Goal: Task Accomplishment & Management: Use online tool/utility

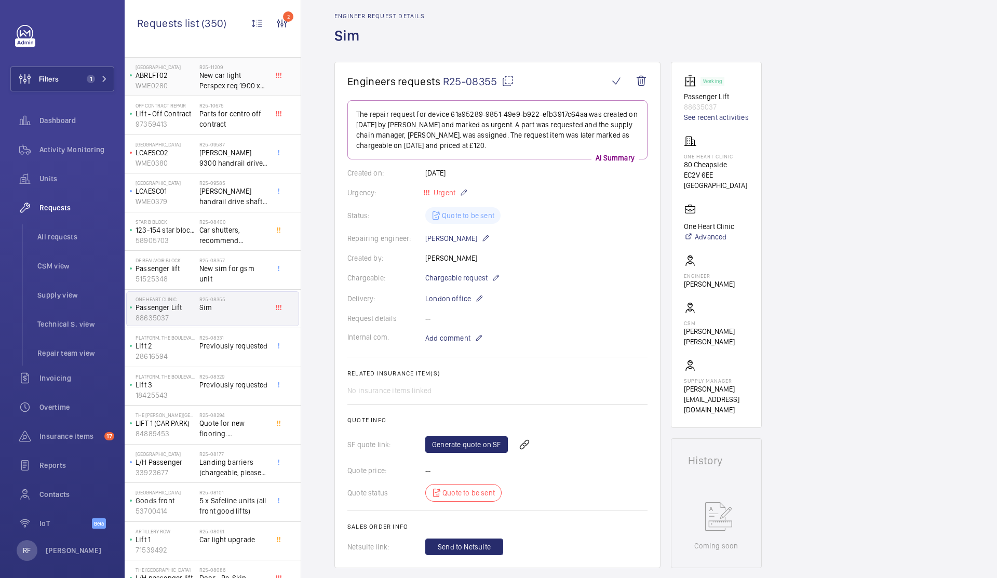
scroll to position [52, 0]
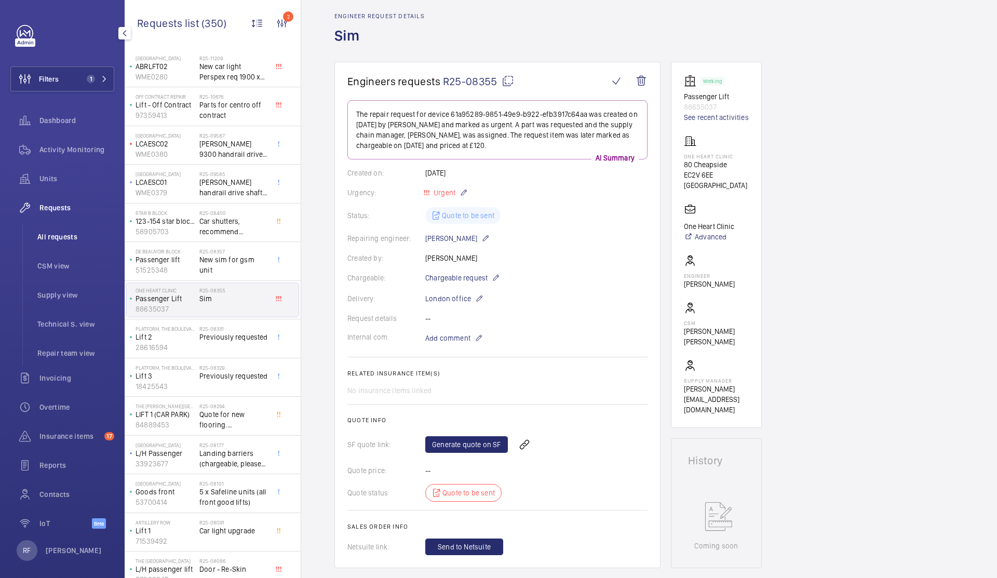
click at [69, 236] on span "All requests" at bounding box center [75, 237] width 77 height 10
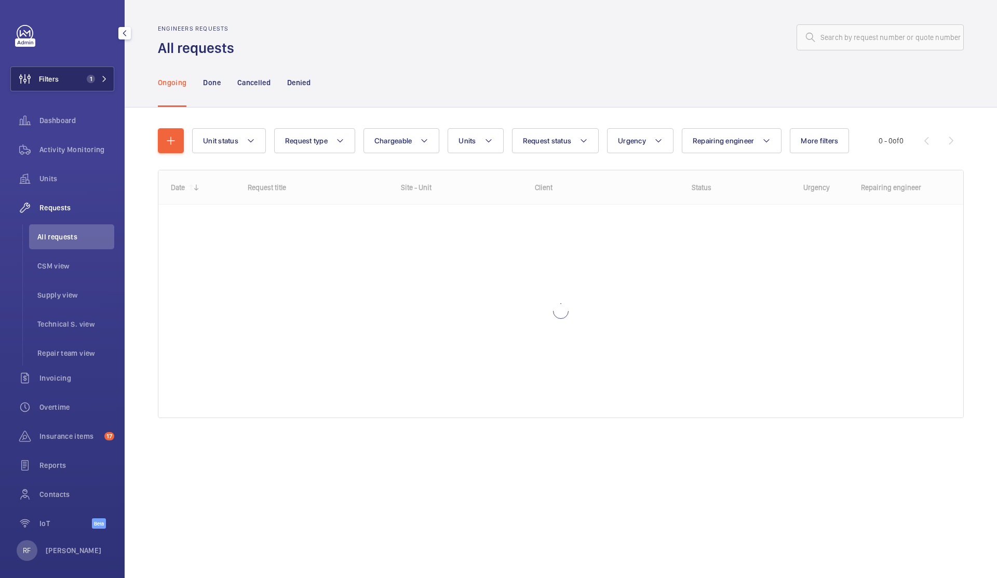
click at [98, 71] on button "Filters 1" at bounding box center [62, 78] width 104 height 25
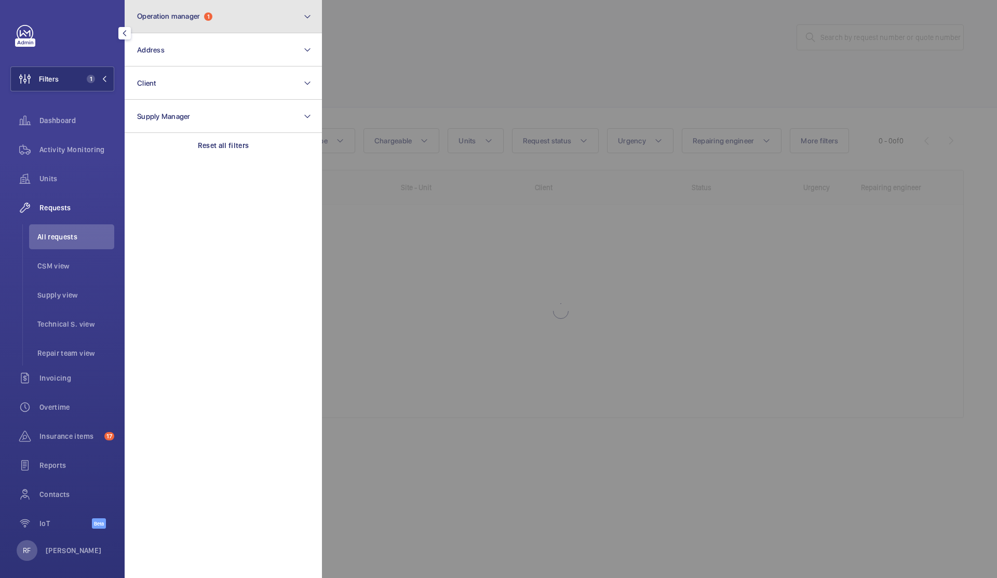
click at [192, 28] on button "Operation manager 1" at bounding box center [223, 16] width 197 height 33
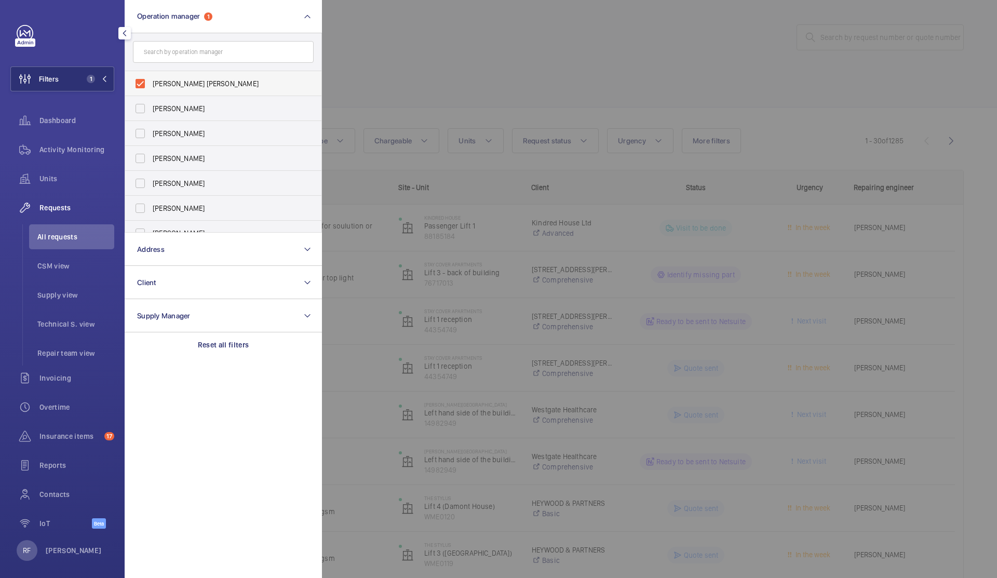
click at [191, 88] on span "[PERSON_NAME] [PERSON_NAME]" at bounding box center [224, 83] width 143 height 10
click at [151, 88] on input "[PERSON_NAME] [PERSON_NAME]" at bounding box center [140, 83] width 21 height 21
checkbox input "false"
click at [439, 73] on div at bounding box center [820, 289] width 997 height 578
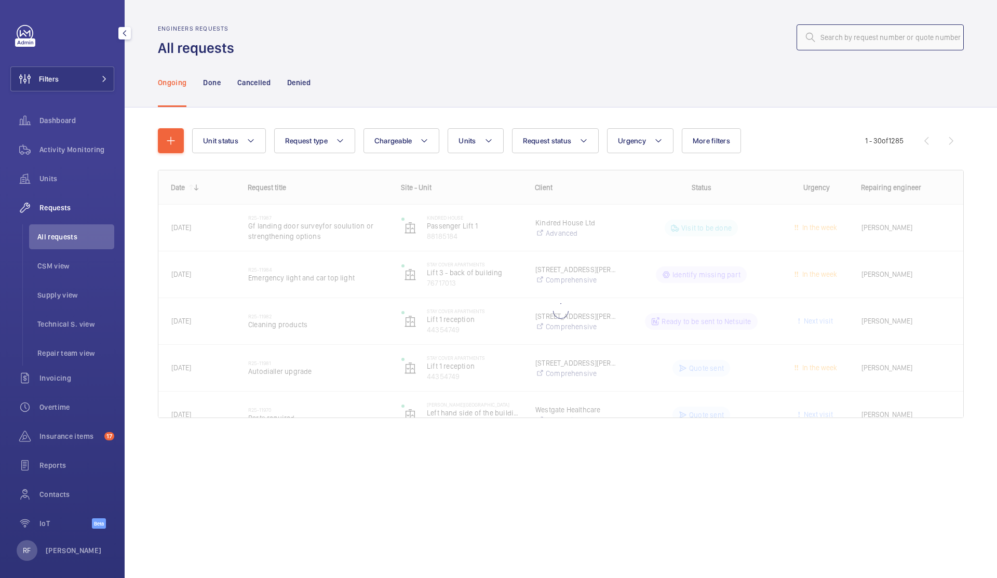
click at [867, 46] on input "text" at bounding box center [880, 37] width 167 height 26
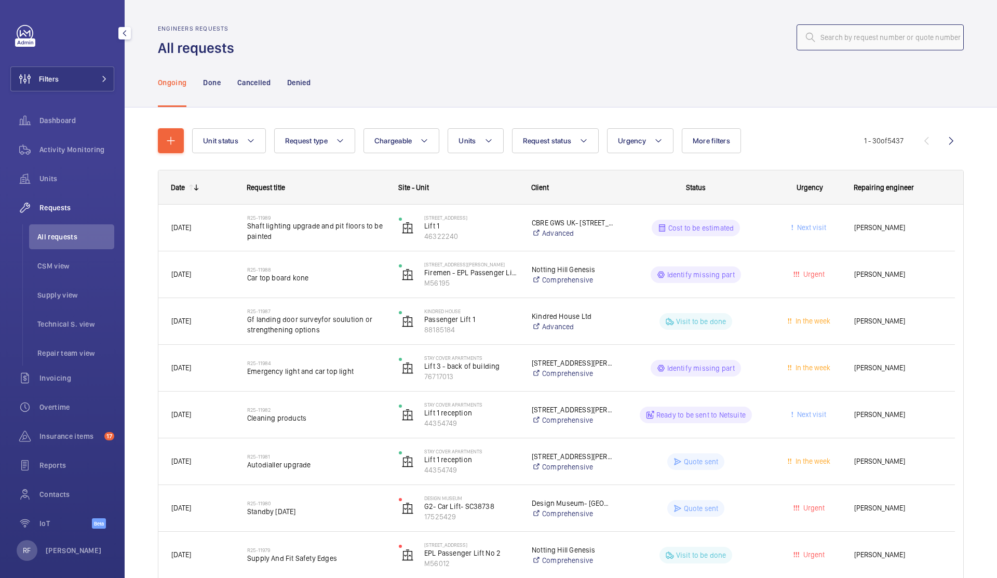
paste input "R25-11917"
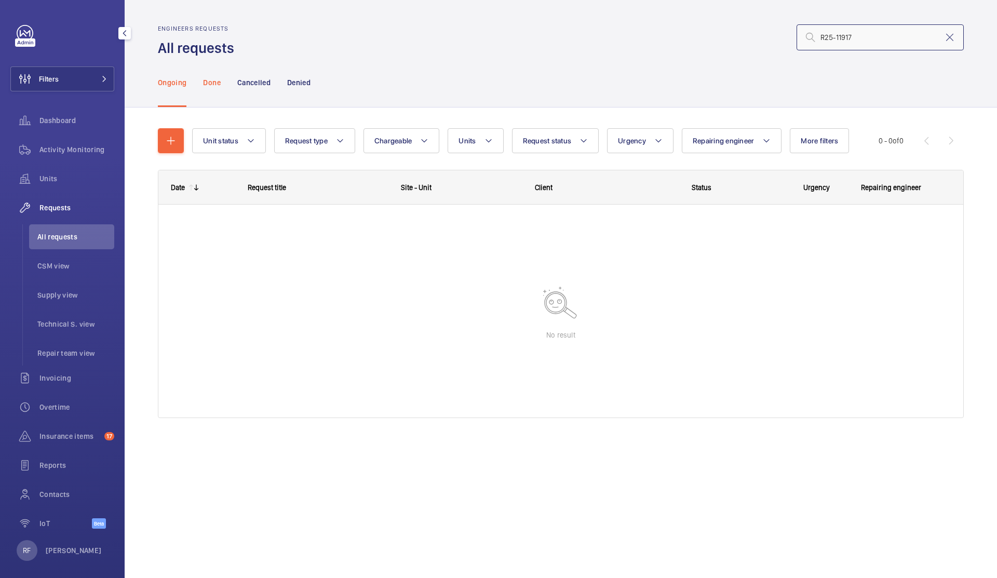
type input "R25-11917"
click at [219, 83] on p "Done" at bounding box center [211, 82] width 17 height 10
click at [248, 84] on p "Cancelled" at bounding box center [253, 82] width 33 height 10
click at [311, 82] on p "Denied" at bounding box center [298, 82] width 23 height 10
click at [182, 83] on p "Ongoing" at bounding box center [172, 82] width 29 height 10
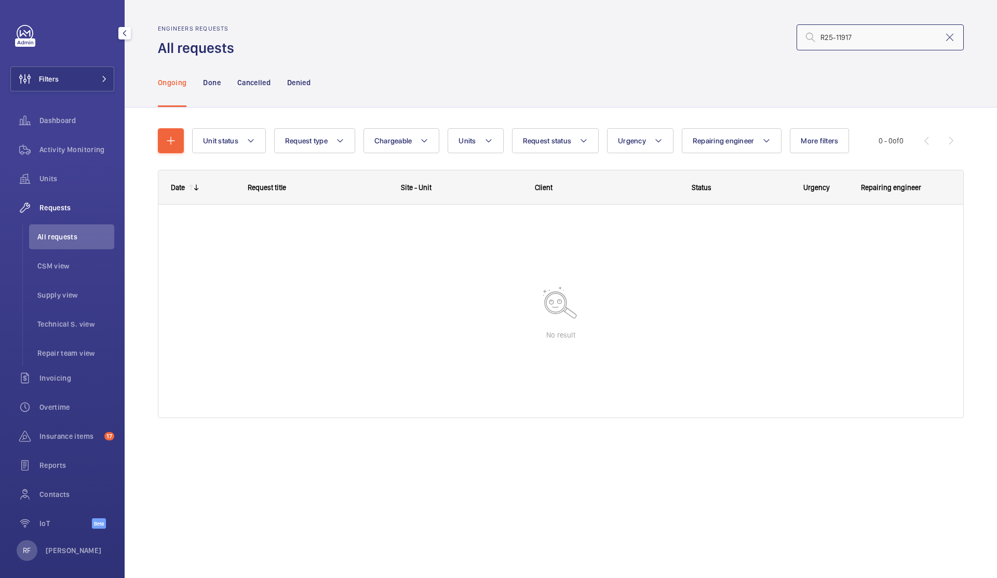
click at [873, 39] on input "R25-11917" at bounding box center [880, 37] width 167 height 26
click at [298, 148] on button "Request type" at bounding box center [314, 140] width 81 height 25
click at [235, 142] on span "Unit status" at bounding box center [220, 141] width 35 height 8
click at [95, 76] on span at bounding box center [101, 79] width 12 height 6
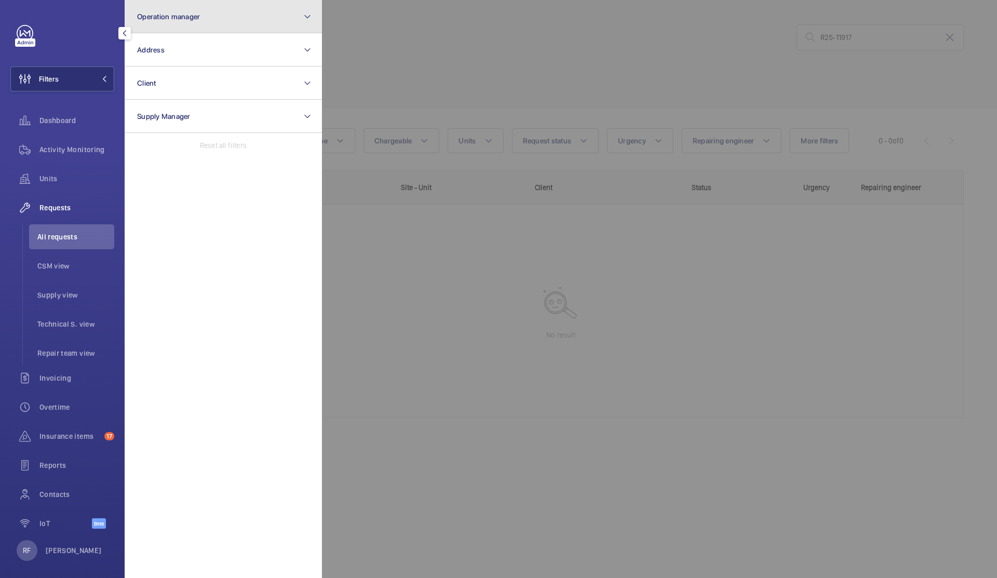
click at [186, 24] on button "Operation manager" at bounding box center [223, 16] width 197 height 33
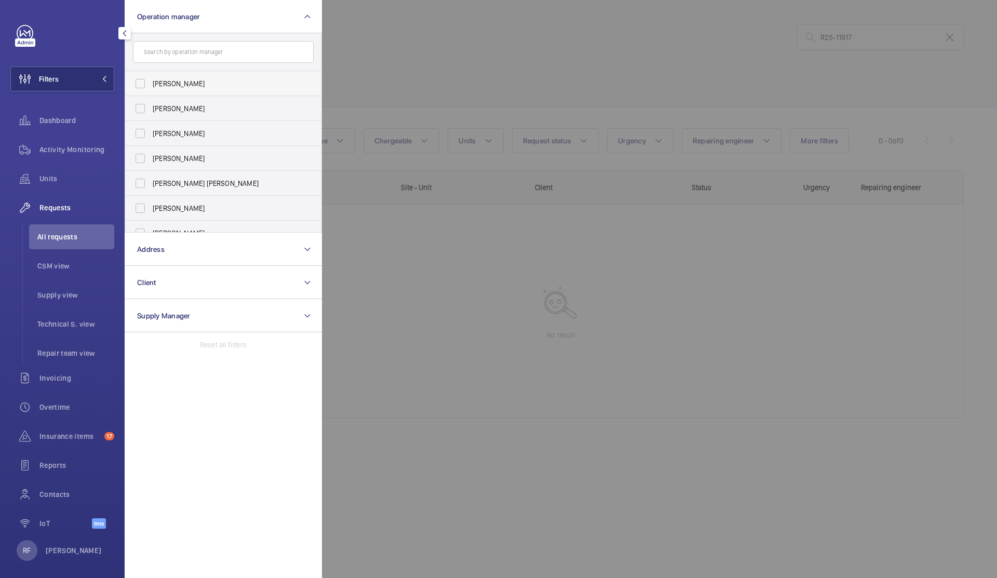
click at [145, 85] on label "Abby Archer" at bounding box center [215, 83] width 181 height 25
click at [145, 85] on input "Abby Archer" at bounding box center [140, 83] width 21 height 21
checkbox input "true"
click at [143, 105] on label "John Smith" at bounding box center [215, 108] width 181 height 25
click at [143, 105] on input "John Smith" at bounding box center [140, 108] width 21 height 21
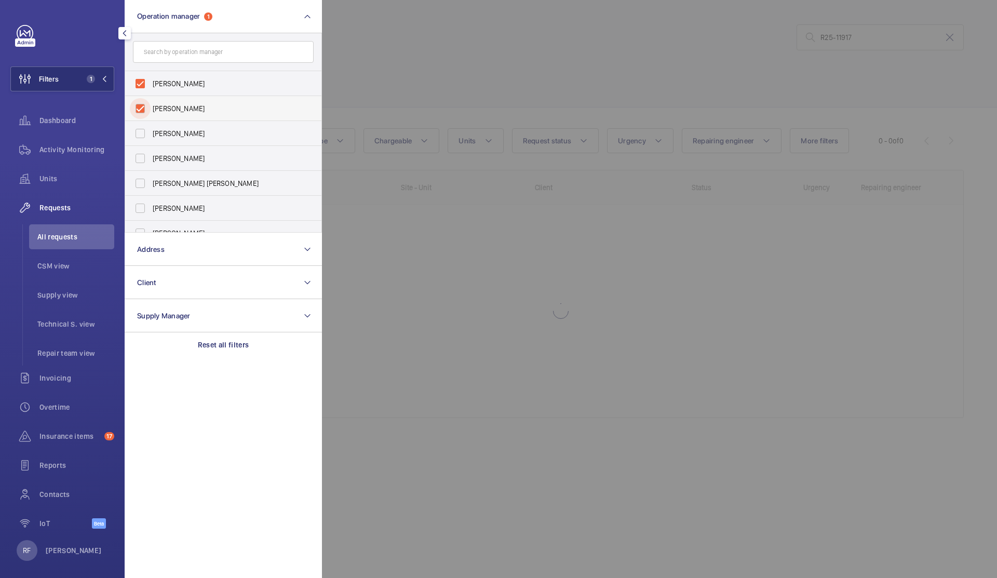
checkbox input "true"
click at [142, 122] on label "Rachael Hoskins" at bounding box center [215, 133] width 181 height 25
click at [142, 123] on input "Rachael Hoskins" at bounding box center [140, 133] width 21 height 21
checkbox input "true"
click at [140, 146] on label "Connor Dudley" at bounding box center [215, 158] width 181 height 25
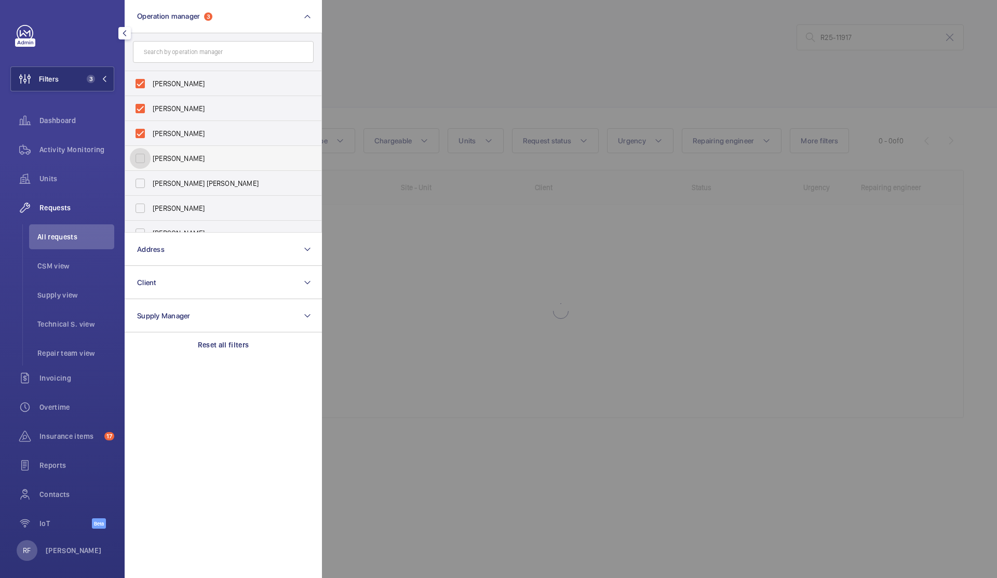
click at [140, 148] on input "Connor Dudley" at bounding box center [140, 158] width 21 height 21
checkbox input "true"
click at [140, 178] on label "[PERSON_NAME] [PERSON_NAME]" at bounding box center [215, 183] width 181 height 25
click at [140, 178] on input "[PERSON_NAME] [PERSON_NAME]" at bounding box center [140, 183] width 21 height 21
checkbox input "true"
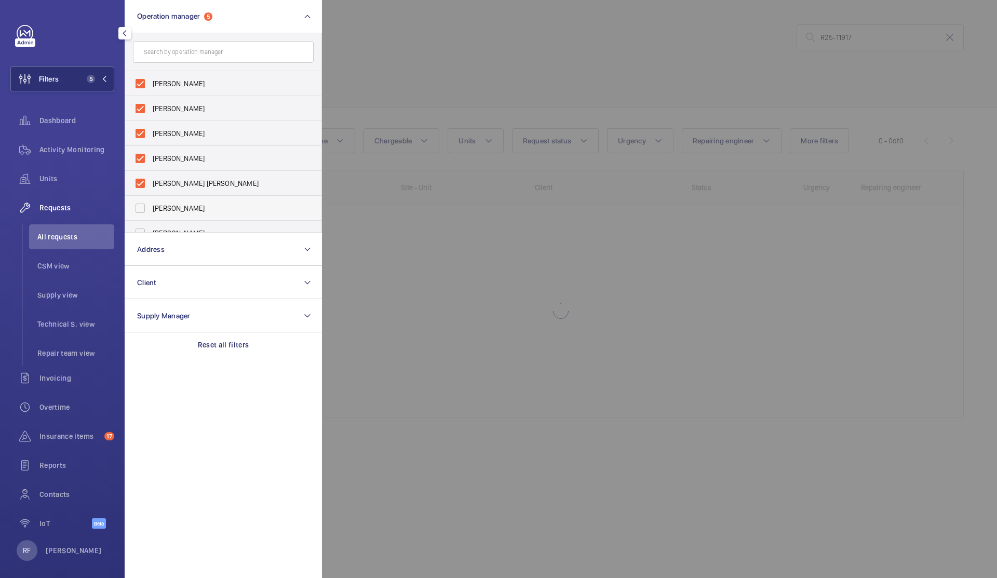
click at [142, 210] on label "Tom Harmsworth" at bounding box center [215, 208] width 181 height 25
click at [142, 210] on input "Tom Harmsworth" at bounding box center [140, 208] width 21 height 21
checkbox input "true"
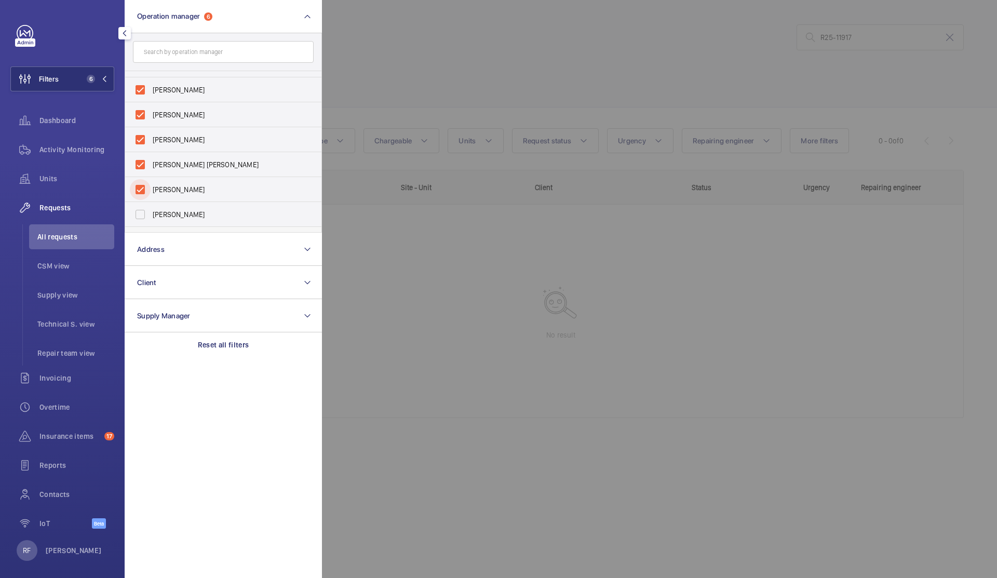
scroll to position [38, 0]
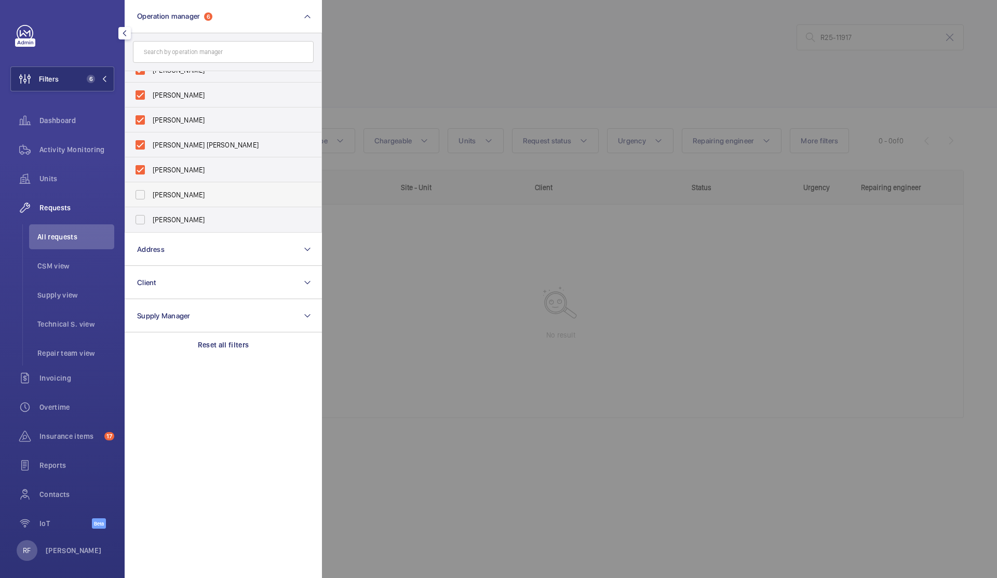
click at [141, 204] on label "Kirsten Kalaher" at bounding box center [215, 194] width 181 height 25
click at [141, 204] on input "Kirsten Kalaher" at bounding box center [140, 194] width 21 height 21
checkbox input "true"
click at [141, 222] on label "Alex Waterman" at bounding box center [215, 219] width 181 height 25
click at [141, 222] on input "Alex Waterman" at bounding box center [140, 219] width 21 height 21
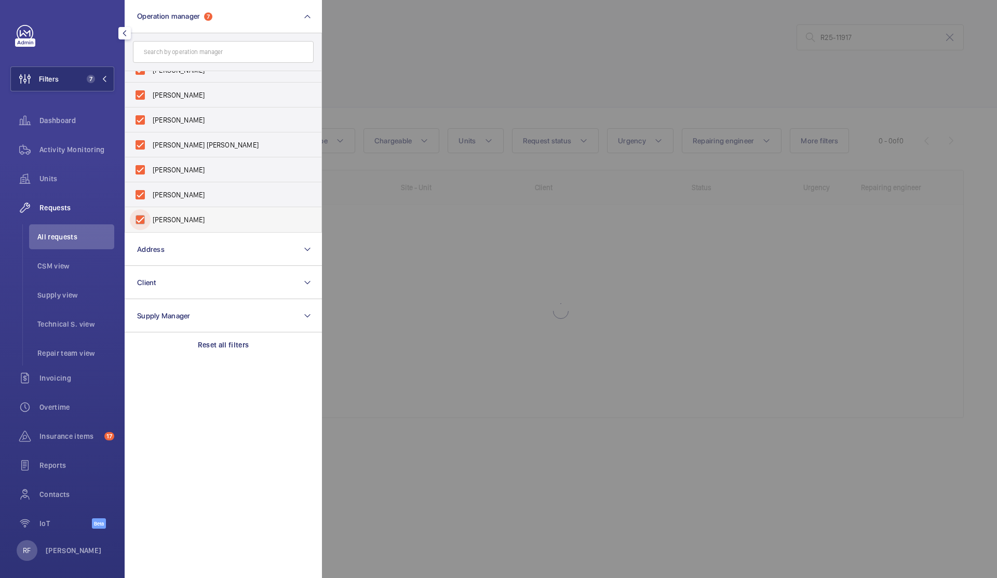
checkbox input "true"
click at [357, 224] on div at bounding box center [820, 289] width 997 height 578
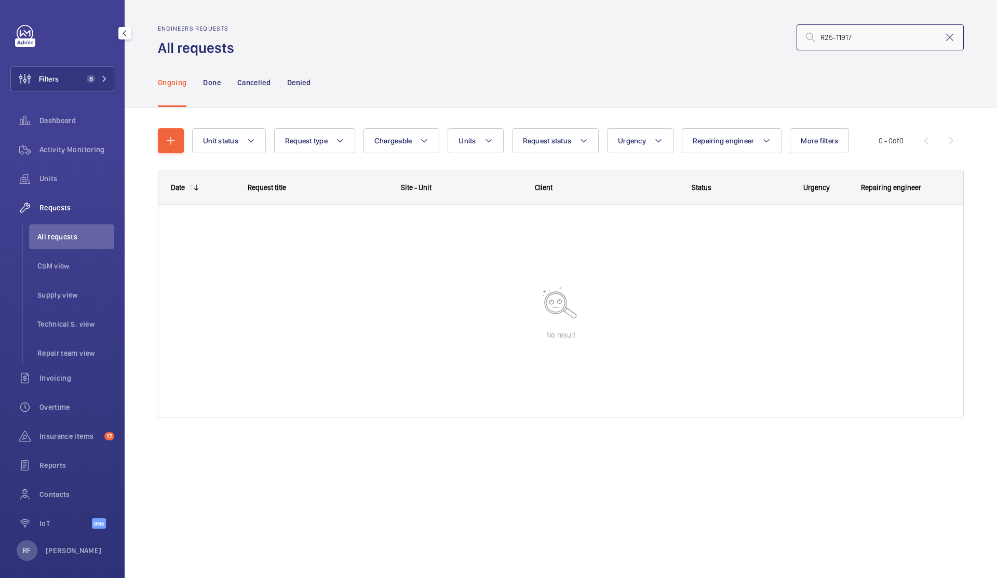
click at [895, 34] on input "R25-11917" at bounding box center [880, 37] width 167 height 26
click at [886, 37] on input "R25-11917" at bounding box center [880, 37] width 167 height 26
click at [903, 30] on input "R25-11917" at bounding box center [880, 37] width 167 height 26
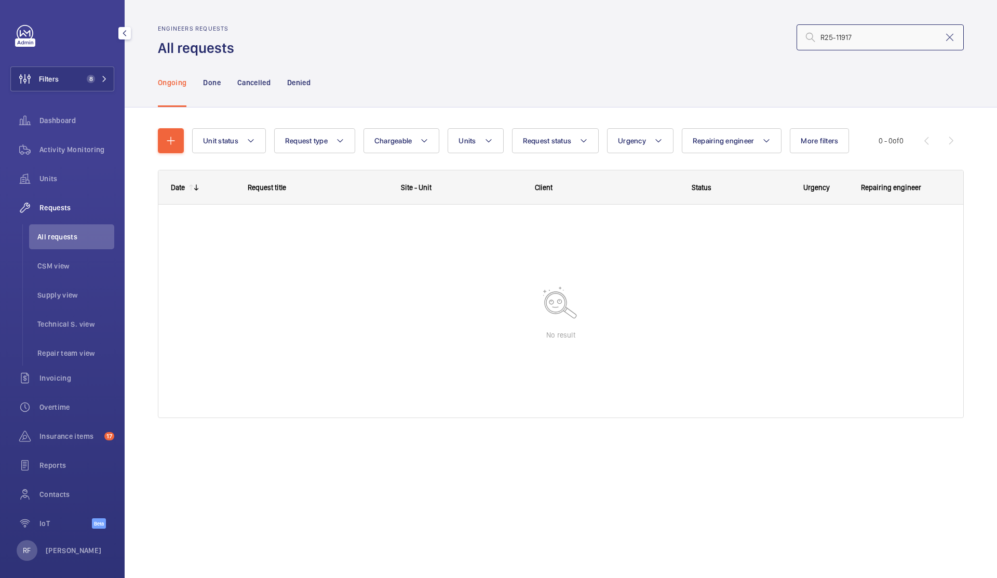
click at [824, 38] on input "R25-11917" at bounding box center [880, 37] width 167 height 26
click at [823, 41] on input "R25-11917" at bounding box center [880, 37] width 167 height 26
click at [823, 43] on input "R25-11917" at bounding box center [880, 37] width 167 height 26
click at [819, 42] on input "R25-11917" at bounding box center [880, 37] width 167 height 26
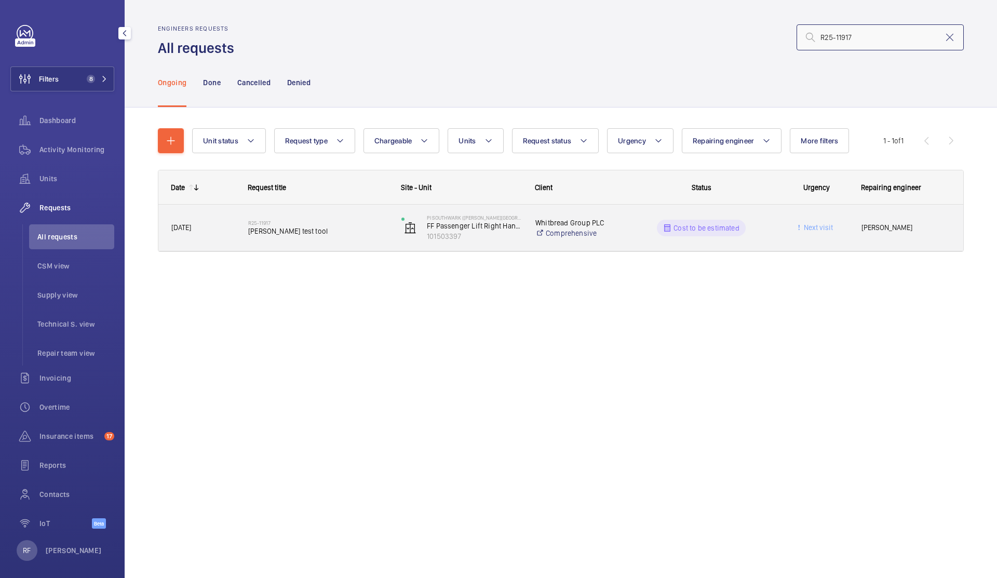
type input "R25-11917"
click at [641, 225] on wm-front-pills-cell "Cost to be estimated" at bounding box center [702, 228] width 140 height 17
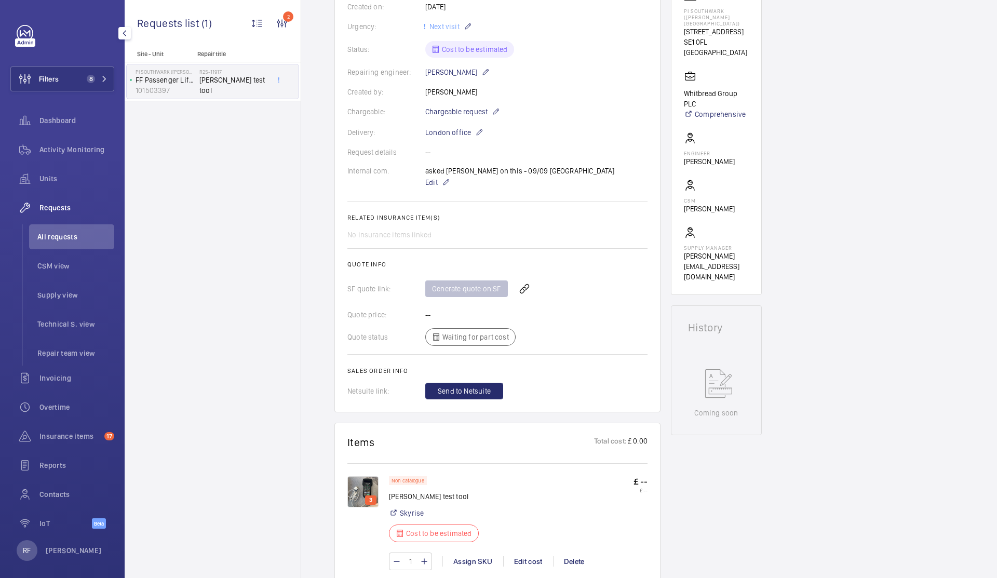
scroll to position [368, 0]
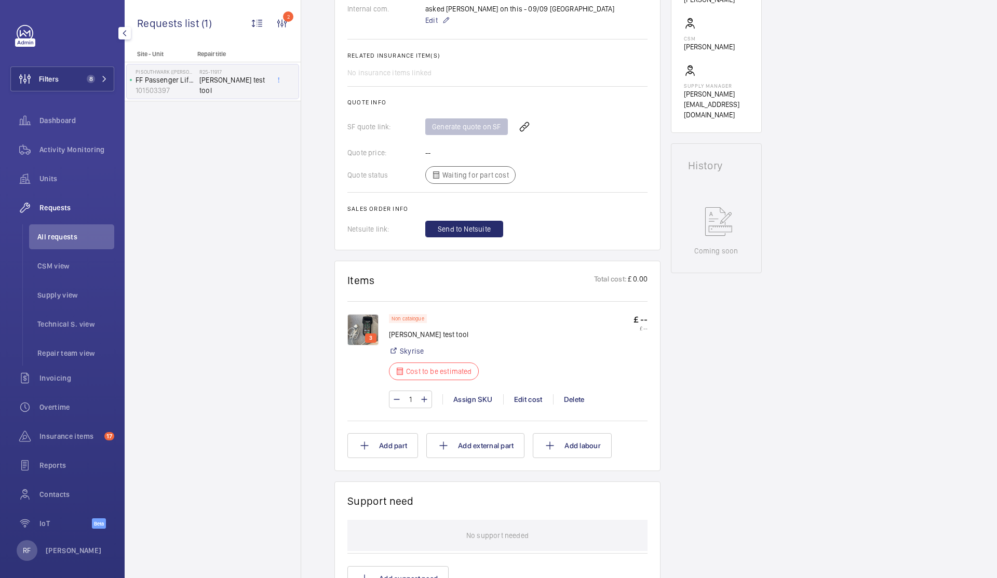
click at [361, 329] on img at bounding box center [362, 329] width 31 height 31
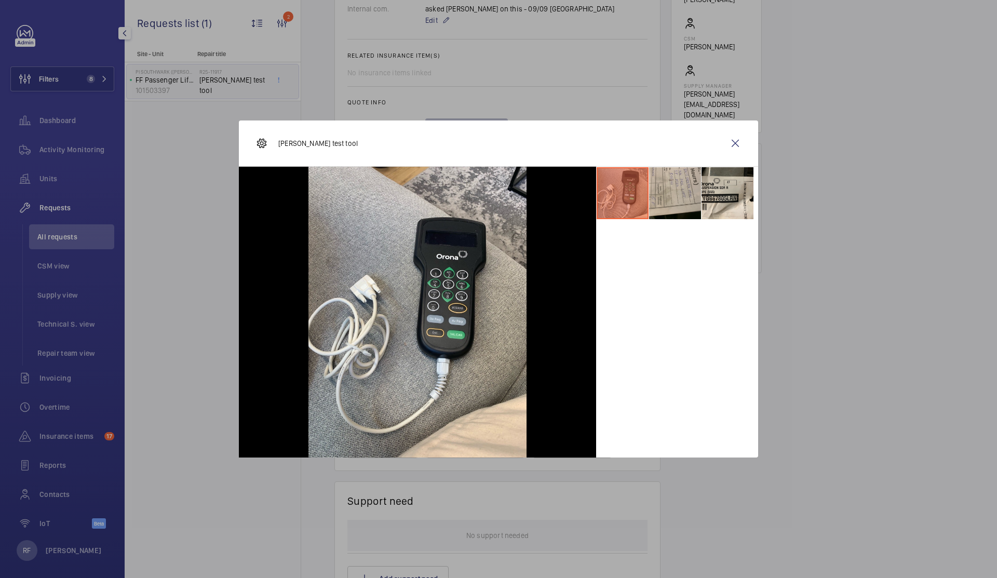
click at [666, 199] on li at bounding box center [675, 193] width 52 height 52
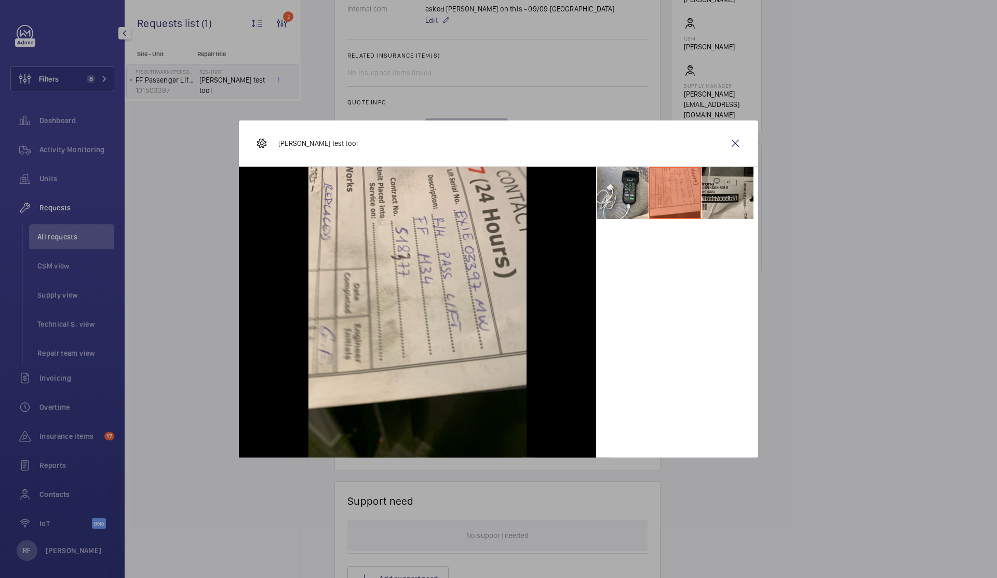
click at [709, 195] on li at bounding box center [728, 193] width 52 height 52
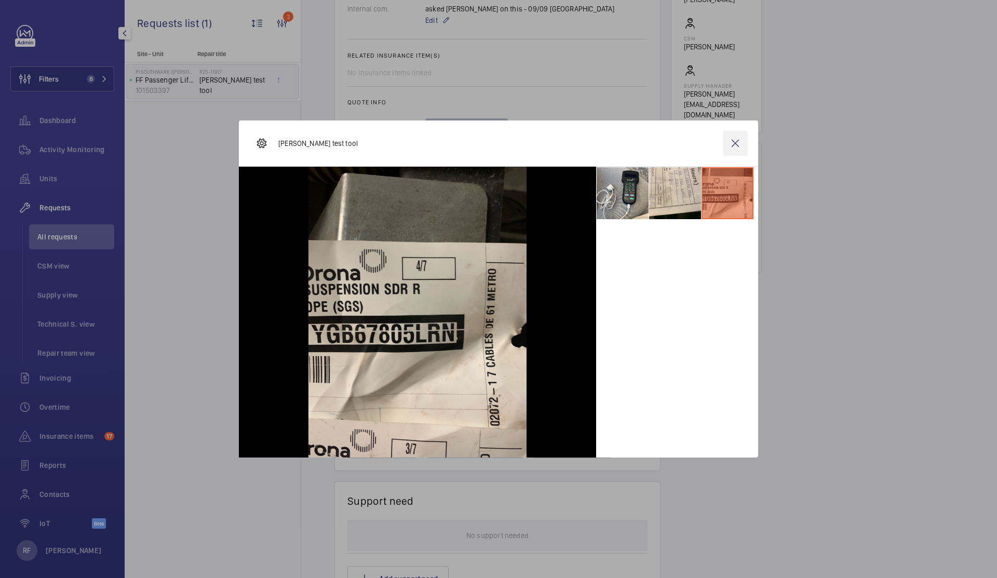
click at [731, 146] on wm-front-icon-button at bounding box center [735, 143] width 25 height 25
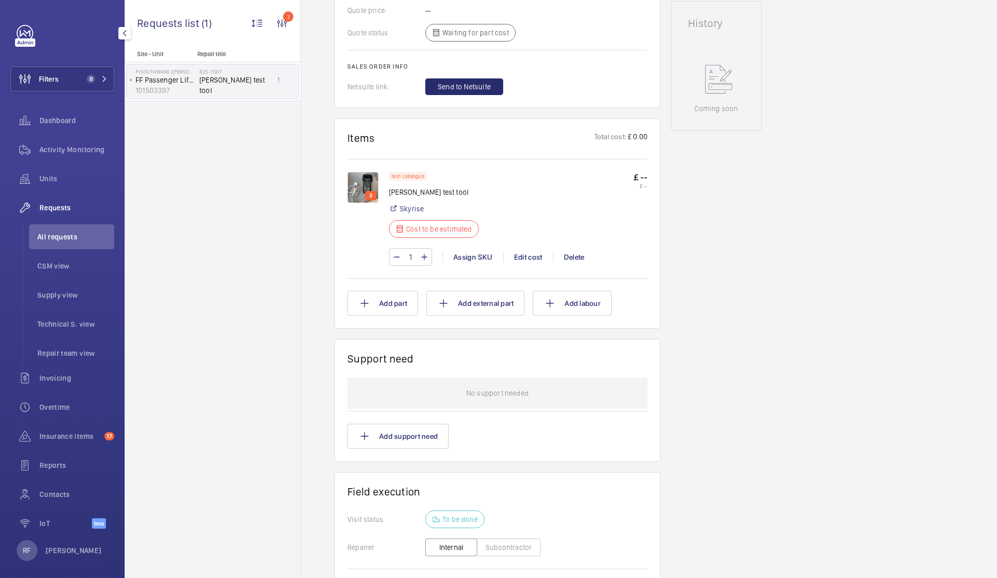
scroll to position [513, 0]
click at [370, 188] on img at bounding box center [362, 184] width 31 height 31
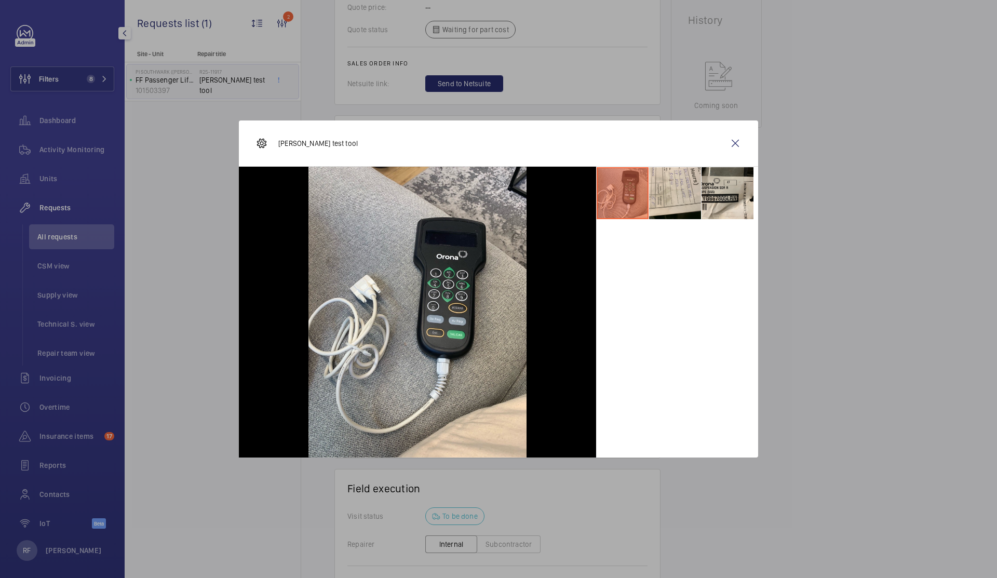
click at [216, 38] on div at bounding box center [498, 289] width 997 height 578
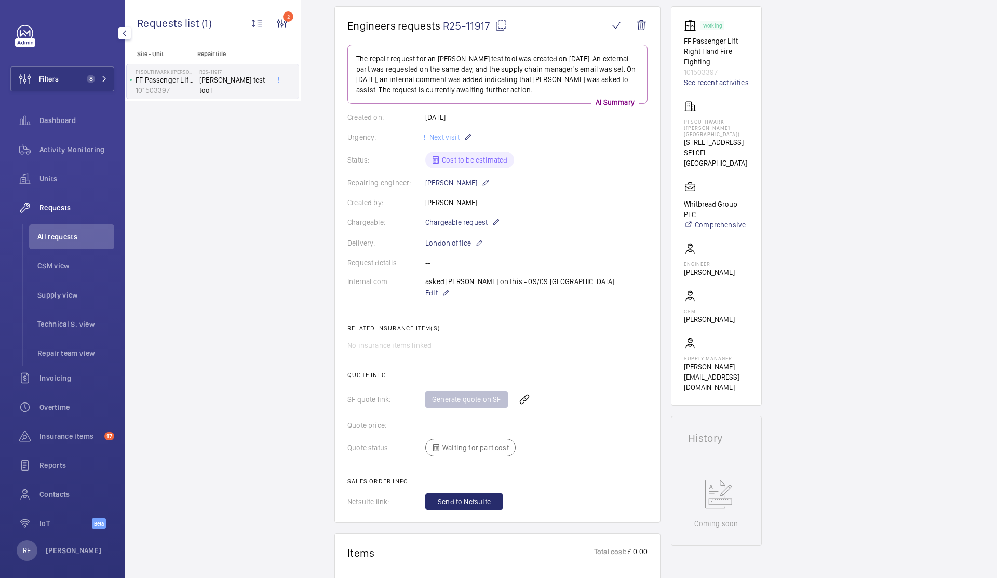
scroll to position [0, 0]
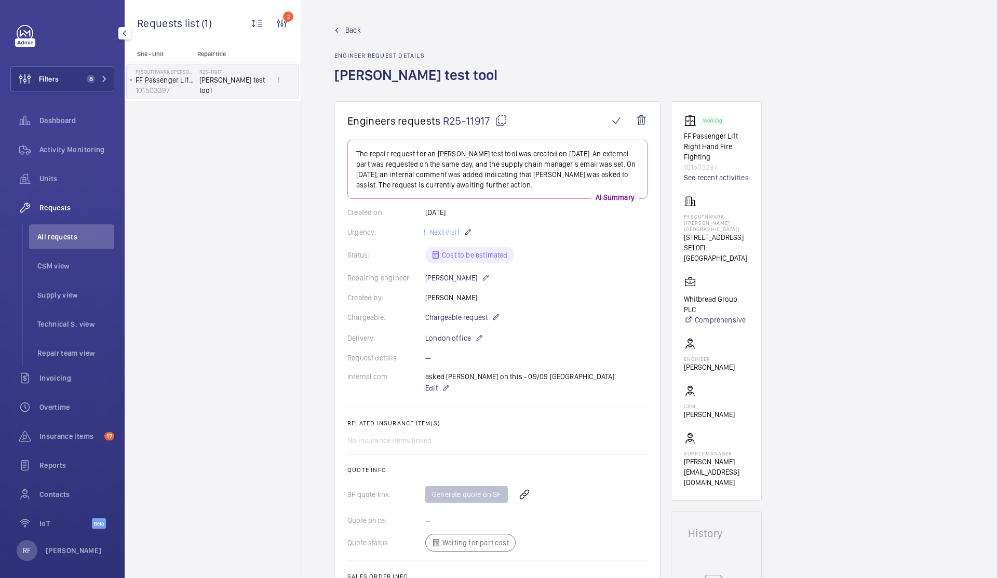
click at [502, 118] on mat-icon at bounding box center [501, 120] width 12 height 12
click at [451, 389] on p "Edit" at bounding box center [520, 388] width 190 height 12
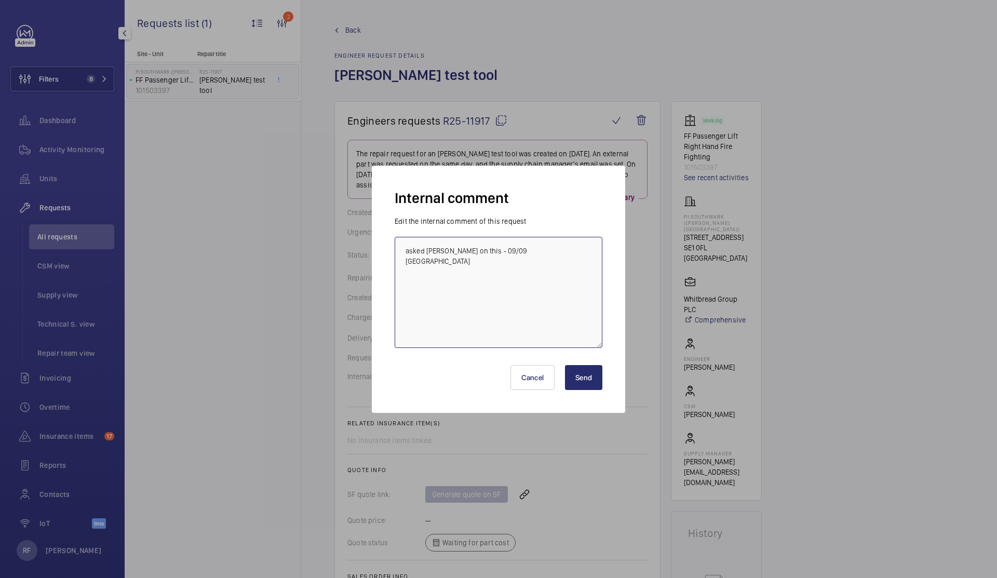
click at [548, 273] on textarea "asked Ricky to assisit on this - 09/09 india" at bounding box center [499, 292] width 208 height 111
paste textarea "R25-11917"
paste textarea "globalspares@orona-group.com"
type textarea "asked Ricky to assisit on this - 09/09 india - Request globalspares@orona-group…"
click at [593, 375] on button "Send" at bounding box center [583, 377] width 37 height 25
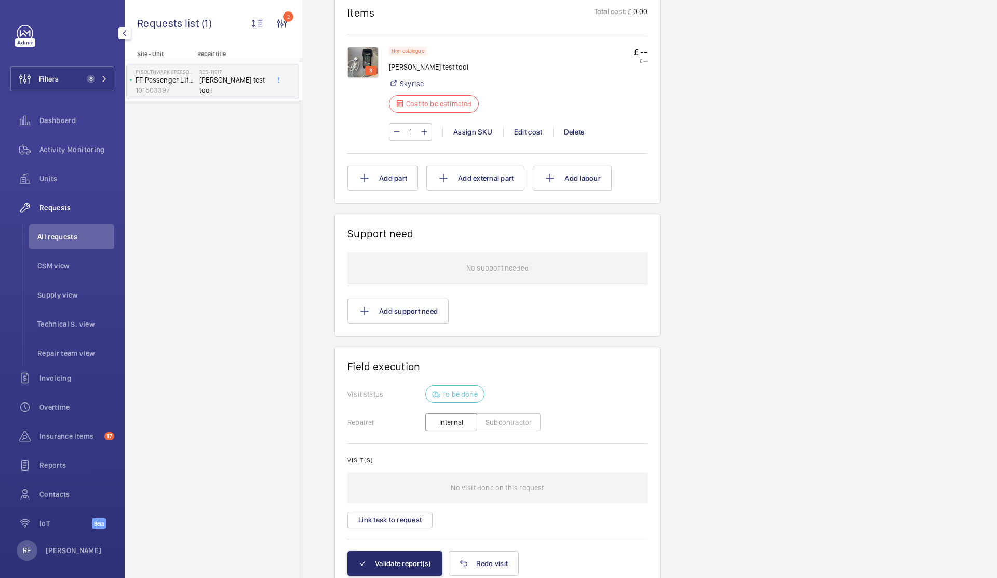
scroll to position [655, 0]
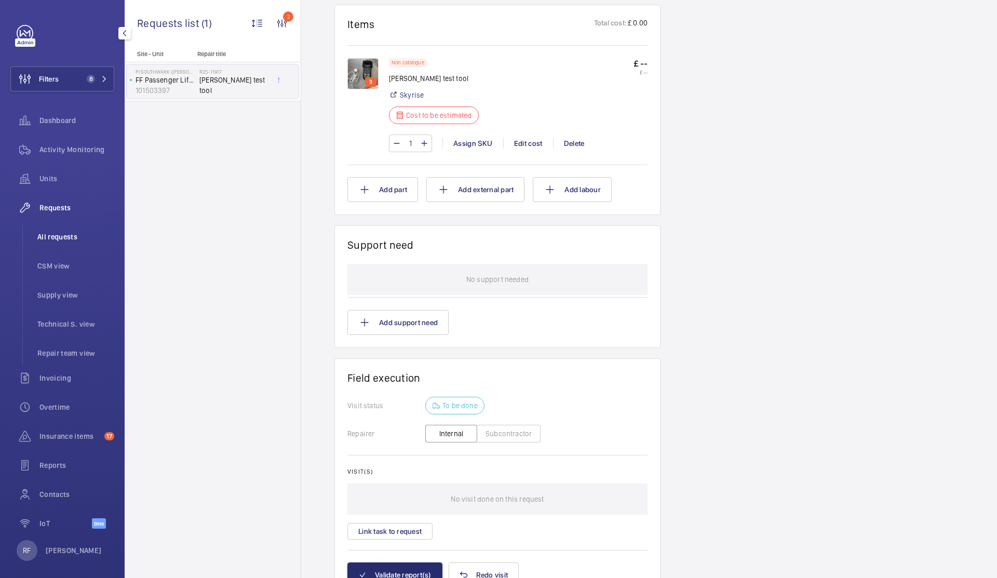
click at [55, 242] on li "All requests" at bounding box center [71, 236] width 85 height 25
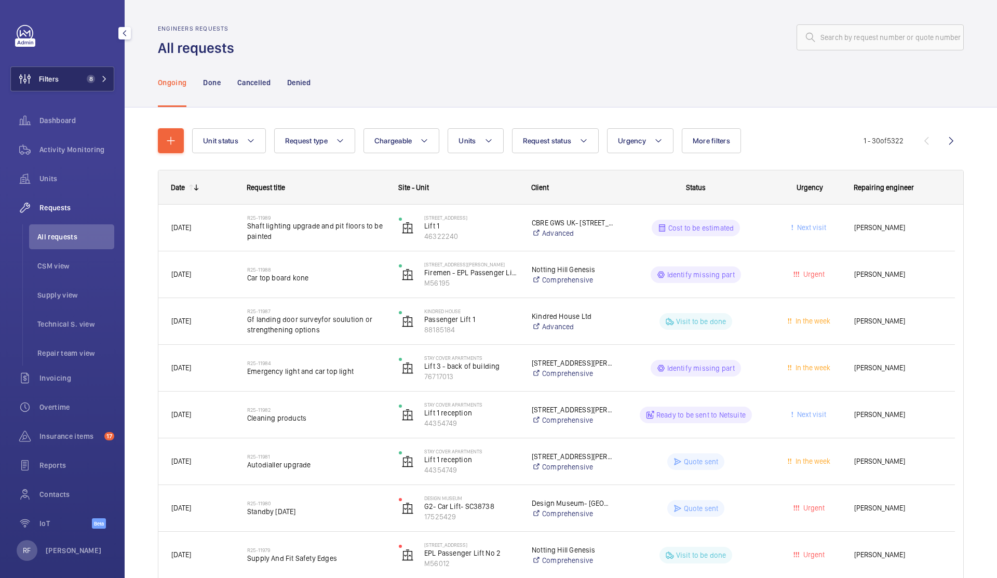
click at [45, 86] on span "Filters" at bounding box center [35, 78] width 48 height 25
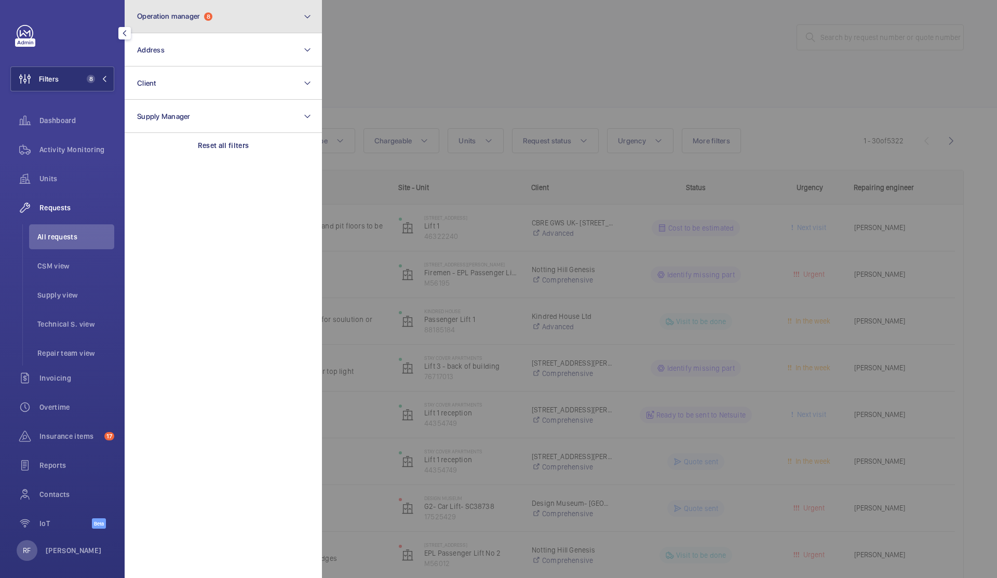
click at [182, 26] on button "Operation manager 8" at bounding box center [223, 16] width 197 height 33
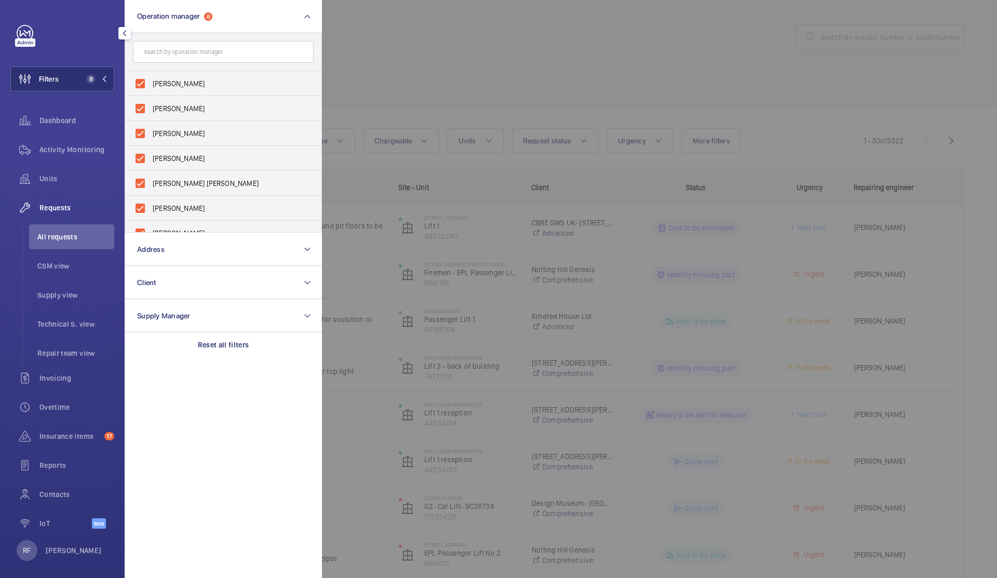
click at [469, 62] on div at bounding box center [820, 289] width 997 height 578
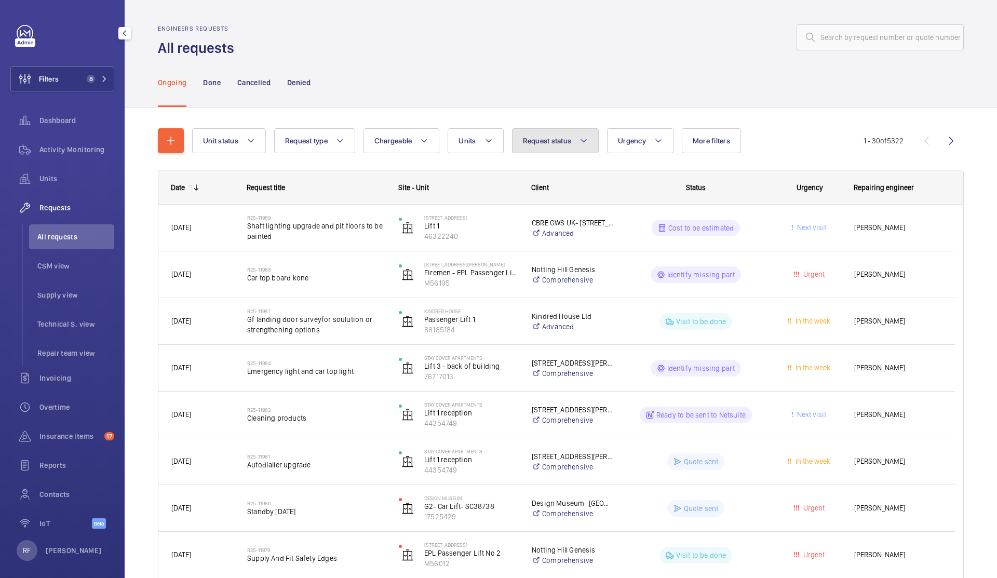
click at [561, 141] on span "Request status" at bounding box center [547, 141] width 49 height 8
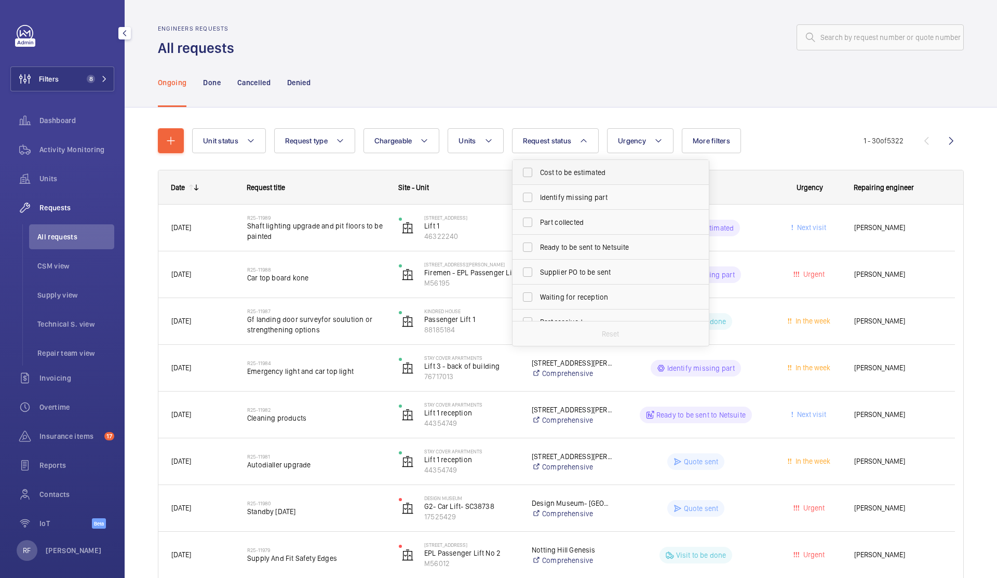
click at [554, 174] on span "Cost to be estimated" at bounding box center [611, 172] width 143 height 10
click at [538, 174] on input "Cost to be estimated" at bounding box center [527, 172] width 21 height 21
checkbox input "true"
click at [557, 192] on label "Identify missing part" at bounding box center [603, 197] width 181 height 25
click at [538, 192] on input "Identify missing part" at bounding box center [527, 197] width 21 height 21
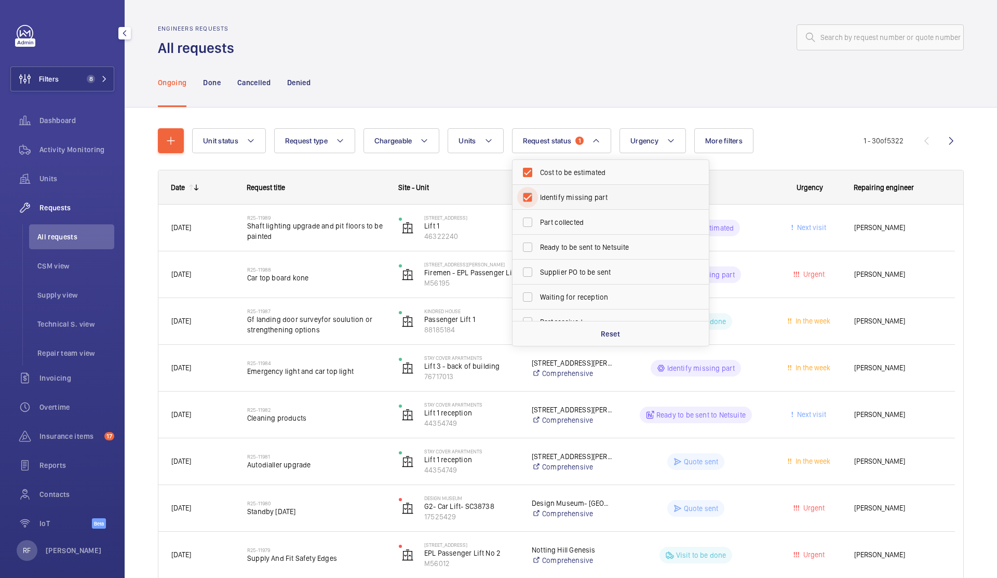
checkbox input "true"
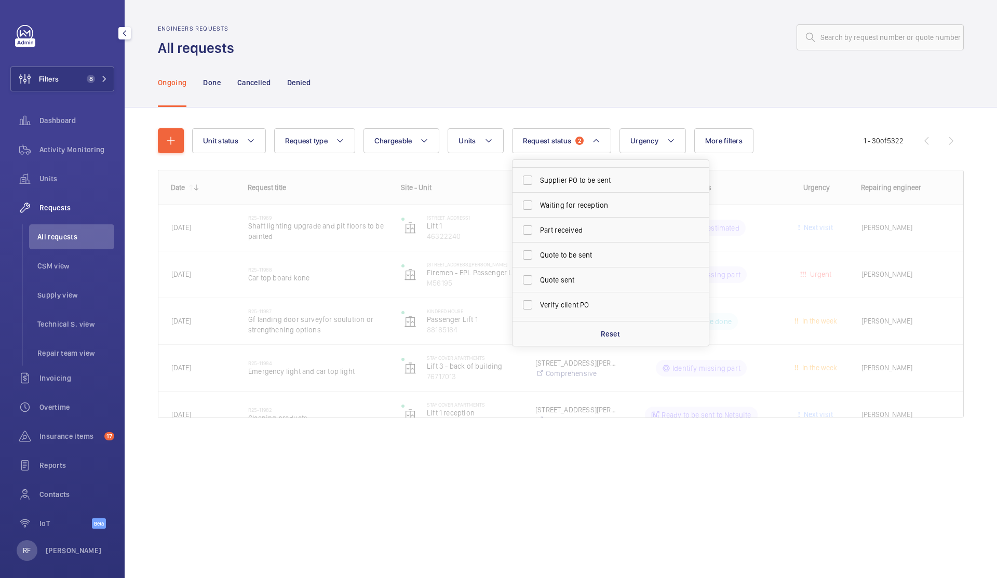
scroll to position [112, 0]
click at [555, 258] on span "Quote sent" at bounding box center [611, 259] width 143 height 10
click at [538, 258] on input "Quote sent" at bounding box center [527, 259] width 21 height 21
checkbox input "true"
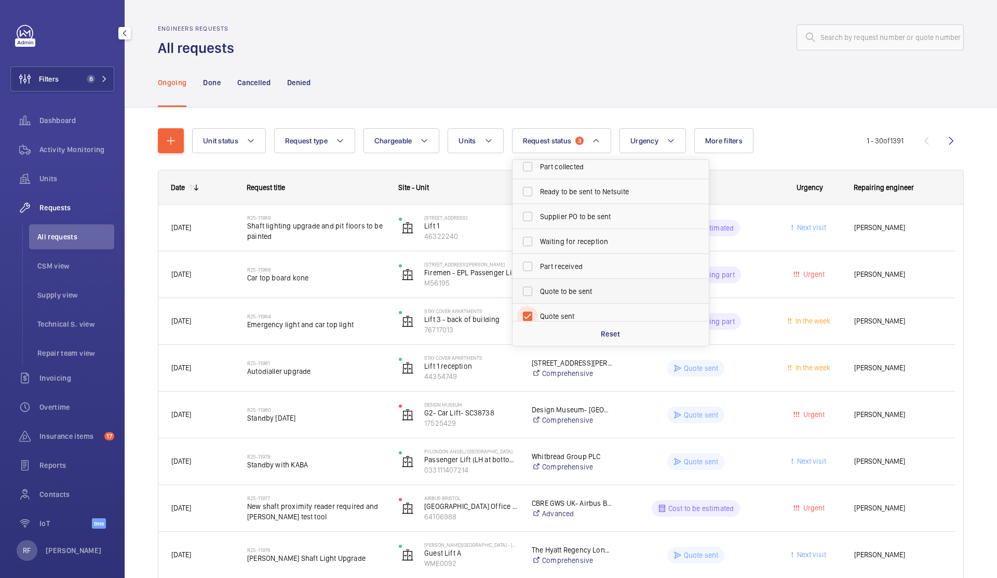
scroll to position [138, 0]
click at [613, 64] on div "Ongoing Done Cancelled Denied" at bounding box center [561, 82] width 806 height 49
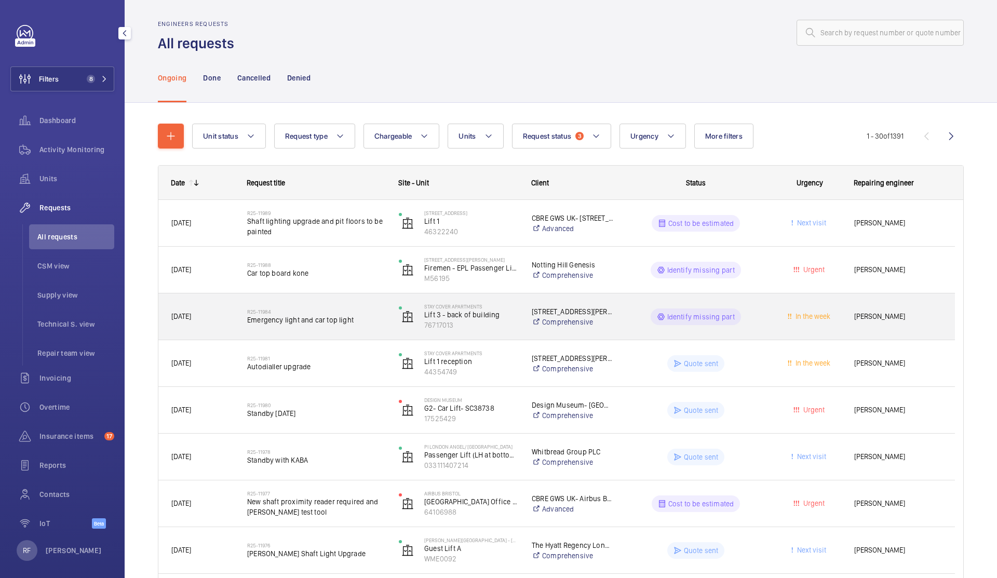
scroll to position [0, 0]
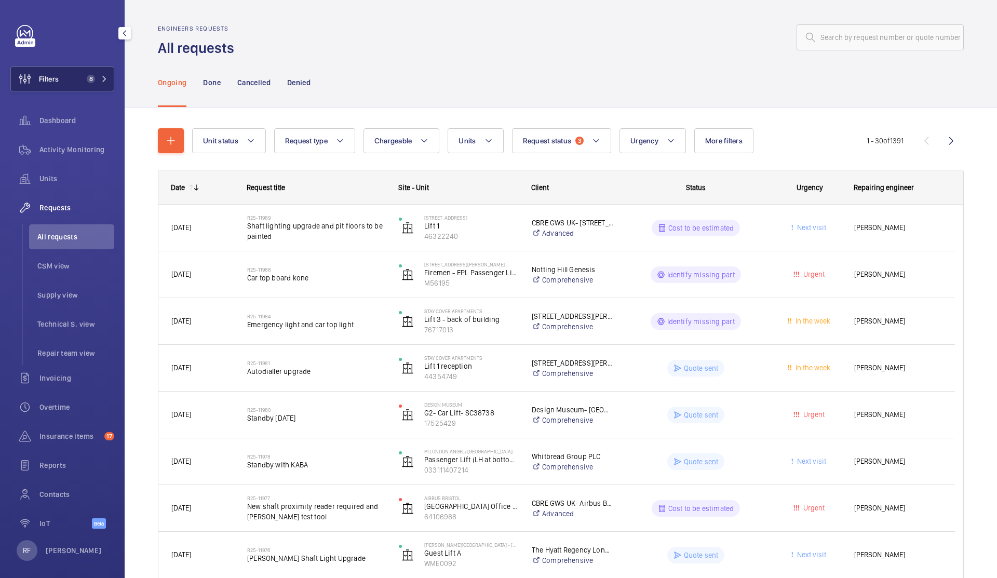
click at [101, 82] on mat-icon at bounding box center [104, 79] width 6 height 6
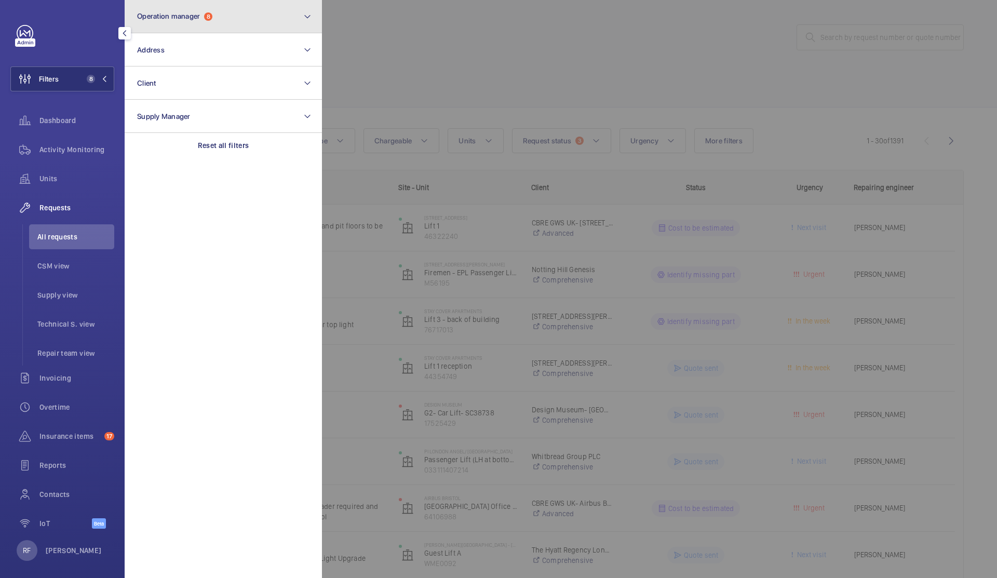
click at [194, 20] on span "Operation manager" at bounding box center [168, 16] width 63 height 8
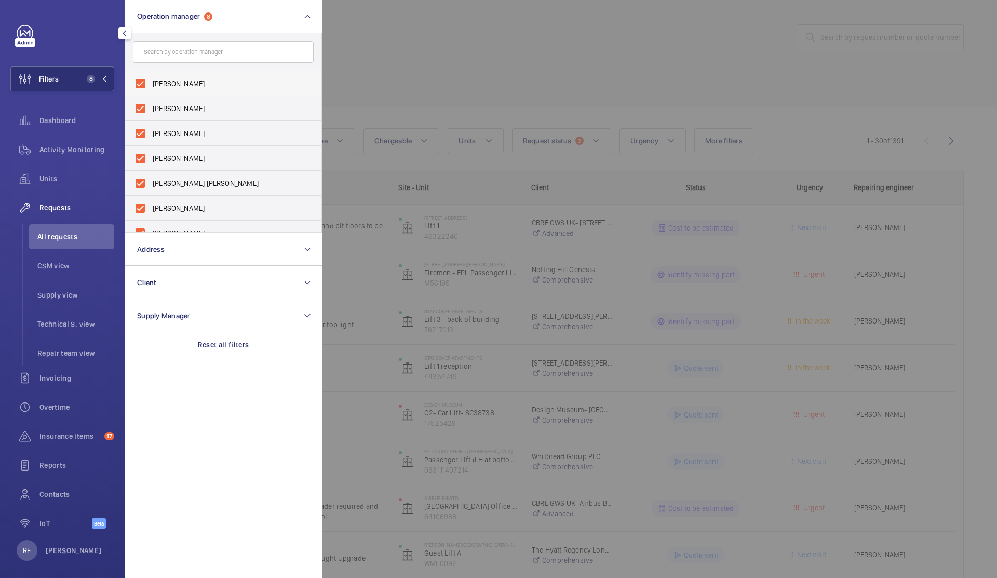
click at [167, 87] on span "Abby Archer" at bounding box center [224, 83] width 143 height 10
click at [151, 87] on input "Abby Archer" at bounding box center [140, 83] width 21 height 21
checkbox input "false"
click at [154, 86] on span "John Smith" at bounding box center [224, 83] width 143 height 10
click at [151, 86] on input "John Smith" at bounding box center [140, 83] width 21 height 21
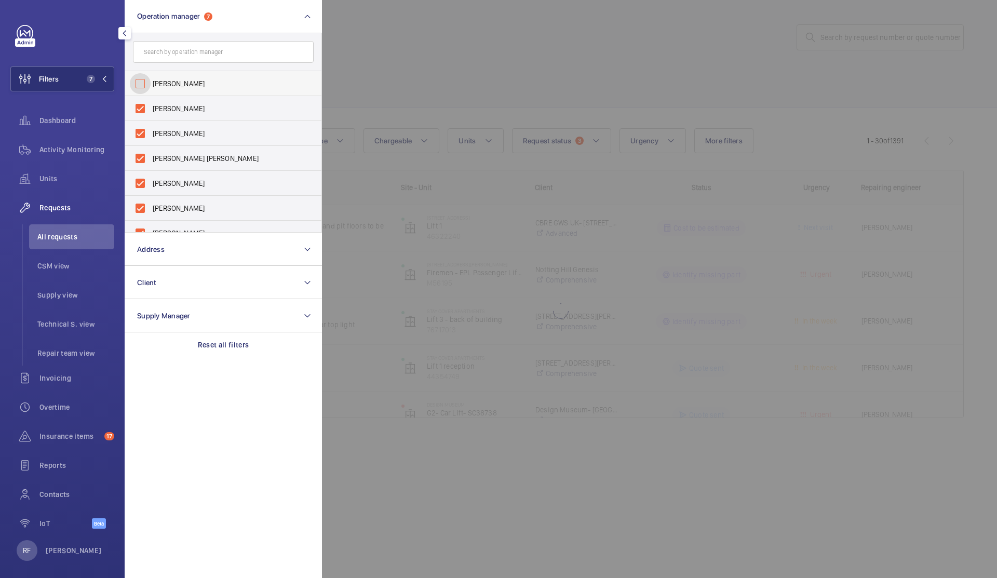
checkbox input "false"
click at [154, 86] on span "Rachael Hoskins" at bounding box center [224, 83] width 143 height 10
click at [151, 86] on input "Rachael Hoskins" at bounding box center [140, 83] width 21 height 21
checkbox input "false"
click at [154, 86] on span "Connor Dudley" at bounding box center [224, 83] width 143 height 10
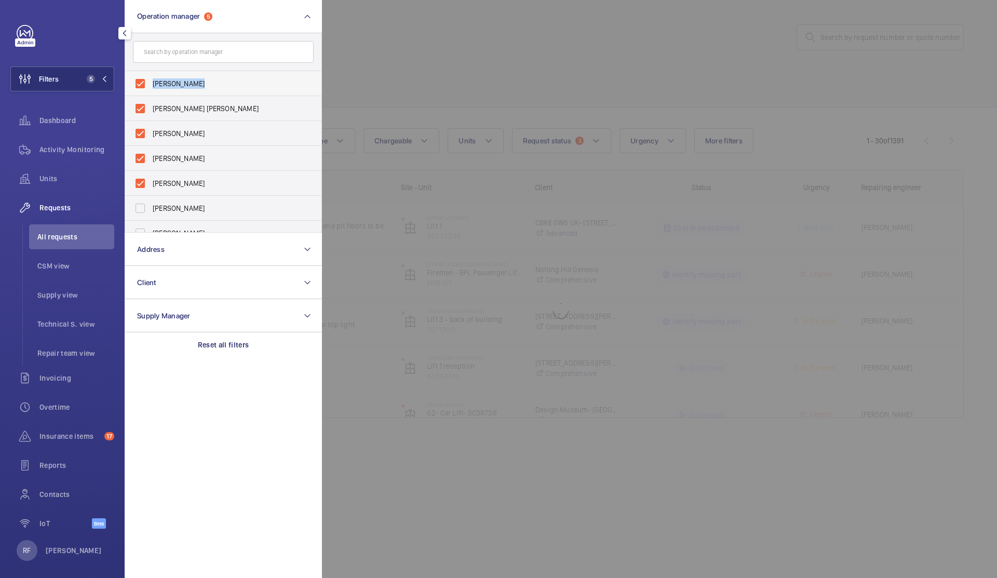
click at [151, 86] on input "Connor Dudley" at bounding box center [140, 83] width 21 height 21
checkbox input "false"
click at [155, 85] on span "[PERSON_NAME] [PERSON_NAME]" at bounding box center [224, 83] width 143 height 10
click at [151, 85] on input "[PERSON_NAME] [PERSON_NAME]" at bounding box center [140, 83] width 21 height 21
checkbox input "false"
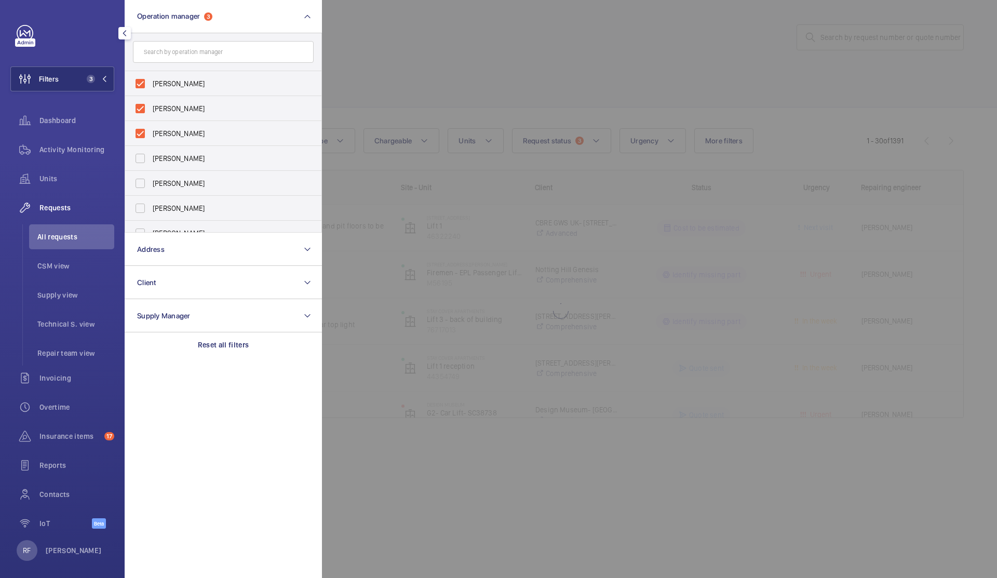
click at [155, 85] on span "Tom Harmsworth" at bounding box center [224, 83] width 143 height 10
click at [151, 85] on input "Tom Harmsworth" at bounding box center [140, 83] width 21 height 21
checkbox input "false"
click at [155, 85] on span "Kirsten Kalaher" at bounding box center [224, 83] width 143 height 10
click at [151, 85] on input "Kirsten Kalaher" at bounding box center [140, 83] width 21 height 21
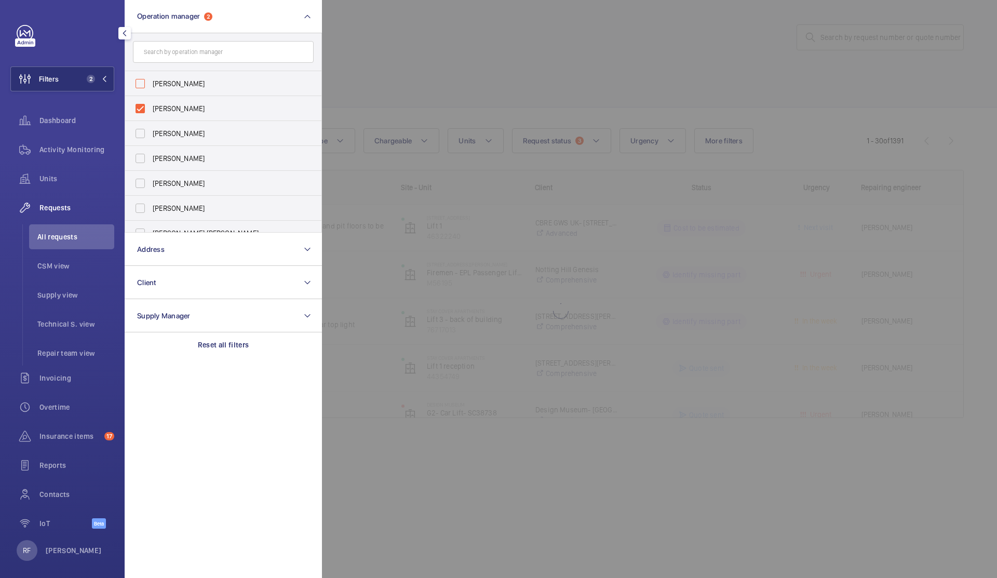
checkbox input "false"
click at [155, 85] on span "Alex Waterman" at bounding box center [224, 83] width 143 height 10
click at [151, 85] on input "Alex Waterman" at bounding box center [140, 83] width 21 height 21
checkbox input "false"
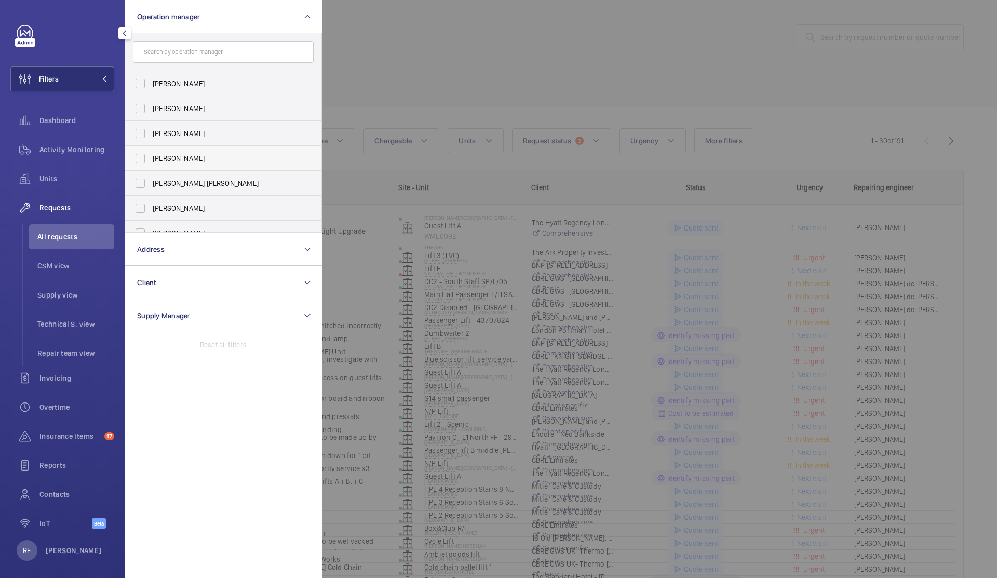
click at [172, 158] on span "Connor Dudley" at bounding box center [224, 158] width 143 height 10
click at [151, 158] on input "Connor Dudley" at bounding box center [140, 158] width 21 height 21
checkbox input "true"
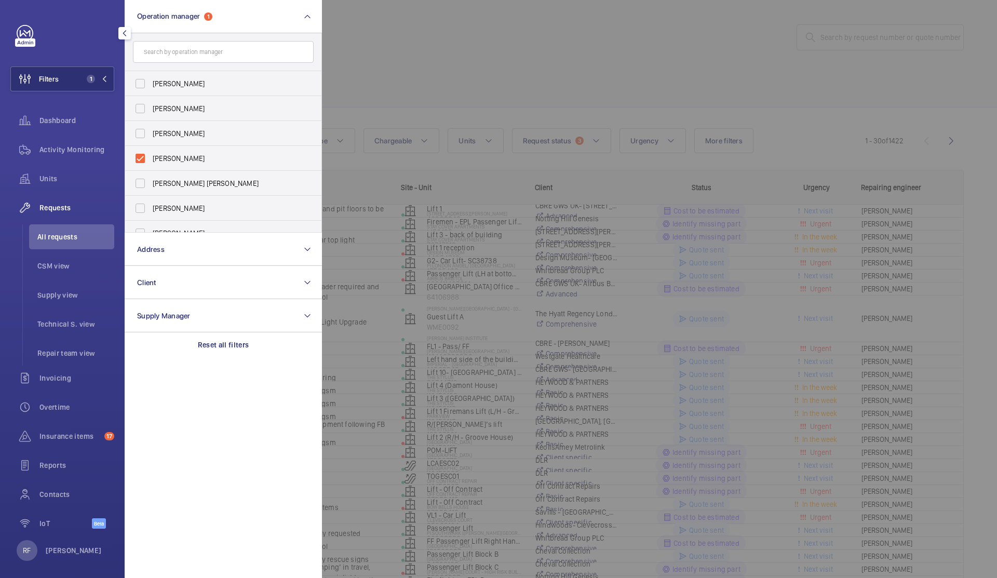
click at [474, 77] on div at bounding box center [820, 289] width 997 height 578
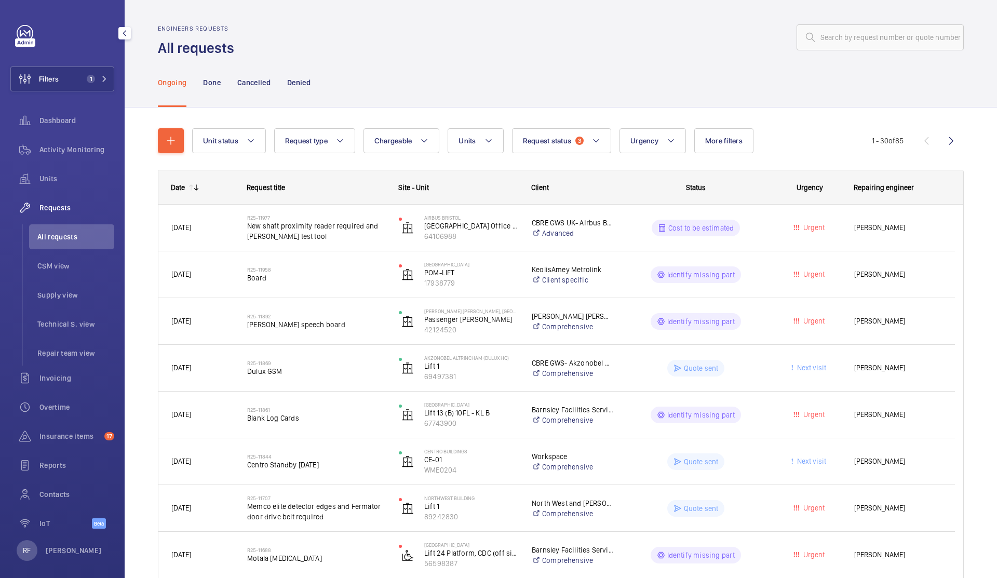
click at [411, 137] on button "Chargeable" at bounding box center [402, 140] width 76 height 25
click at [416, 180] on mat-radio-button "Chargeable" at bounding box center [462, 172] width 187 height 21
radio input "true"
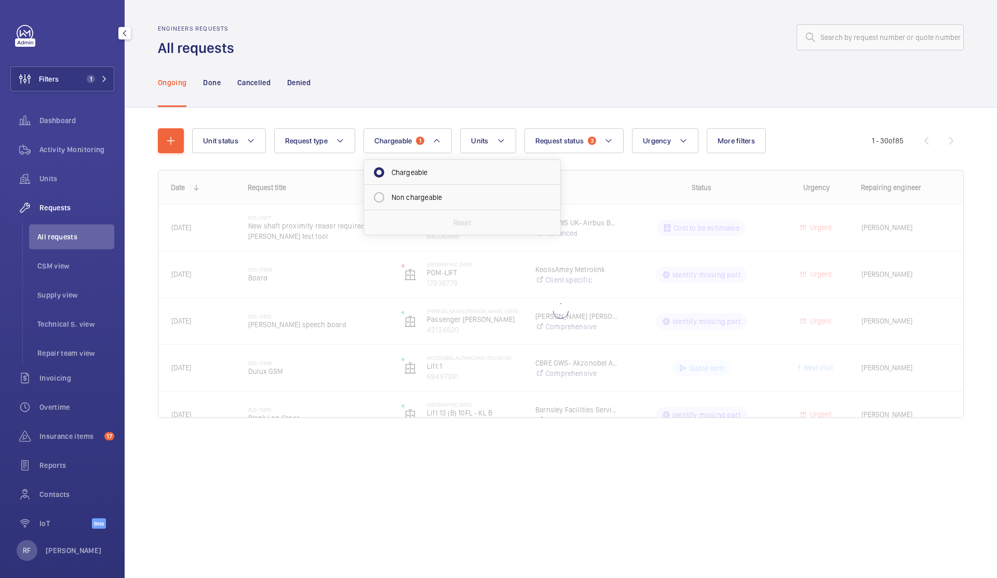
click at [438, 43] on div at bounding box center [602, 37] width 724 height 25
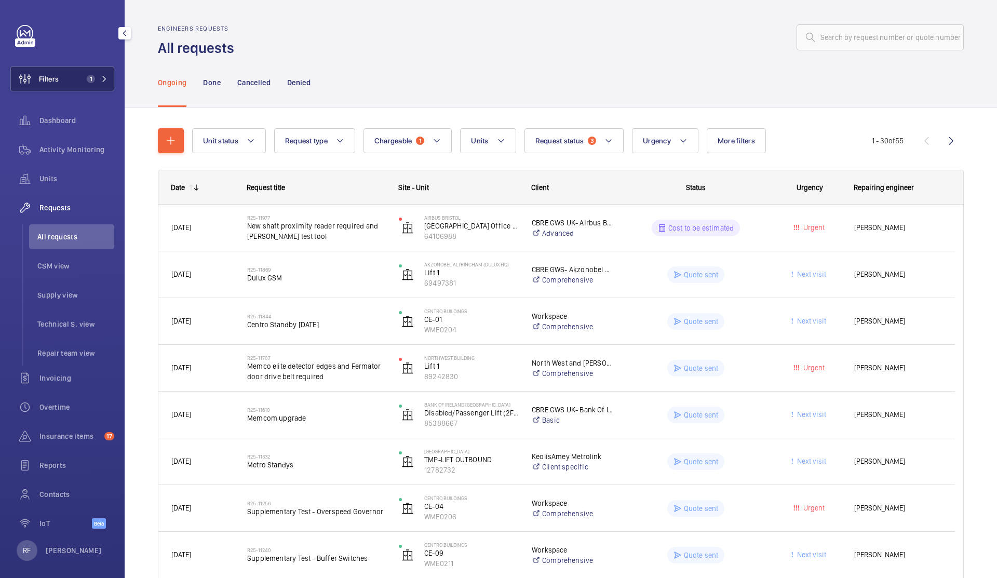
click at [58, 83] on span "Filters" at bounding box center [49, 79] width 20 height 10
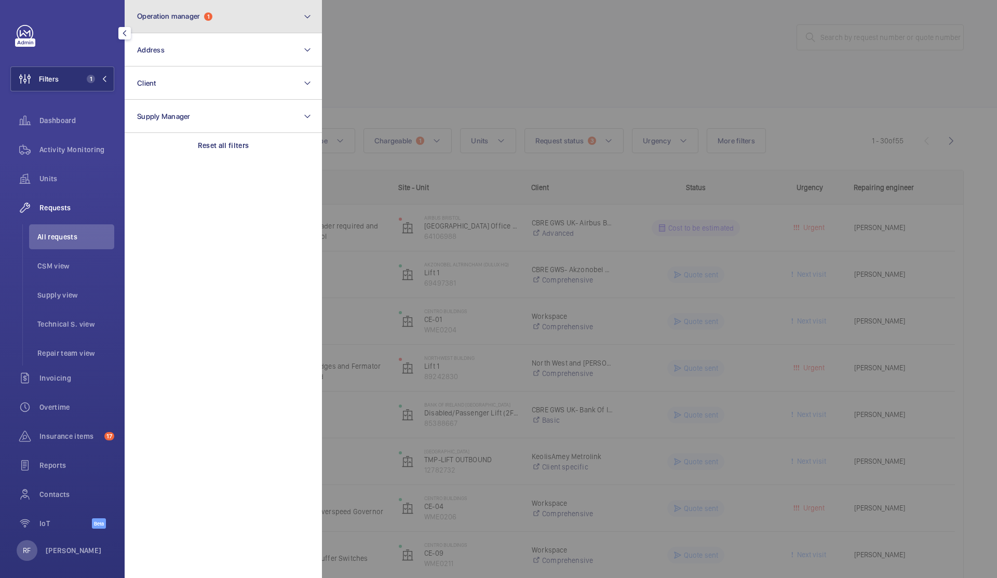
click at [196, 20] on span "Operation manager" at bounding box center [168, 16] width 63 height 8
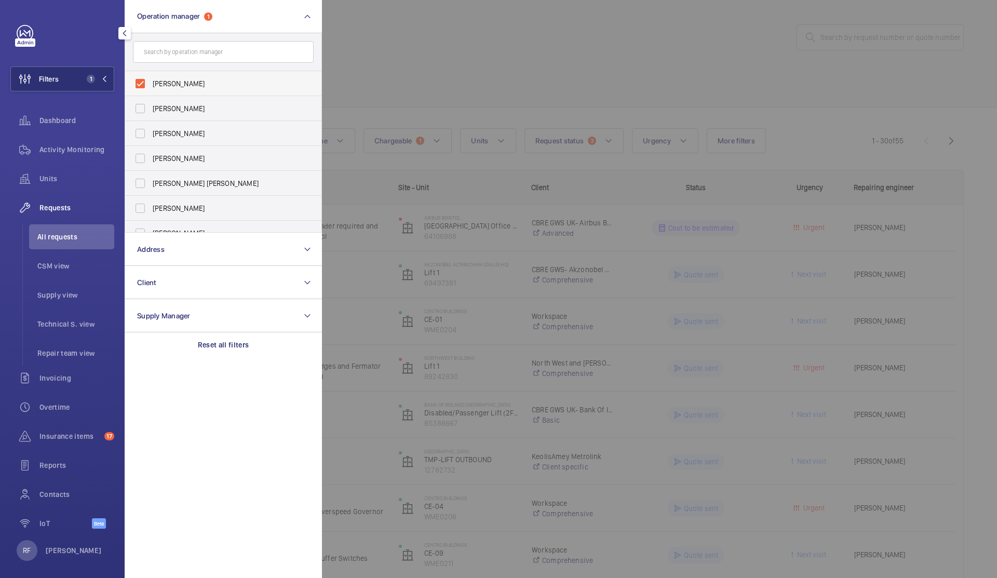
click at [180, 82] on span "Connor Dudley" at bounding box center [224, 83] width 143 height 10
click at [151, 82] on input "Connor Dudley" at bounding box center [140, 83] width 21 height 21
checkbox input "false"
click at [195, 186] on span "[PERSON_NAME] [PERSON_NAME]" at bounding box center [224, 183] width 143 height 10
click at [151, 186] on input "[PERSON_NAME] [PERSON_NAME]" at bounding box center [140, 183] width 21 height 21
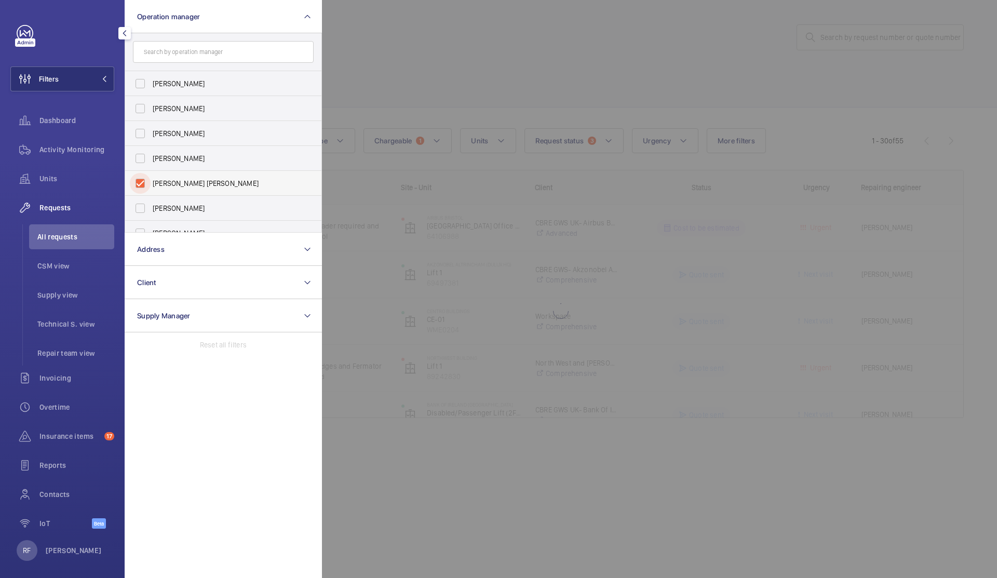
checkbox input "true"
click at [441, 82] on div at bounding box center [820, 289] width 997 height 578
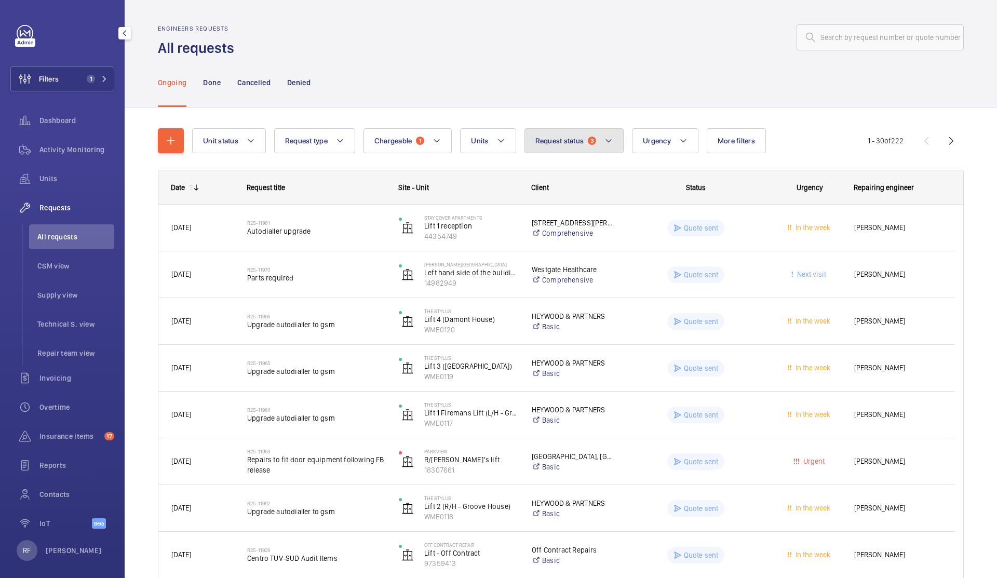
click at [581, 145] on button "Request status 3" at bounding box center [575, 140] width 100 height 25
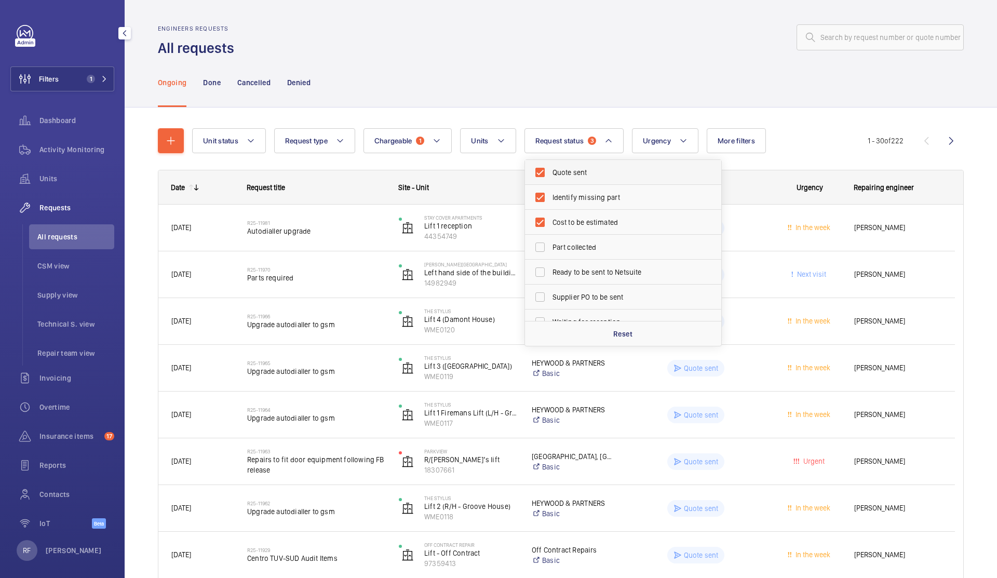
click at [579, 176] on span "Quote sent" at bounding box center [624, 172] width 143 height 10
click at [551, 176] on input "Quote sent" at bounding box center [540, 172] width 21 height 21
checkbox input "false"
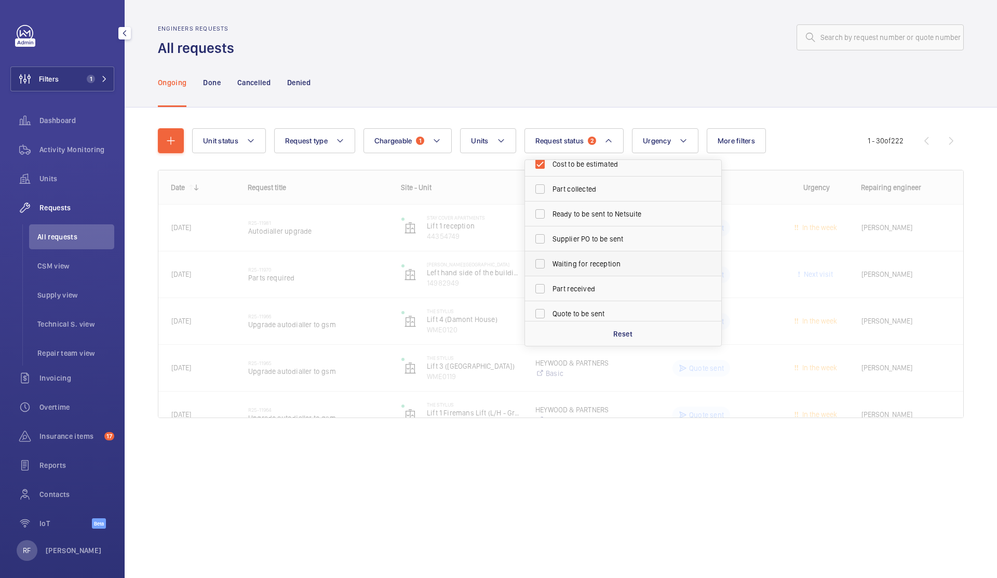
scroll to position [82, 0]
click at [595, 289] on span "Quote to be sent" at bounding box center [624, 290] width 143 height 10
click at [551, 289] on input "Quote to be sent" at bounding box center [540, 289] width 21 height 21
checkbox input "true"
click at [590, 82] on div "Ongoing Done Cancelled Denied" at bounding box center [561, 82] width 806 height 49
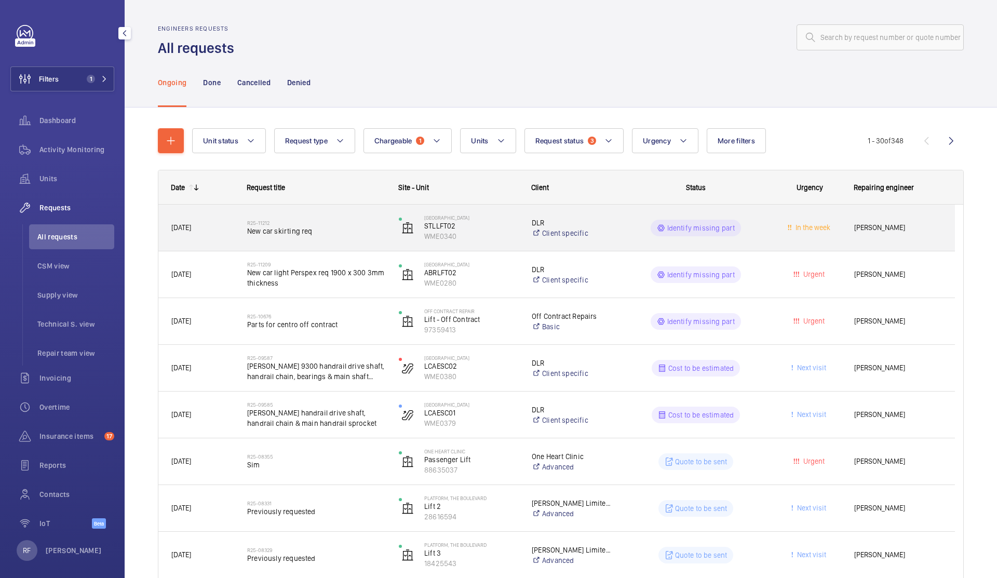
click at [366, 232] on span "New car skirting req" at bounding box center [316, 231] width 138 height 10
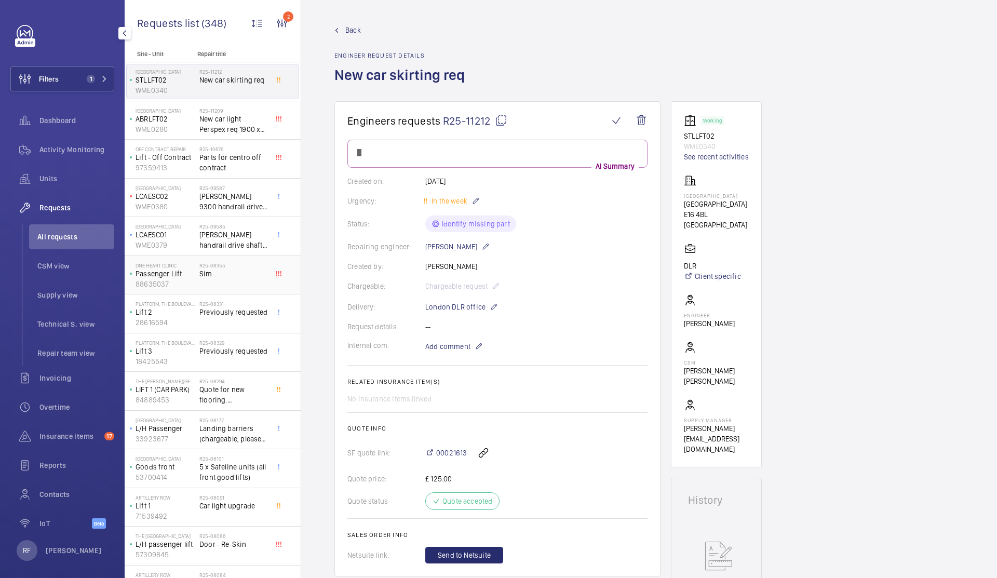
click at [206, 278] on span "Sim" at bounding box center [233, 274] width 69 height 10
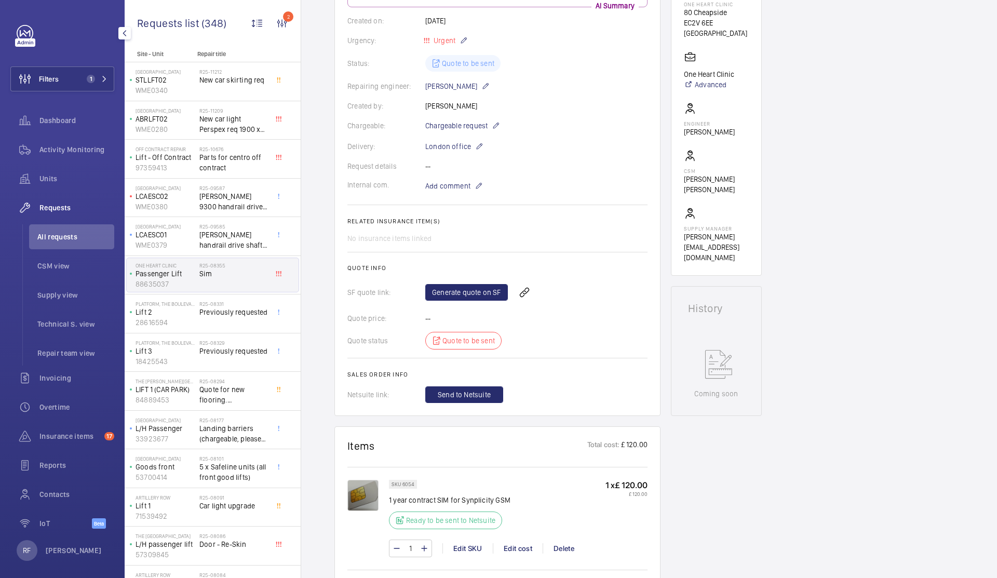
scroll to position [233, 0]
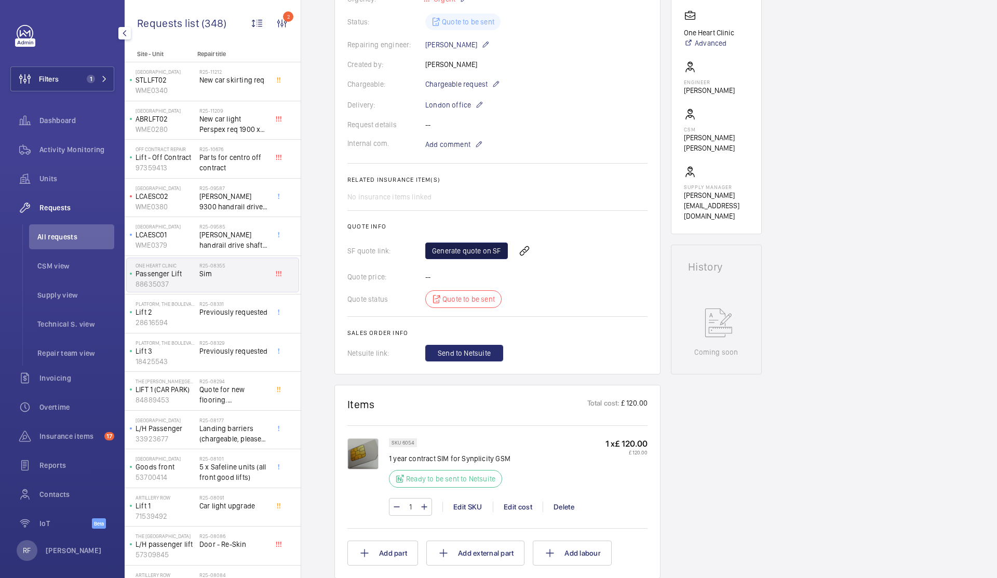
click at [459, 257] on link "Generate quote on SF" at bounding box center [466, 251] width 83 height 17
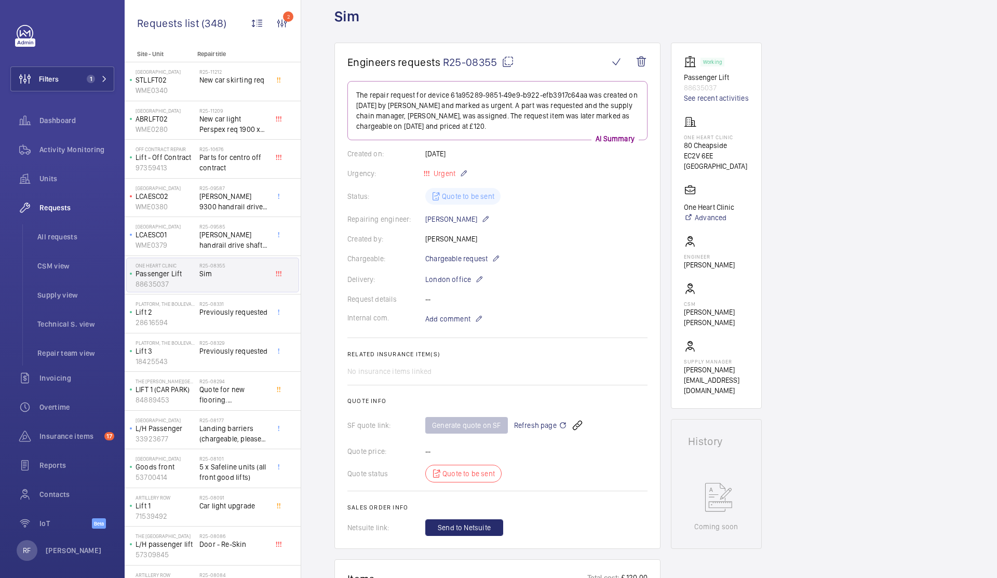
scroll to position [0, 0]
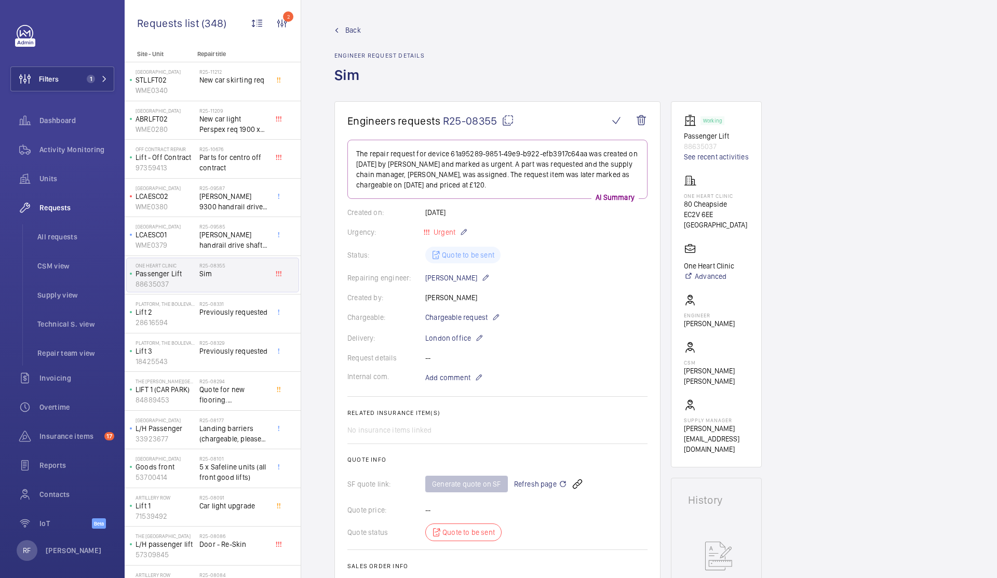
click at [509, 120] on mat-icon at bounding box center [508, 120] width 12 height 12
click at [217, 272] on span "Sim" at bounding box center [233, 274] width 69 height 10
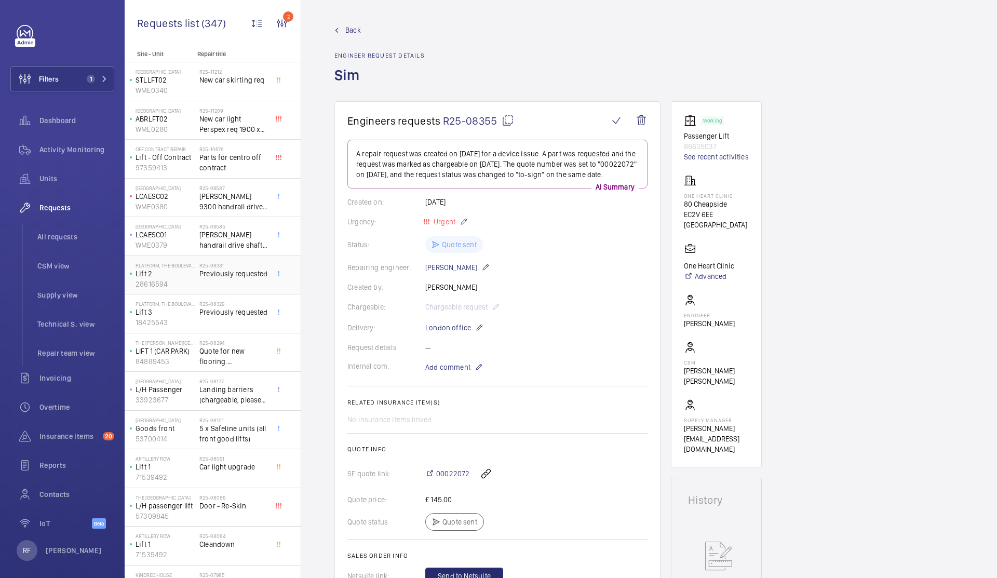
click at [233, 273] on span "Previously requested" at bounding box center [233, 274] width 69 height 10
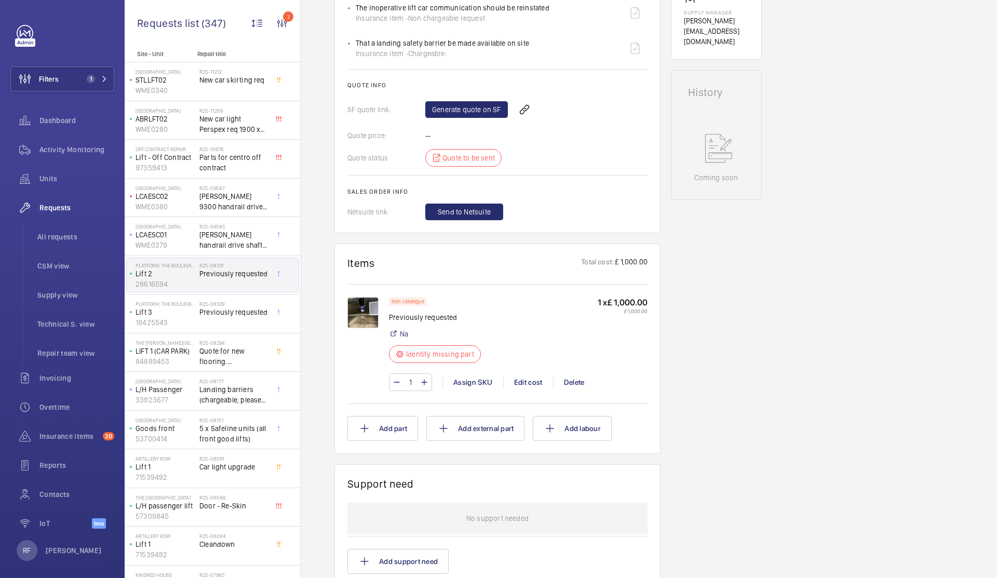
scroll to position [443, 0]
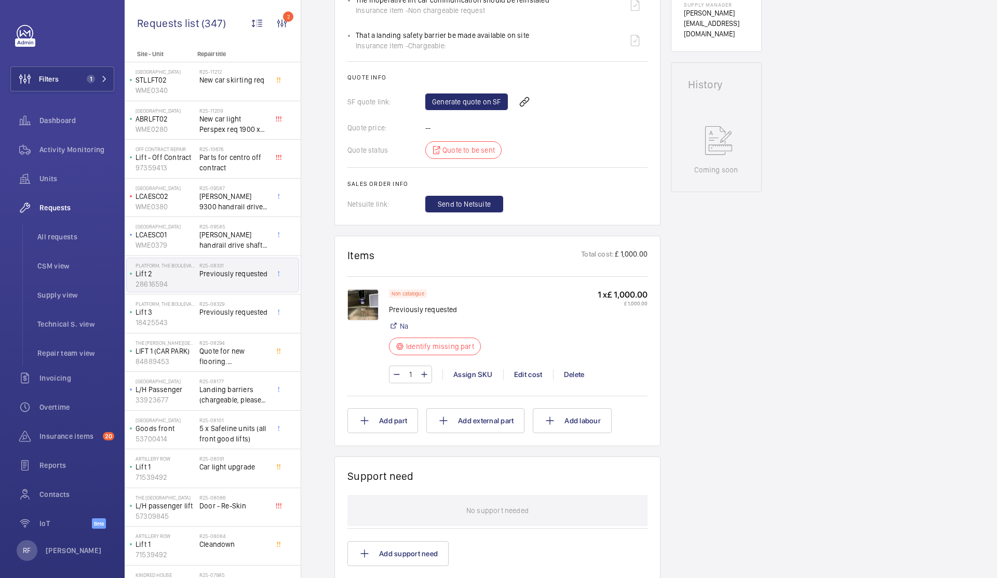
click at [369, 307] on img at bounding box center [362, 304] width 31 height 31
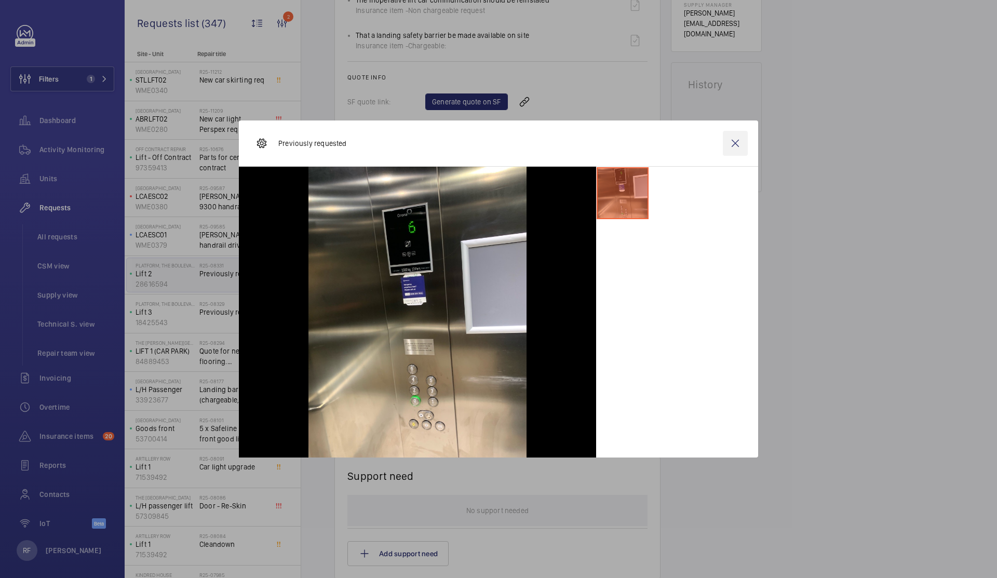
click at [732, 144] on wm-front-icon-button at bounding box center [735, 143] width 25 height 25
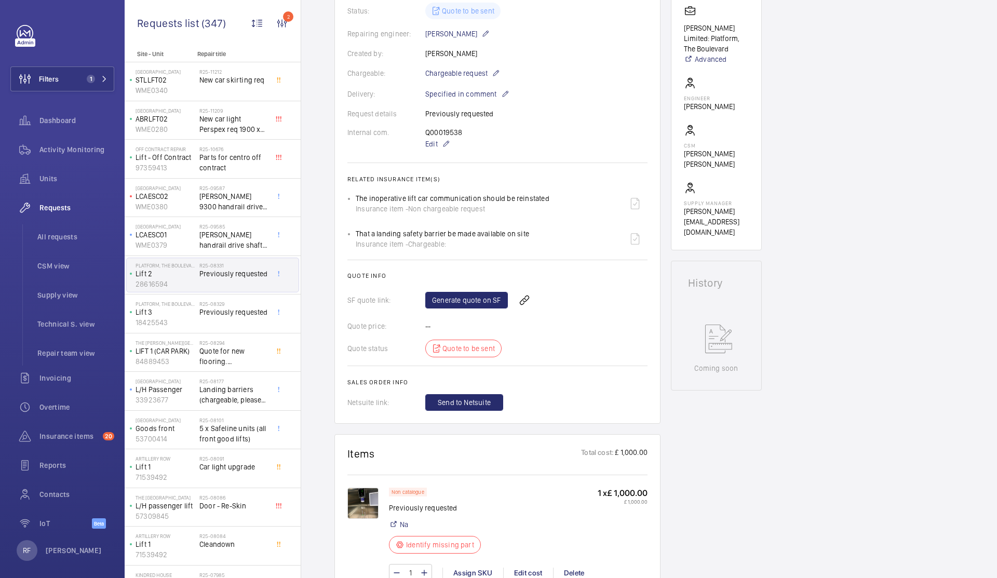
scroll to position [70, 0]
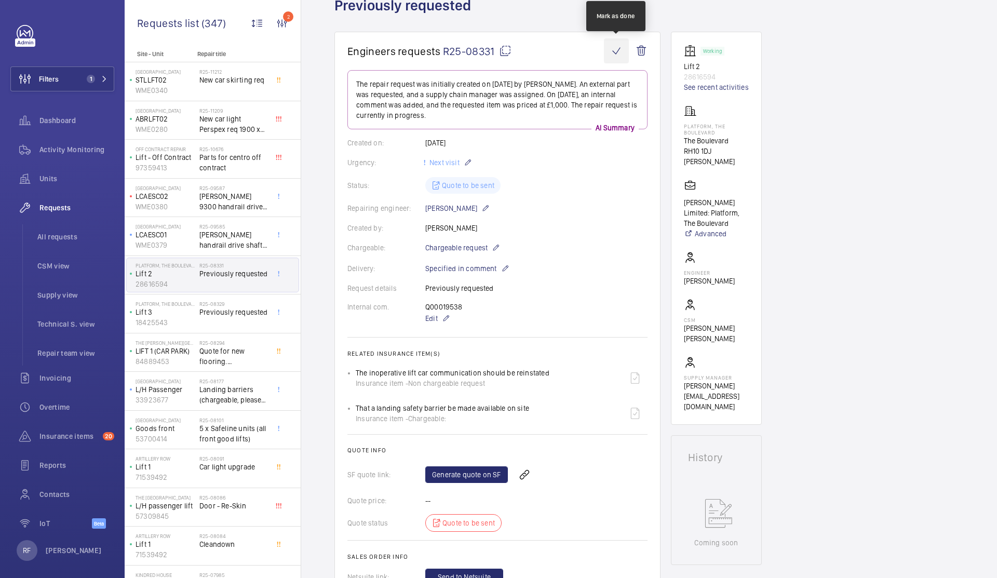
click at [620, 55] on wm-front-icon-button at bounding box center [616, 50] width 25 height 25
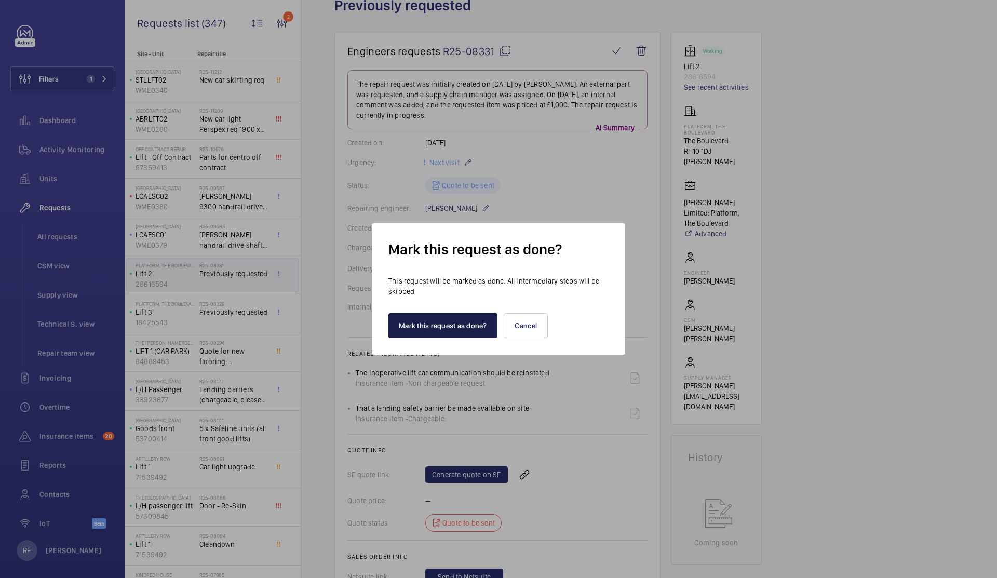
click at [439, 324] on button "Mark this request as done?" at bounding box center [443, 325] width 109 height 25
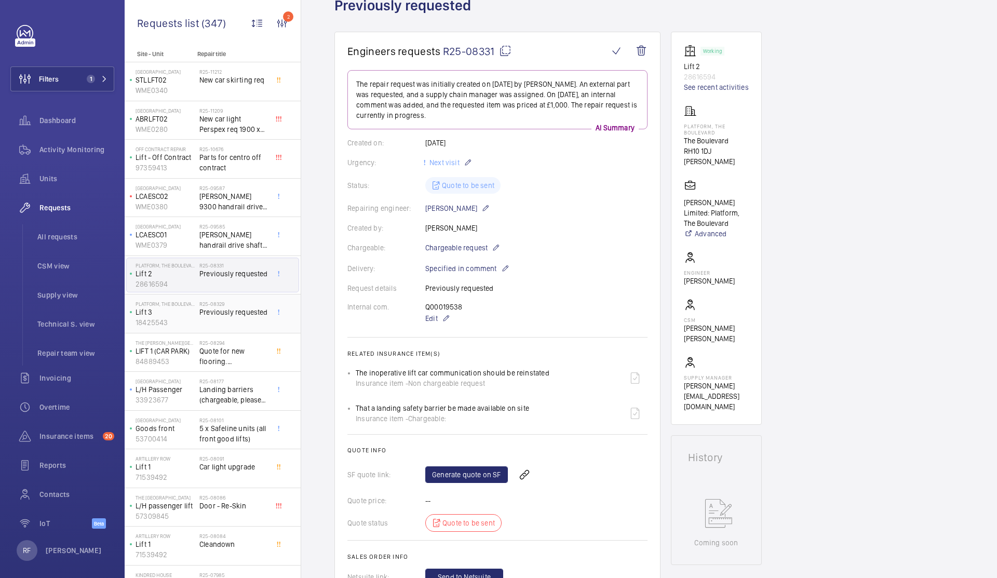
click at [234, 313] on span "Previously requested" at bounding box center [233, 312] width 69 height 10
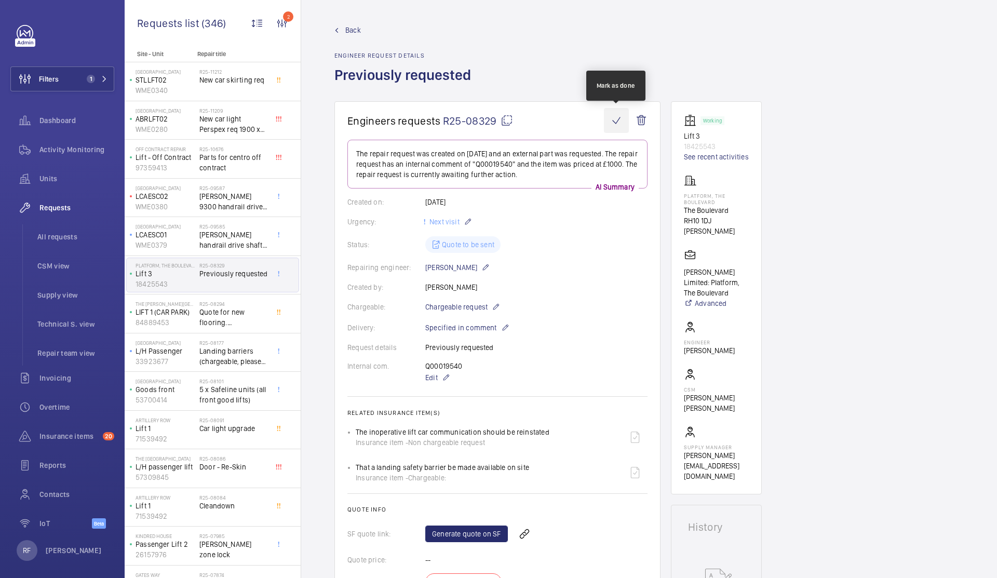
click at [614, 122] on wm-front-icon-button at bounding box center [616, 120] width 25 height 25
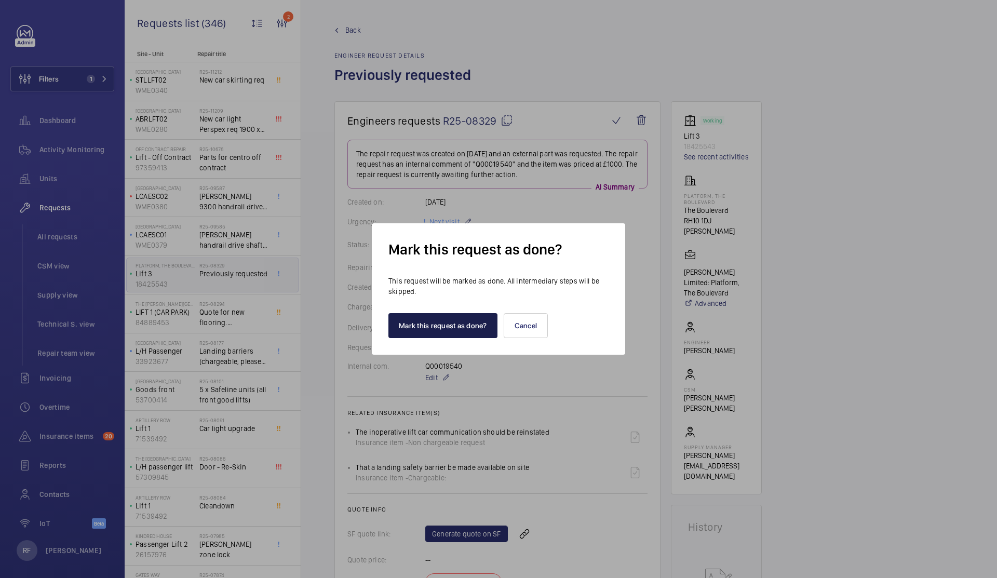
click at [454, 325] on button "Mark this request as done?" at bounding box center [443, 325] width 109 height 25
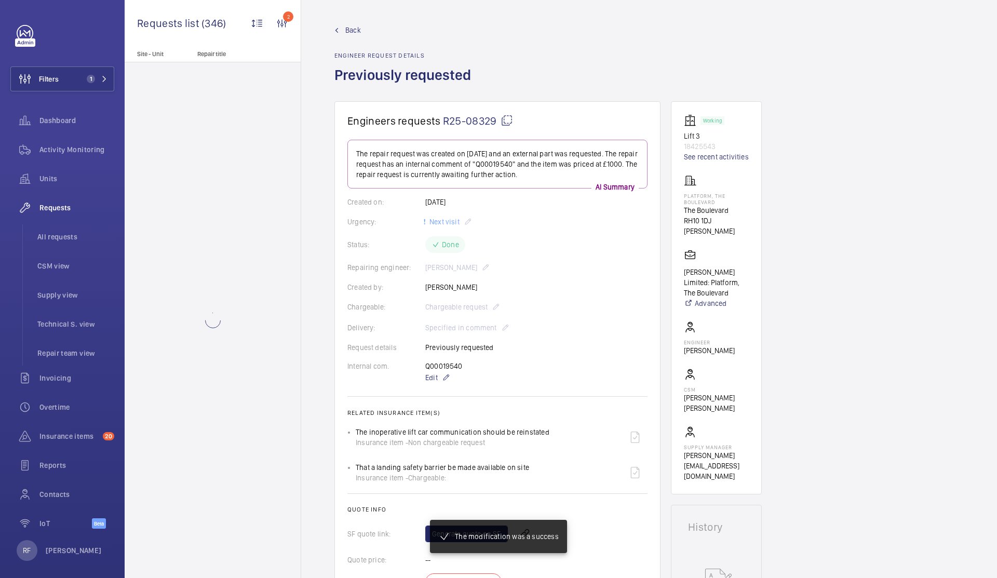
scroll to position [70, 0]
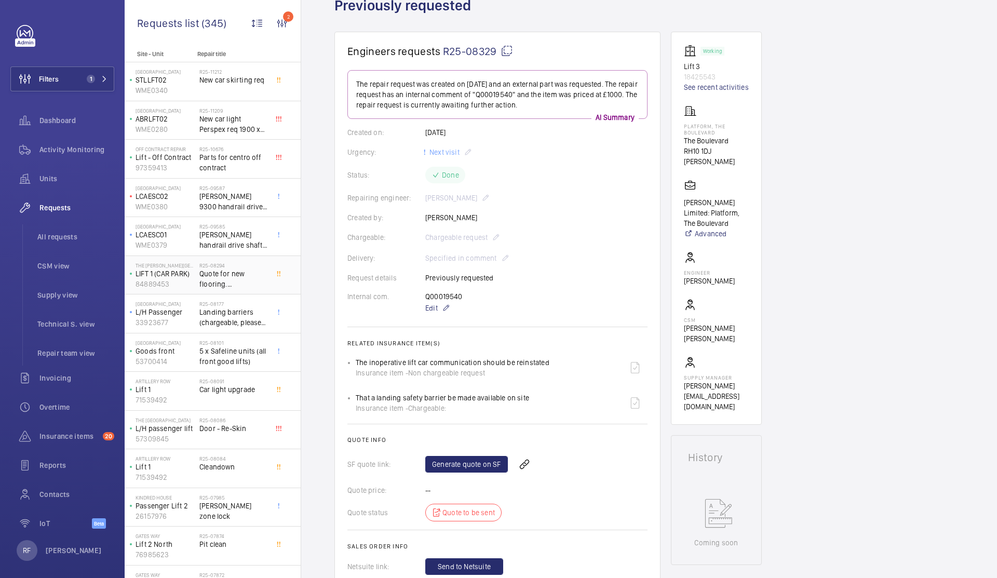
click at [209, 280] on span "Quote for new flooring. Orona Arca 2 1000kg lift approx 2.5m x 1.5m" at bounding box center [233, 279] width 69 height 21
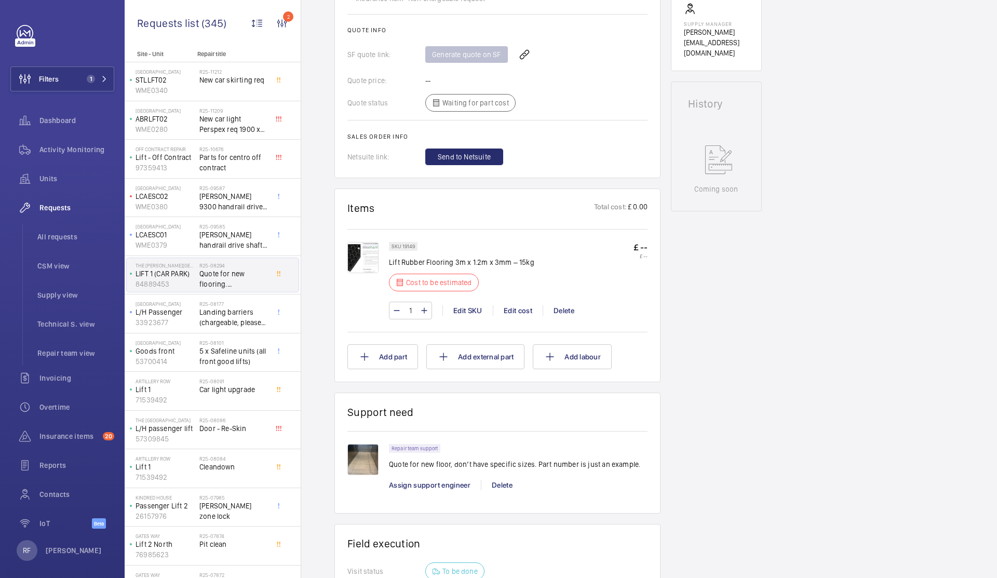
scroll to position [493, 0]
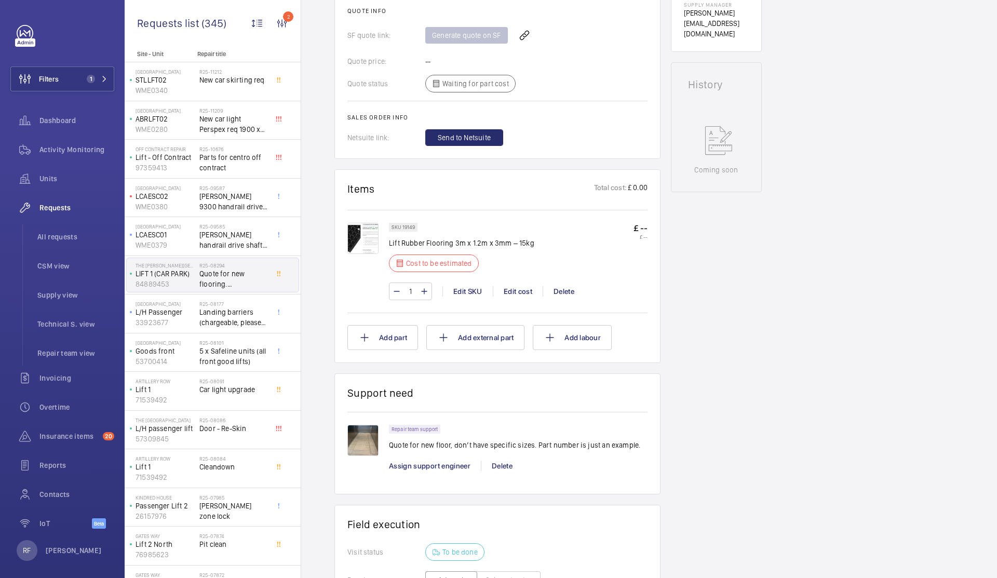
click at [371, 432] on img at bounding box center [362, 440] width 31 height 31
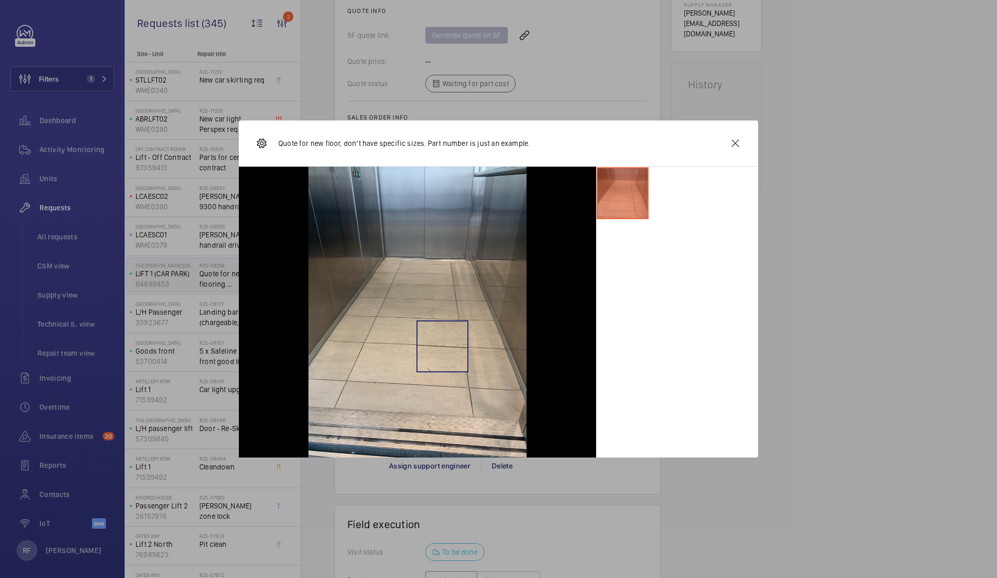
click at [441, 349] on img at bounding box center [418, 312] width 218 height 291
click at [737, 145] on wm-front-icon-button at bounding box center [735, 143] width 25 height 25
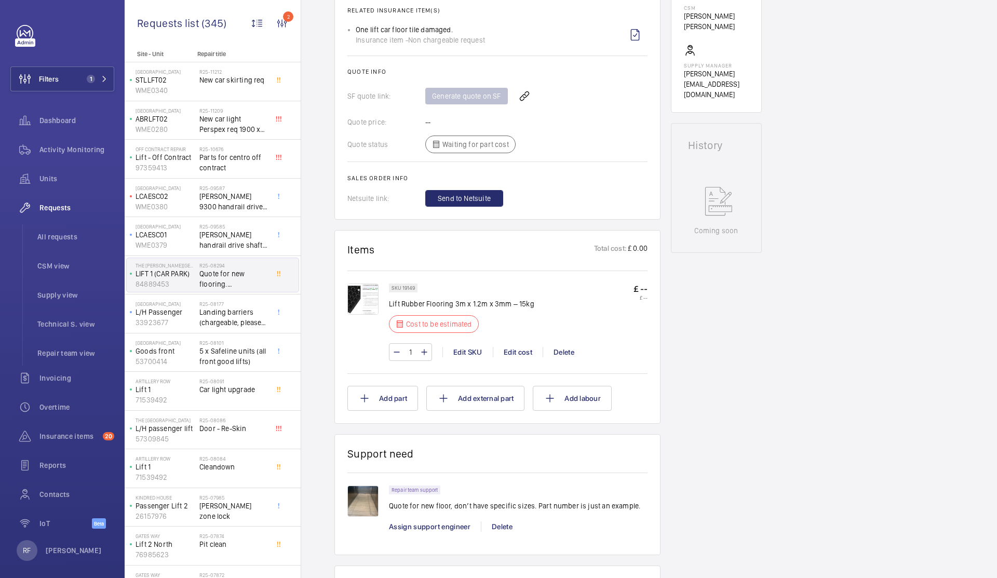
scroll to position [437, 0]
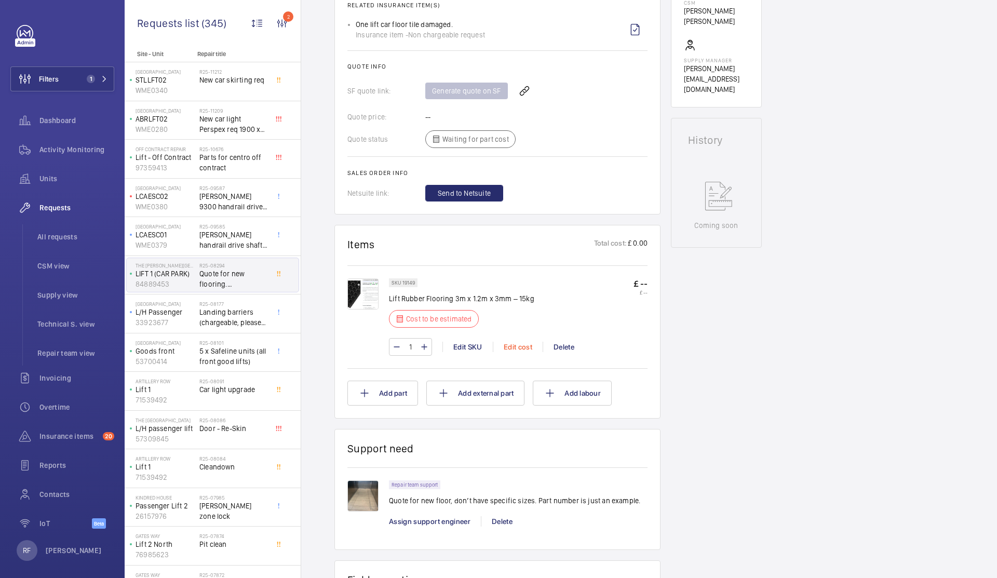
click at [514, 342] on div "Edit cost" at bounding box center [518, 347] width 50 height 10
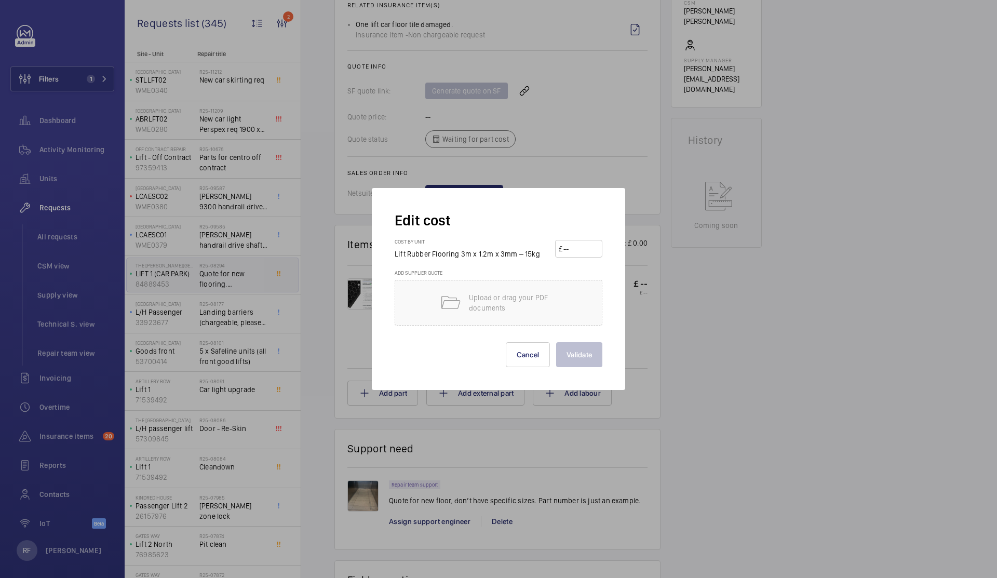
click at [594, 249] on input "number" at bounding box center [580, 248] width 36 height 17
type input "1"
type input "550"
click at [556, 342] on button "Validate" at bounding box center [579, 354] width 46 height 25
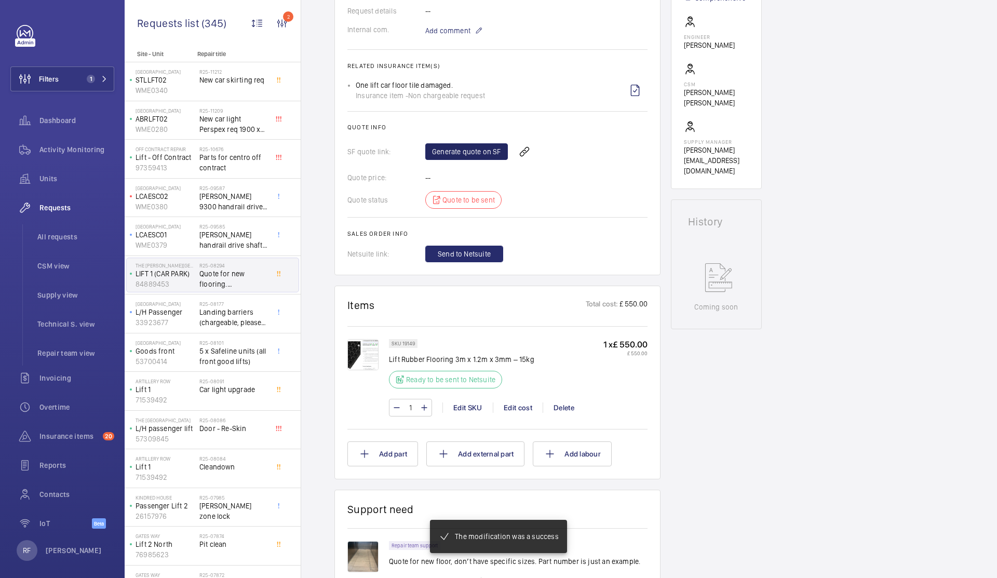
scroll to position [366, 0]
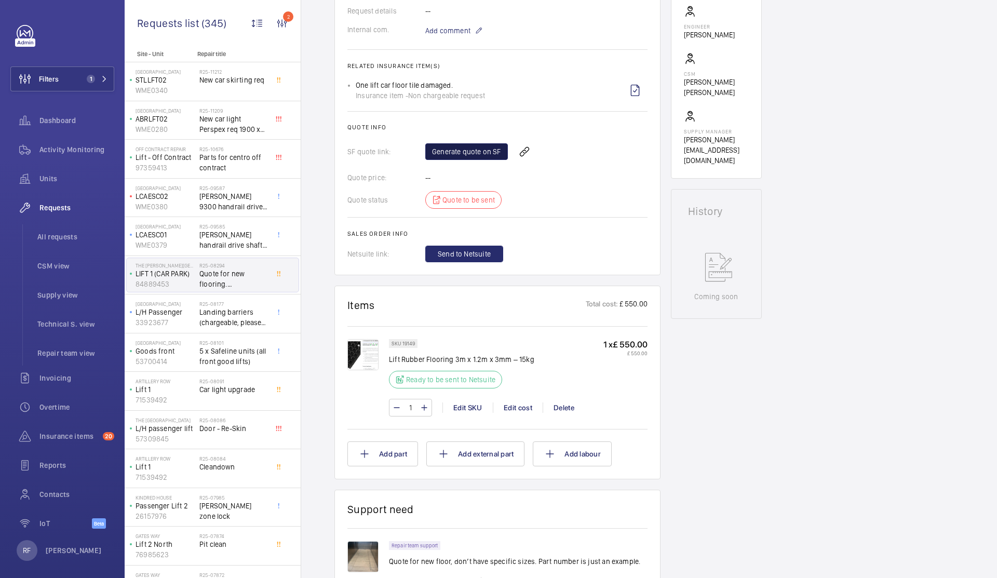
click at [446, 150] on link "Generate quote on SF" at bounding box center [466, 151] width 83 height 17
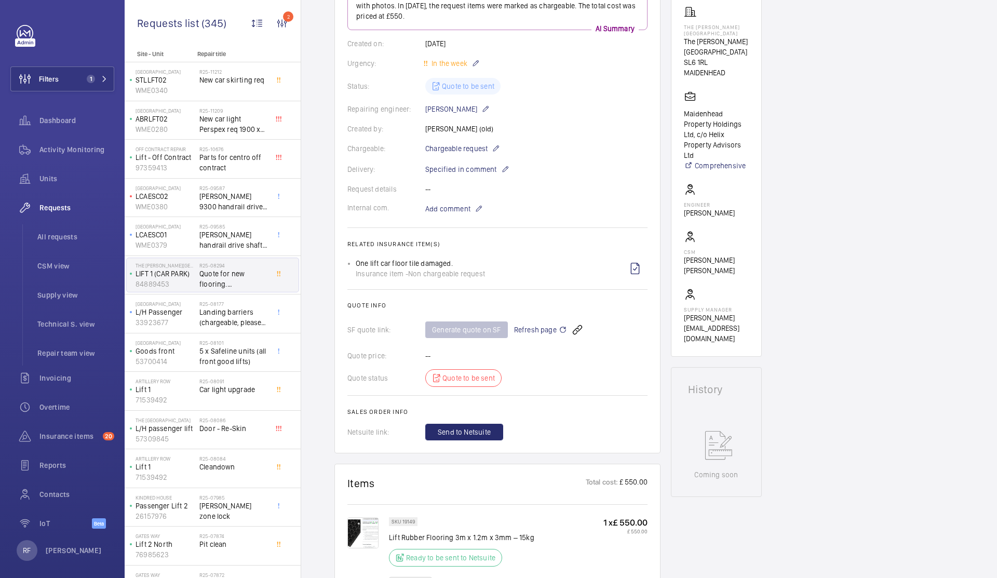
scroll to position [0, 0]
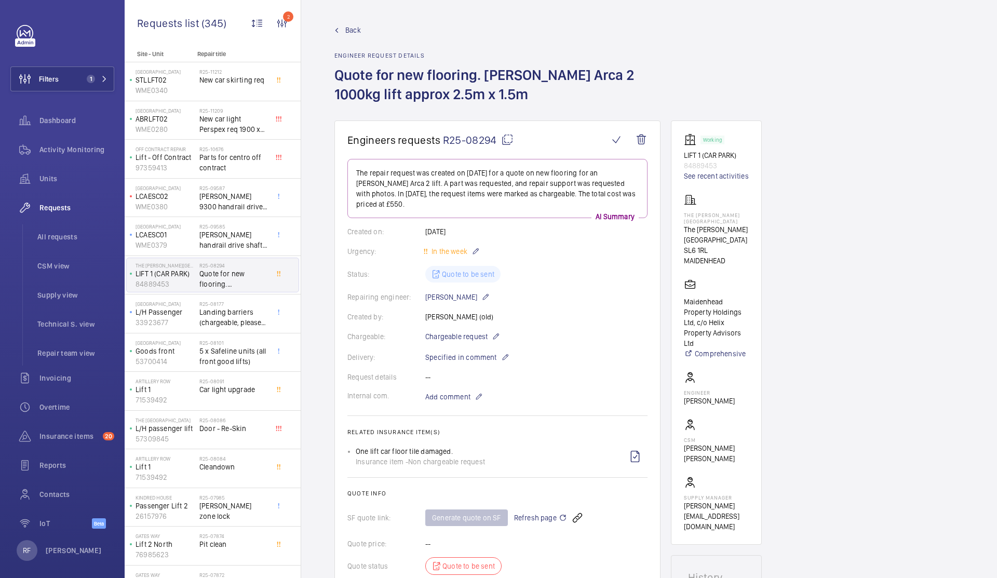
click at [507, 143] on mat-icon at bounding box center [507, 139] width 12 height 12
click at [220, 321] on span "Landing barriers (chargeable, please deliver to site)" at bounding box center [233, 317] width 69 height 21
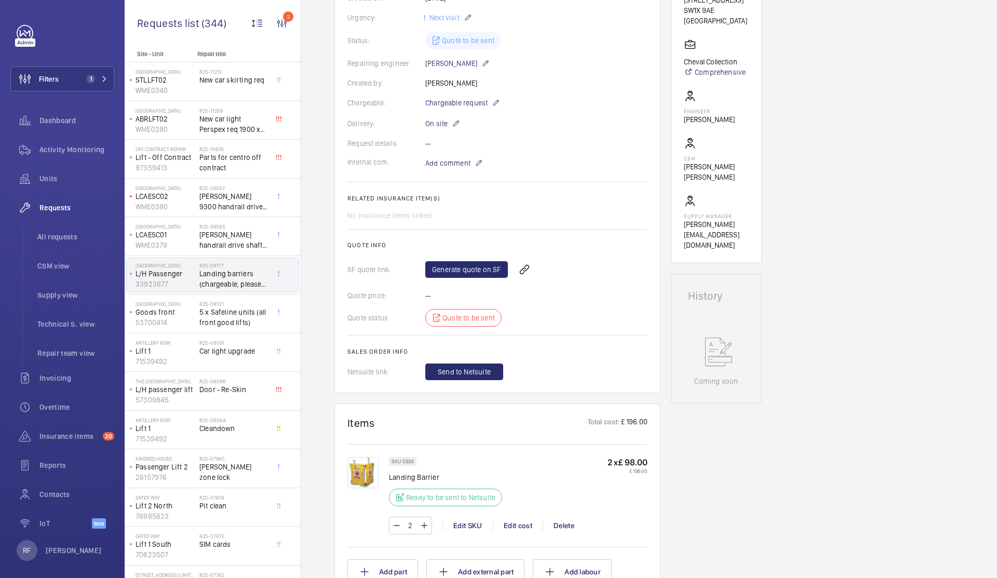
scroll to position [224, 0]
click at [468, 271] on link "Generate quote on SF" at bounding box center [466, 268] width 83 height 17
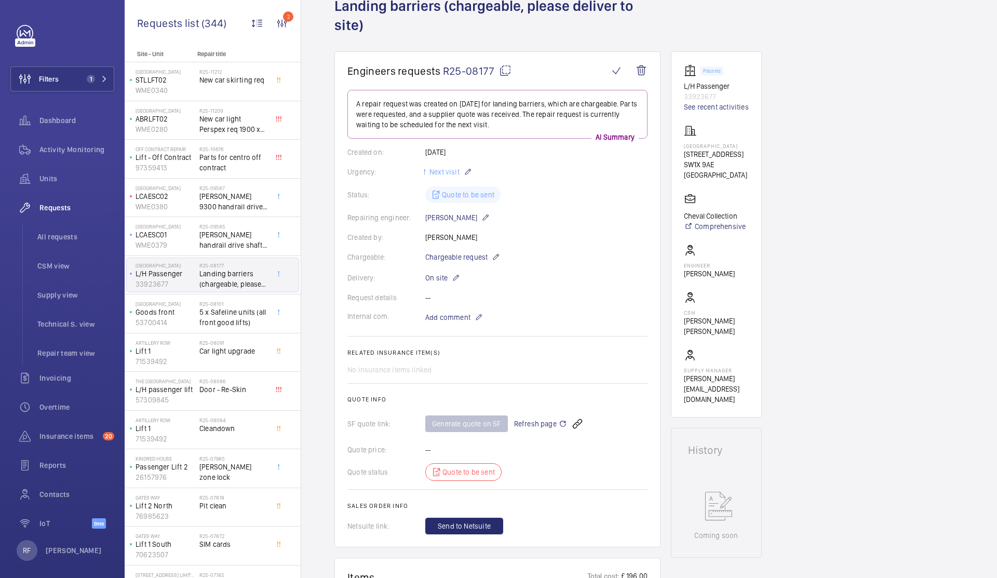
scroll to position [0, 0]
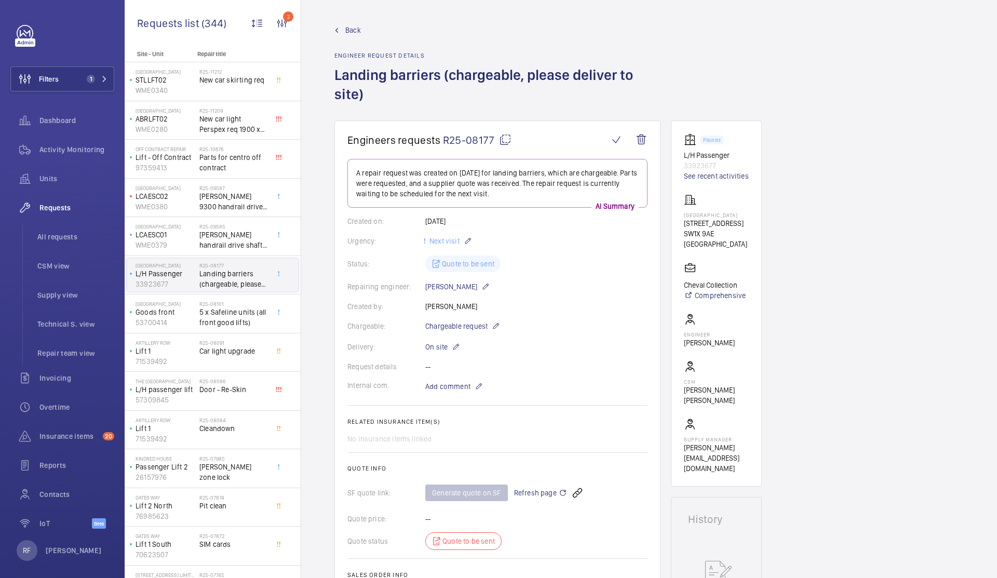
click at [507, 140] on mat-icon at bounding box center [505, 139] width 12 height 12
click at [229, 317] on span "5 x Safeline units (all front good lifts)" at bounding box center [233, 317] width 69 height 21
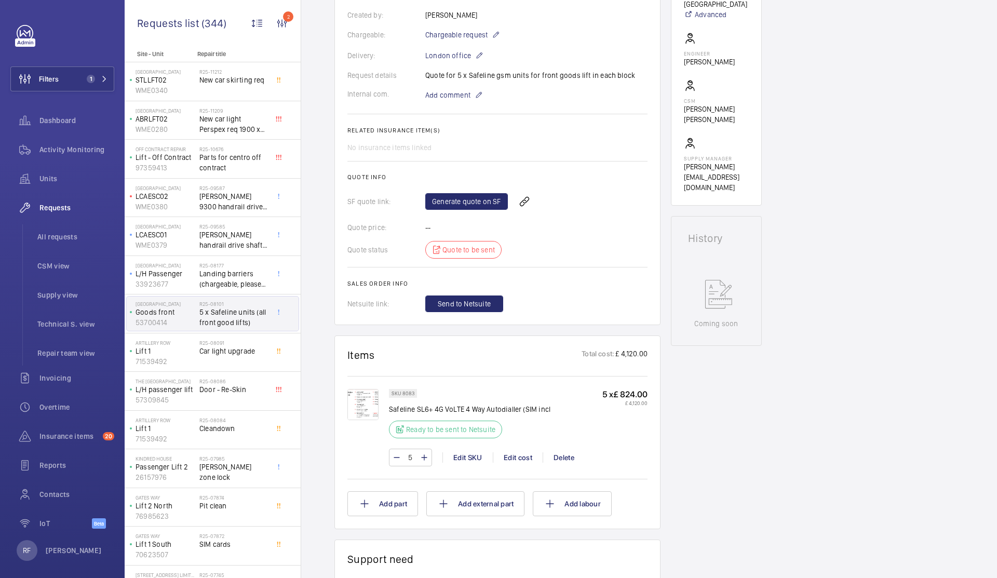
scroll to position [283, 0]
click at [523, 460] on div "Edit cost" at bounding box center [518, 457] width 50 height 10
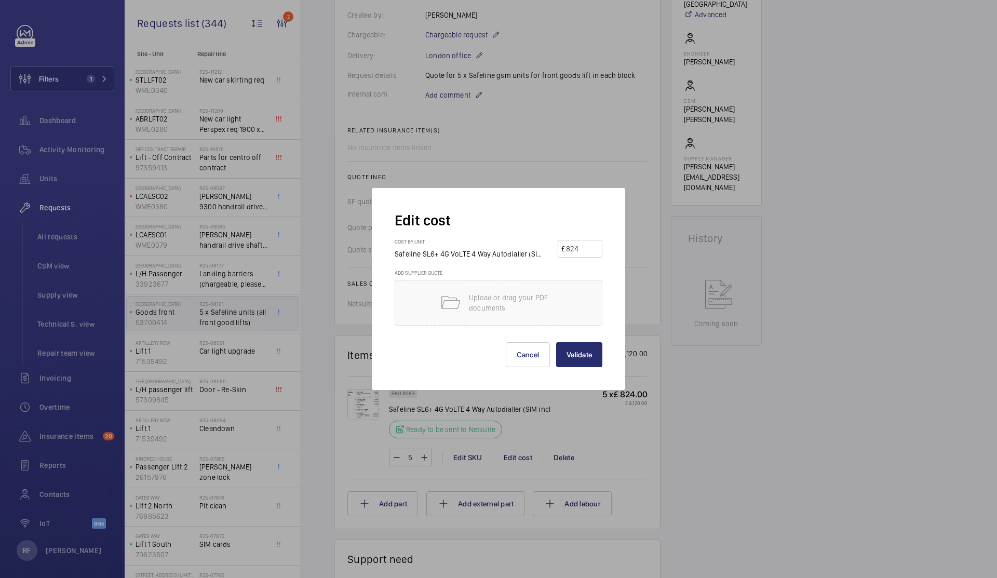
click at [583, 249] on input "824" at bounding box center [582, 248] width 34 height 17
type input "1250"
click at [579, 350] on button "Validate" at bounding box center [579, 354] width 46 height 25
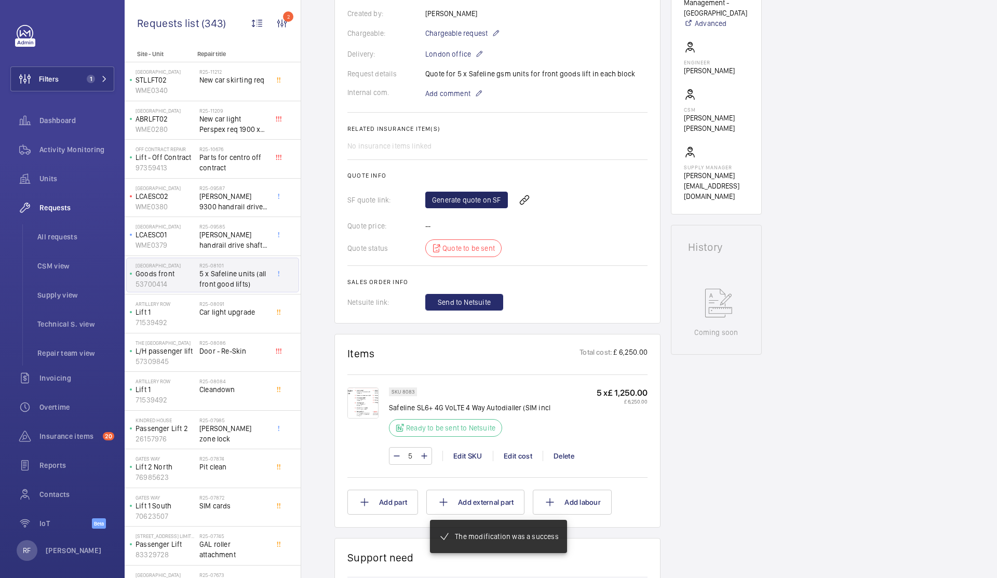
scroll to position [268, 0]
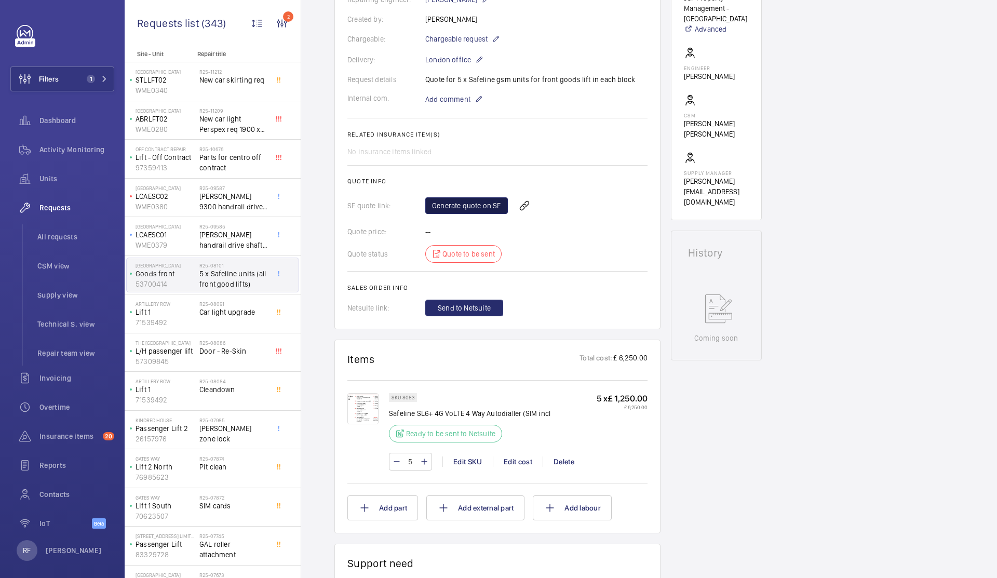
click at [471, 210] on link "Generate quote on SF" at bounding box center [466, 205] width 83 height 17
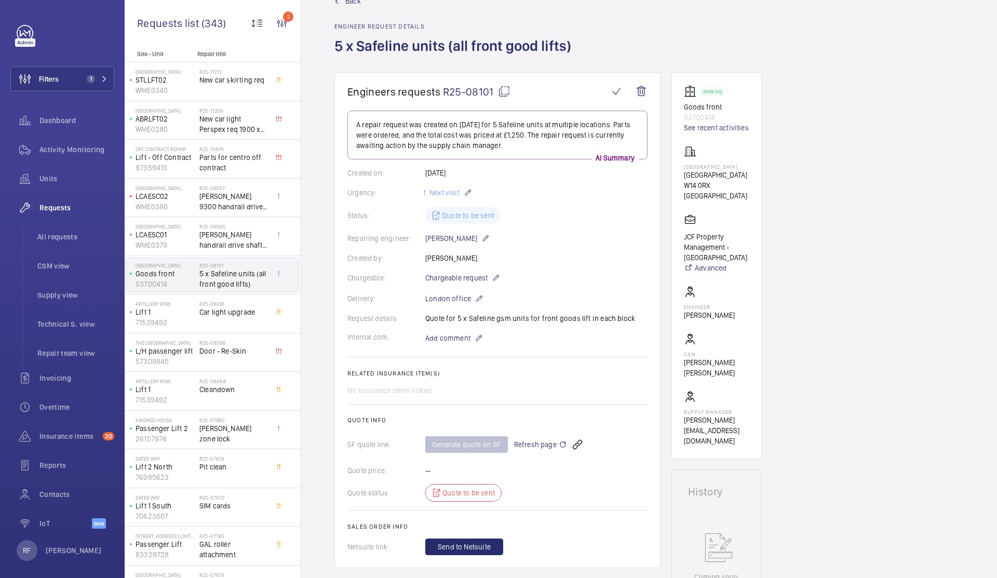
scroll to position [0, 0]
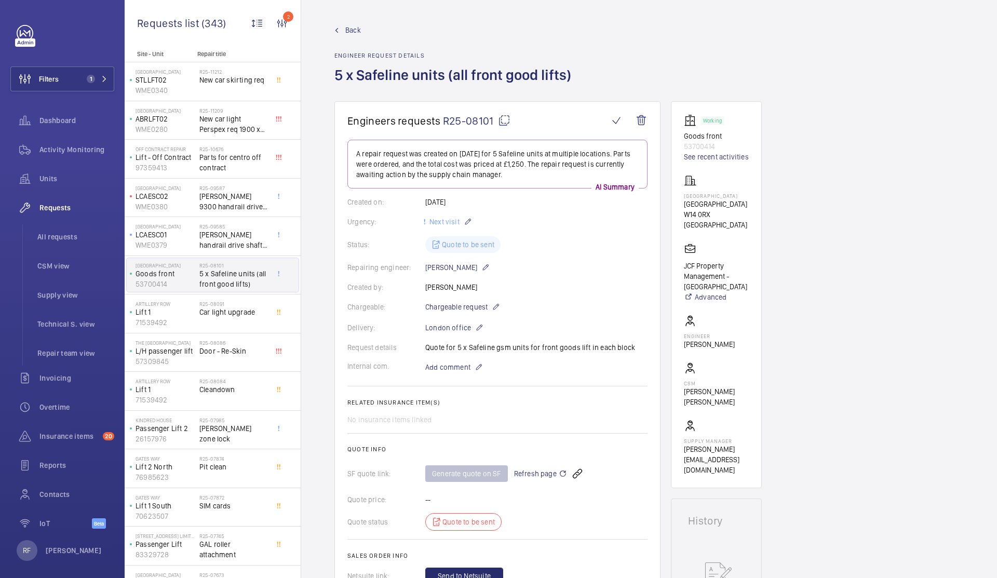
click at [480, 348] on div "Request details Quote for 5 x Safeline gsm units for front goods lift in each b…" at bounding box center [497, 347] width 300 height 10
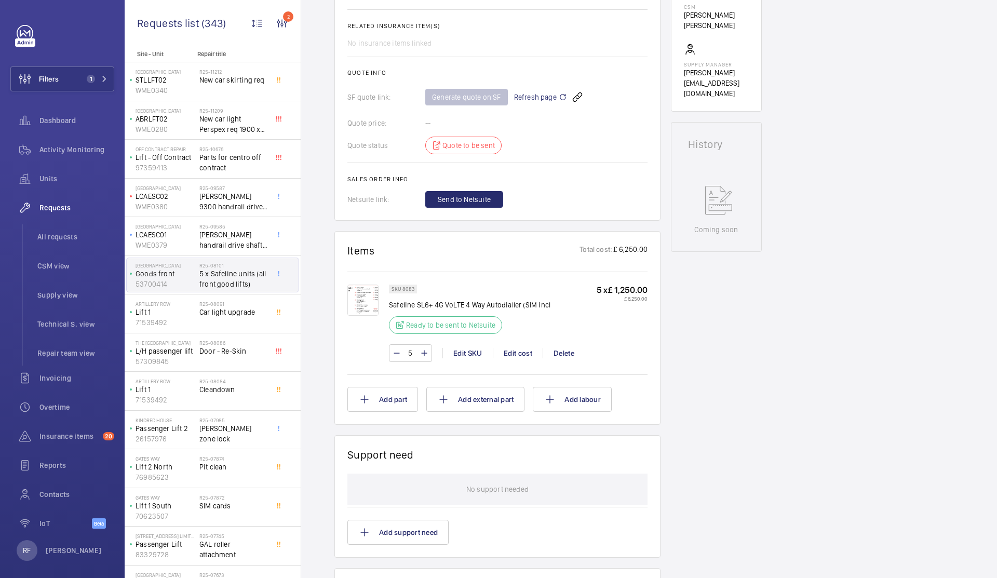
scroll to position [382, 0]
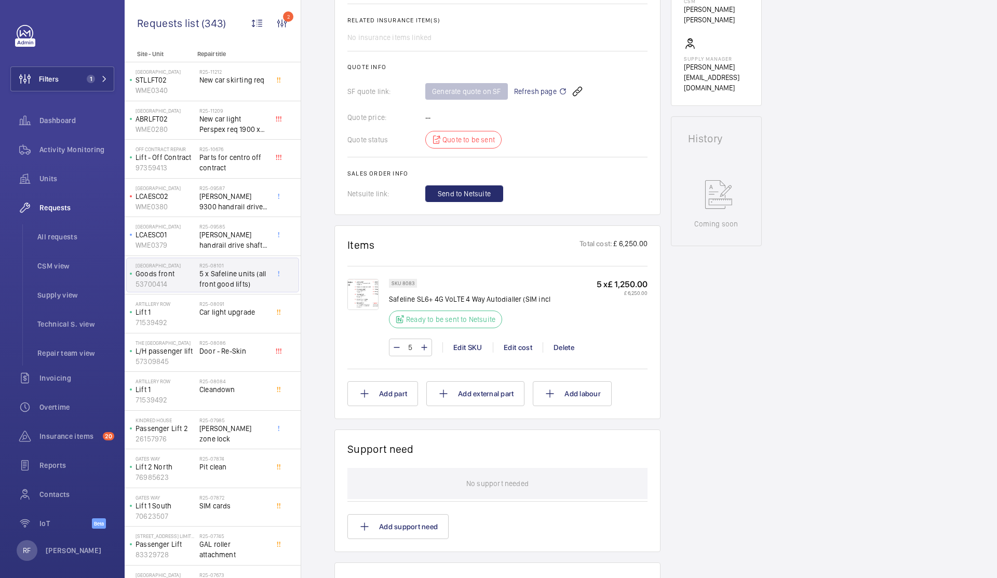
click at [362, 295] on img at bounding box center [362, 294] width 31 height 31
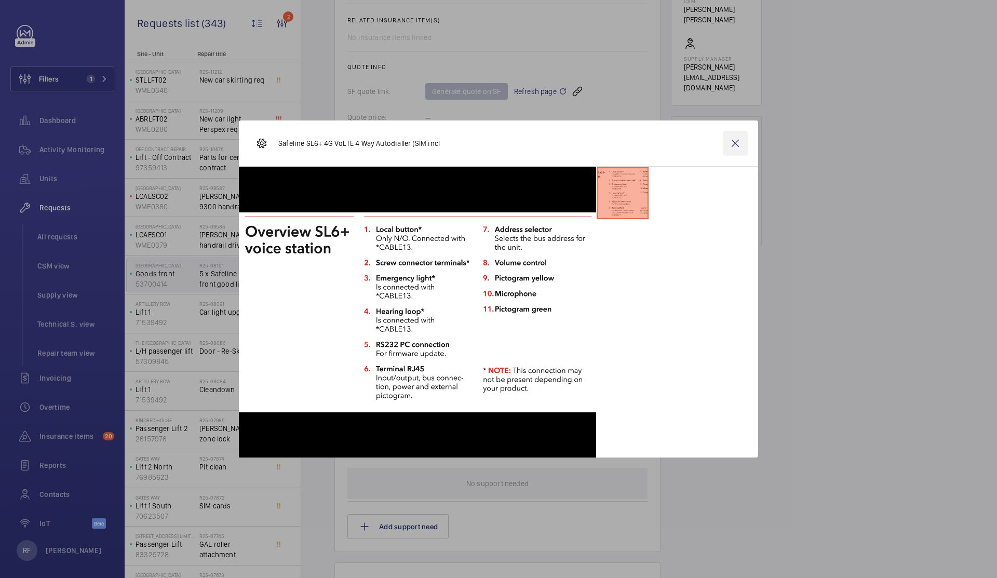
click at [732, 149] on wm-front-icon-button at bounding box center [735, 143] width 25 height 25
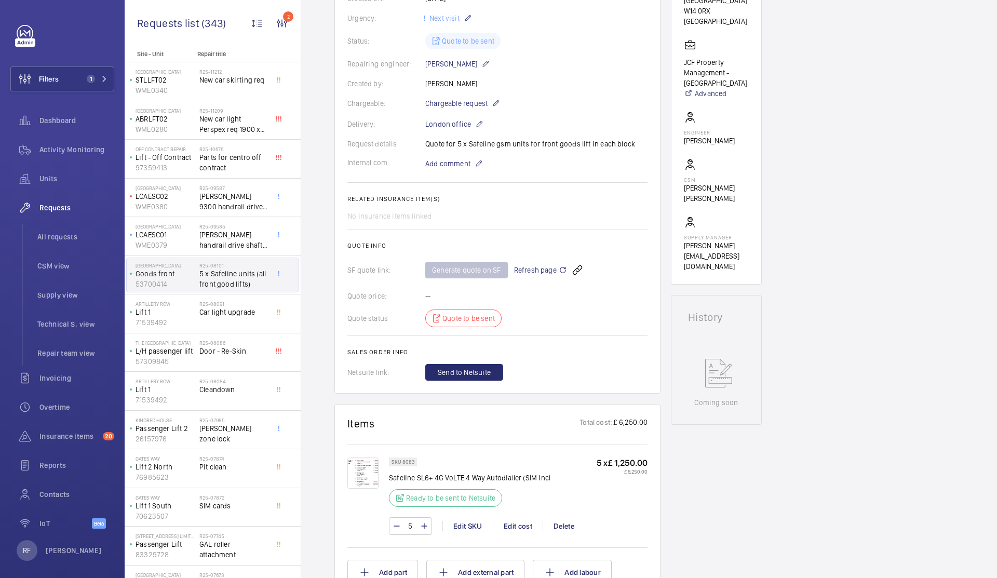
scroll to position [0, 0]
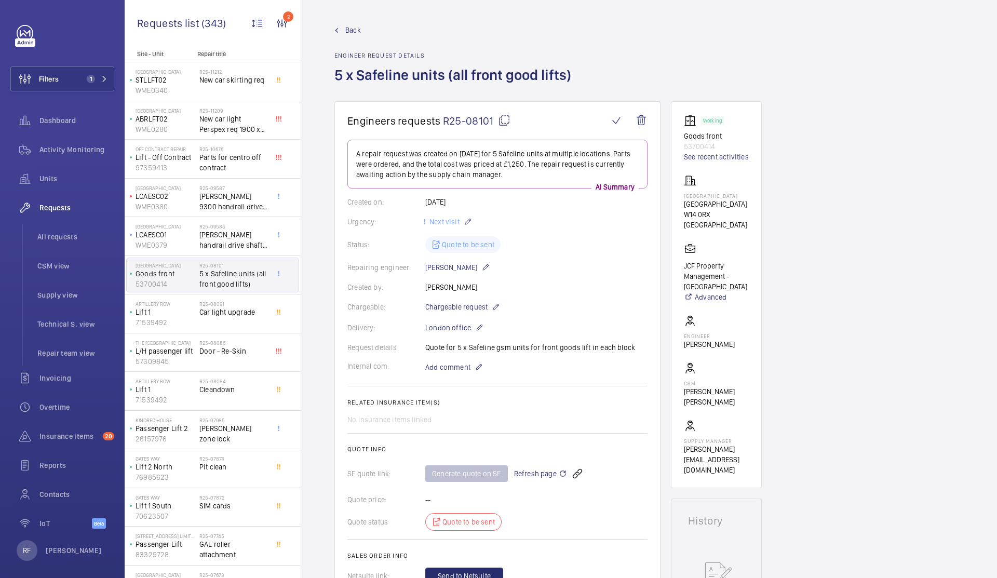
click at [450, 286] on div "Created by: Josh James" at bounding box center [497, 287] width 300 height 10
click at [449, 286] on div "Created by: Josh James" at bounding box center [497, 287] width 300 height 10
click at [448, 286] on div "Created by: Josh James" at bounding box center [497, 287] width 300 height 10
click at [443, 286] on div "Created by: Josh James" at bounding box center [497, 287] width 300 height 10
click at [432, 287] on div "Created by: Josh James" at bounding box center [497, 287] width 300 height 10
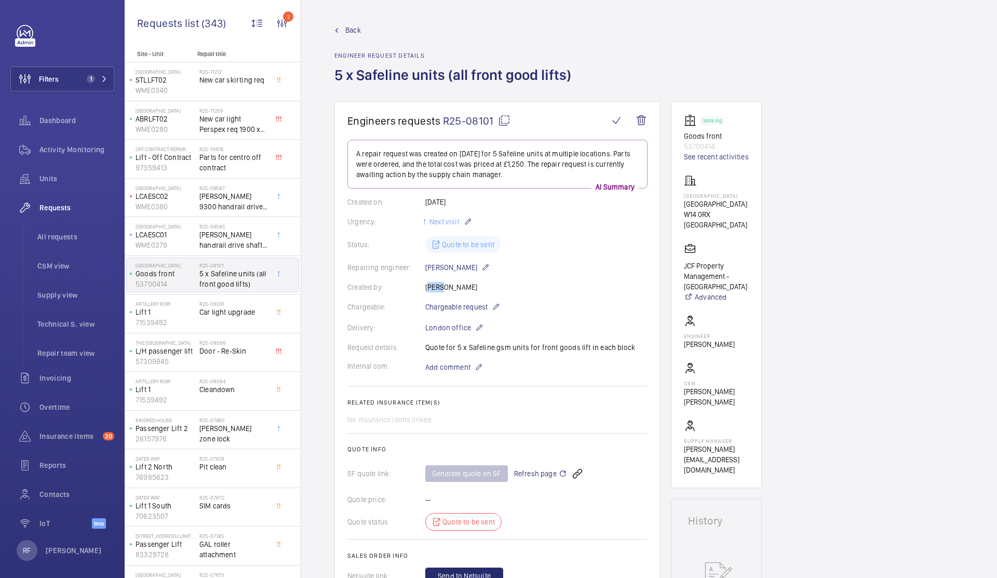
click at [432, 287] on div "Created by: Josh James" at bounding box center [497, 287] width 300 height 10
copy p "[PERSON_NAME]"
click at [498, 121] on mat-icon at bounding box center [504, 120] width 12 height 12
copy p "[PERSON_NAME]"
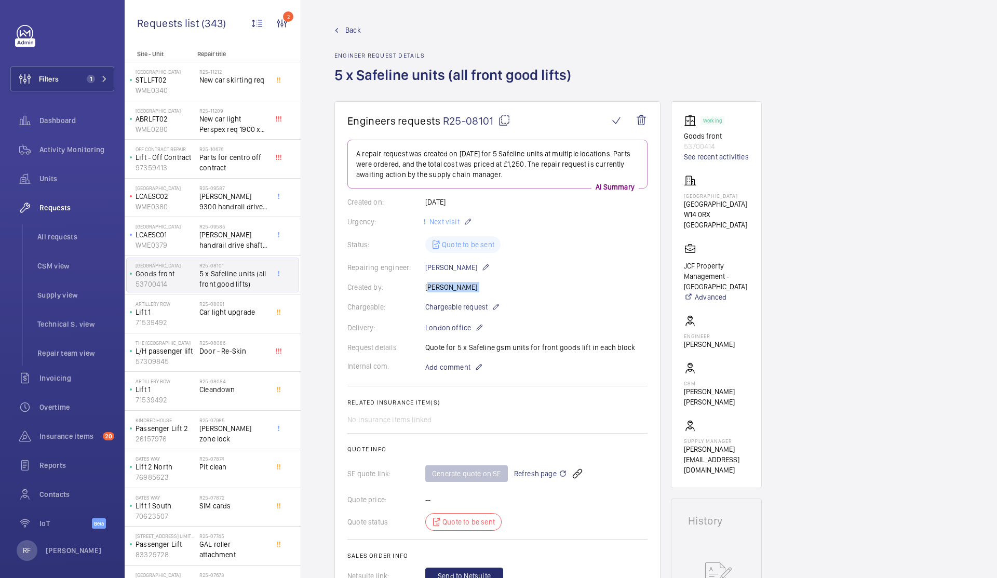
type textarea "R25-08101"
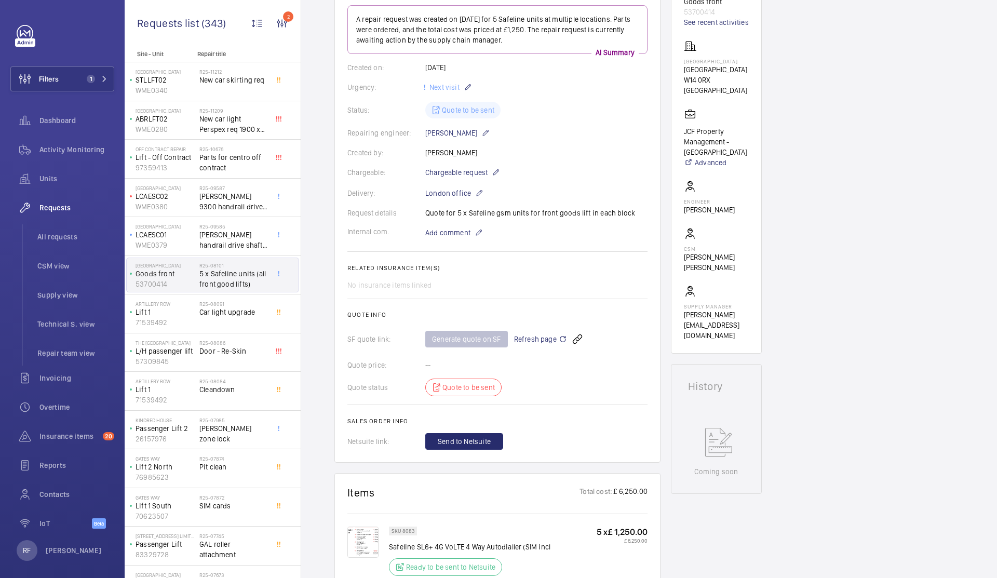
click at [523, 214] on div "Request details Quote for 5 x Safeline gsm units for front goods lift in each b…" at bounding box center [497, 213] width 300 height 10
copy p "Quote for 5 x Safeline gsm units for front goods lift in each block"
drag, startPoint x: 684, startPoint y: 67, endPoint x: 706, endPoint y: 72, distance: 22.9
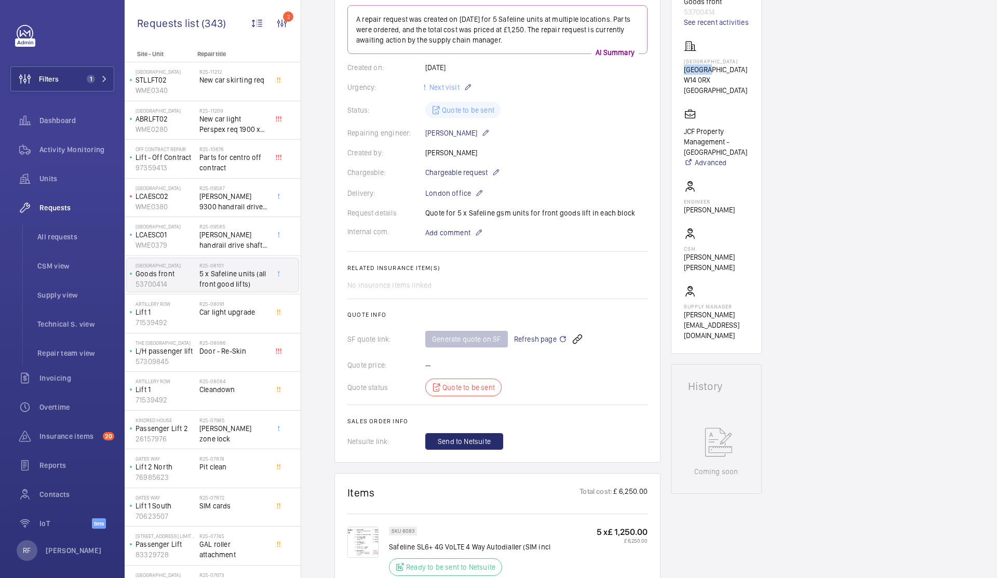
click at [706, 72] on wm-front-card "Working Goods front 53700414 See recent activities North Block North End House …" at bounding box center [716, 160] width 91 height 387
drag, startPoint x: 683, startPoint y: 62, endPoint x: 738, endPoint y: 81, distance: 58.1
click at [738, 81] on wm-front-card "Working Goods front 53700414 See recent activities North Block North End House …" at bounding box center [716, 160] width 91 height 387
copy div "North Block North End House W14 0RX LONDON"
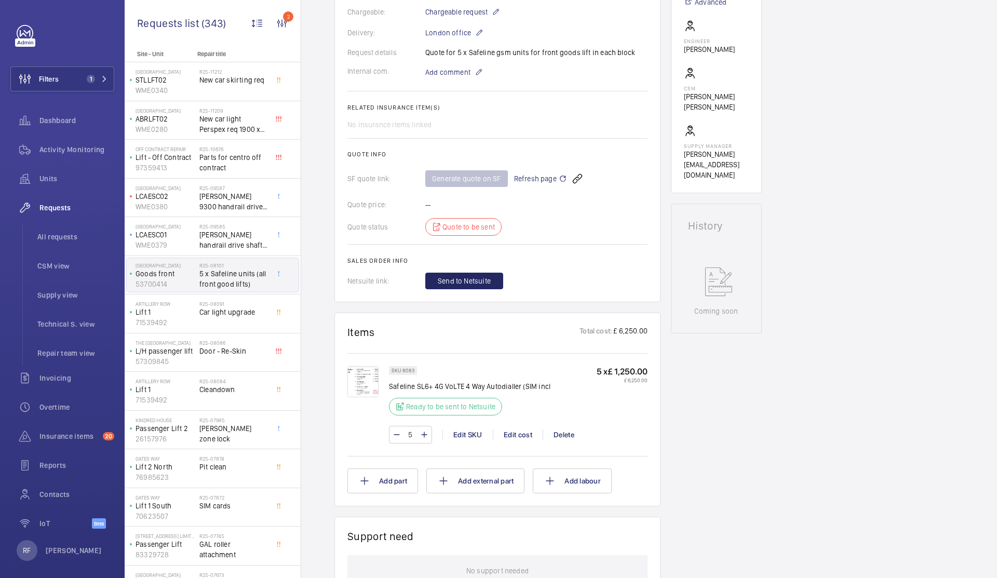
scroll to position [287, 0]
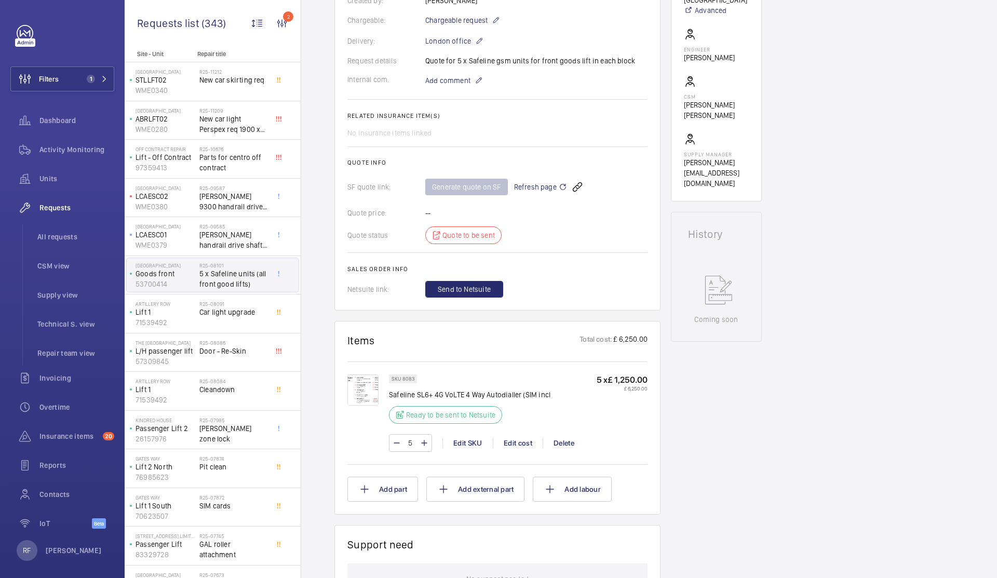
click at [520, 188] on span "Refresh page" at bounding box center [540, 187] width 53 height 12
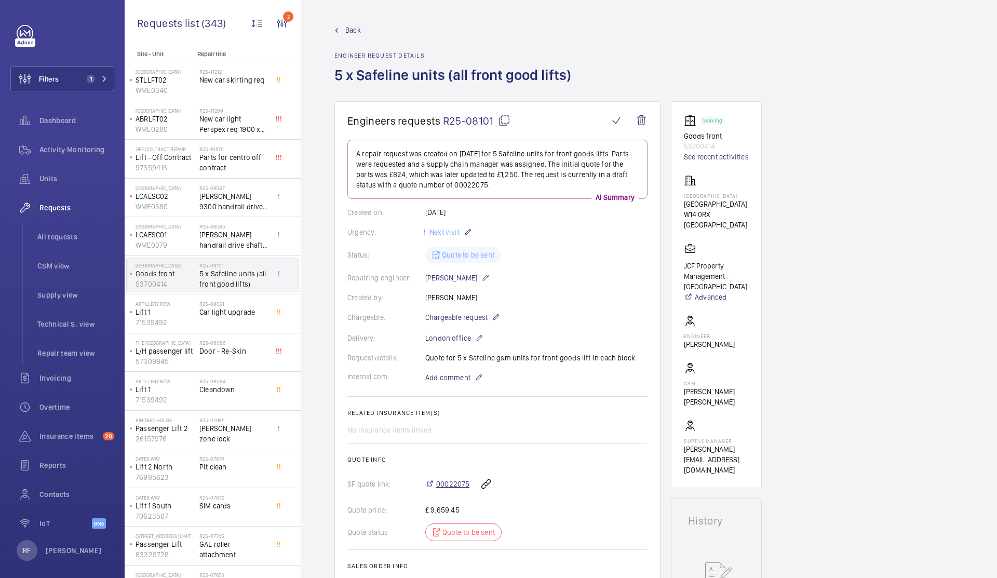
click at [456, 485] on span "00022075" at bounding box center [452, 484] width 33 height 10
click at [481, 359] on div "Request details Quote for 5 x Safeline gsm units for front goods lift in each b…" at bounding box center [497, 358] width 300 height 10
drag, startPoint x: 629, startPoint y: 356, endPoint x: 456, endPoint y: 361, distance: 173.6
click at [456, 361] on div "Request details Quote for 5 x Safeline gsm units for front goods lift in each b…" at bounding box center [497, 358] width 300 height 10
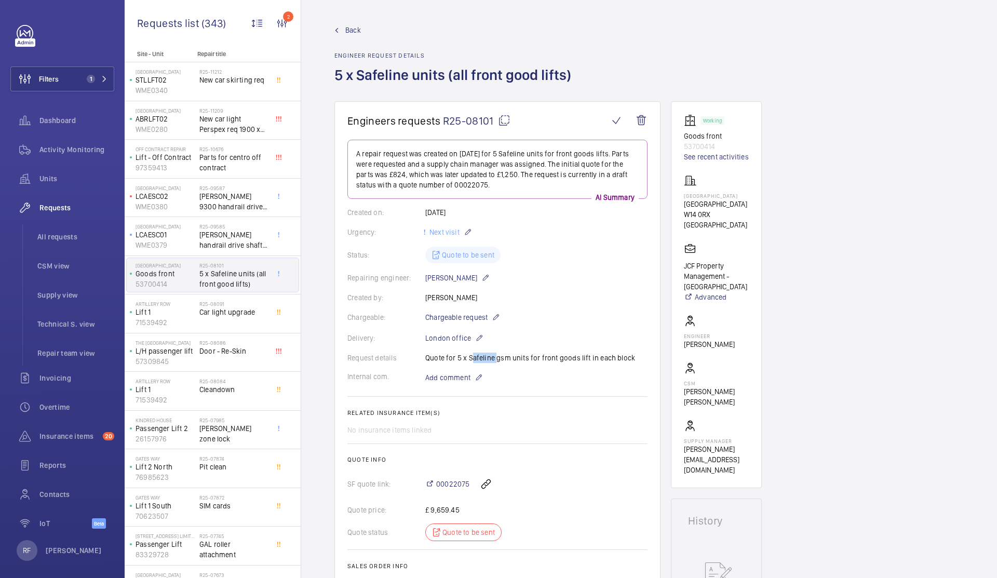
copy p "5 x Safeline gsm units for front goods lift in each block"
click at [506, 123] on mat-icon at bounding box center [504, 120] width 12 height 12
copy p "5 x Safeline gsm units for front goods lift in each block"
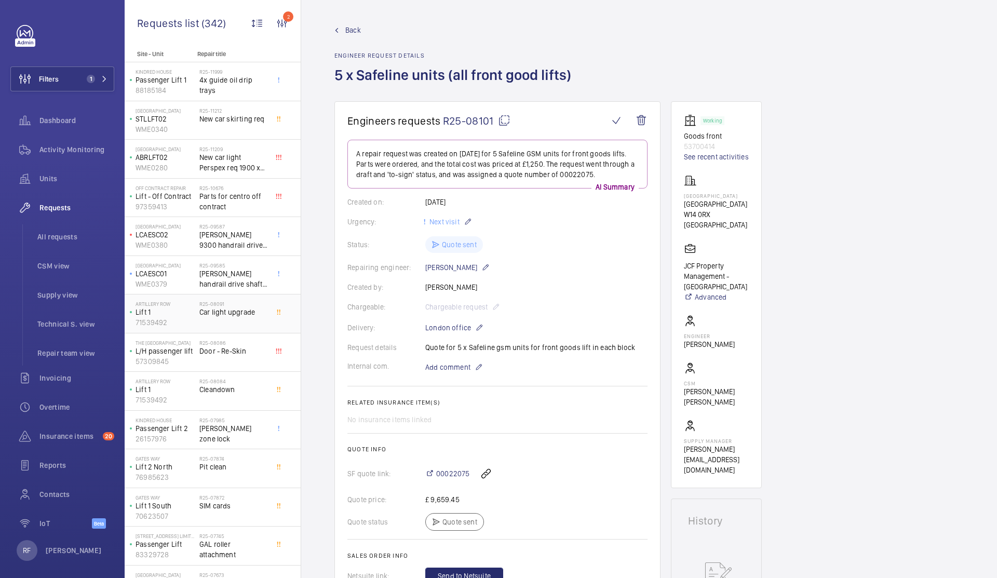
click at [222, 312] on span "Car light upgrade" at bounding box center [233, 312] width 69 height 10
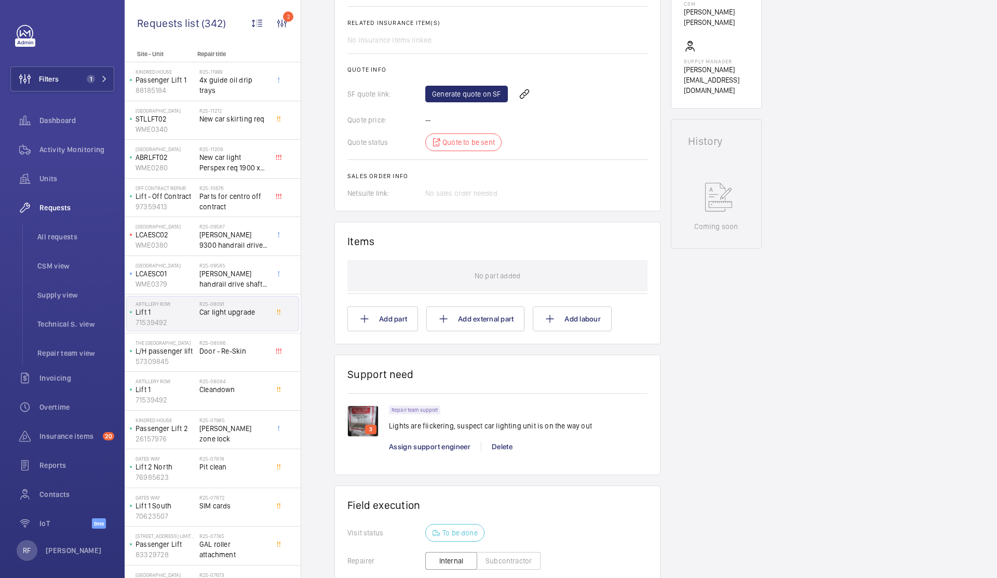
scroll to position [490, 0]
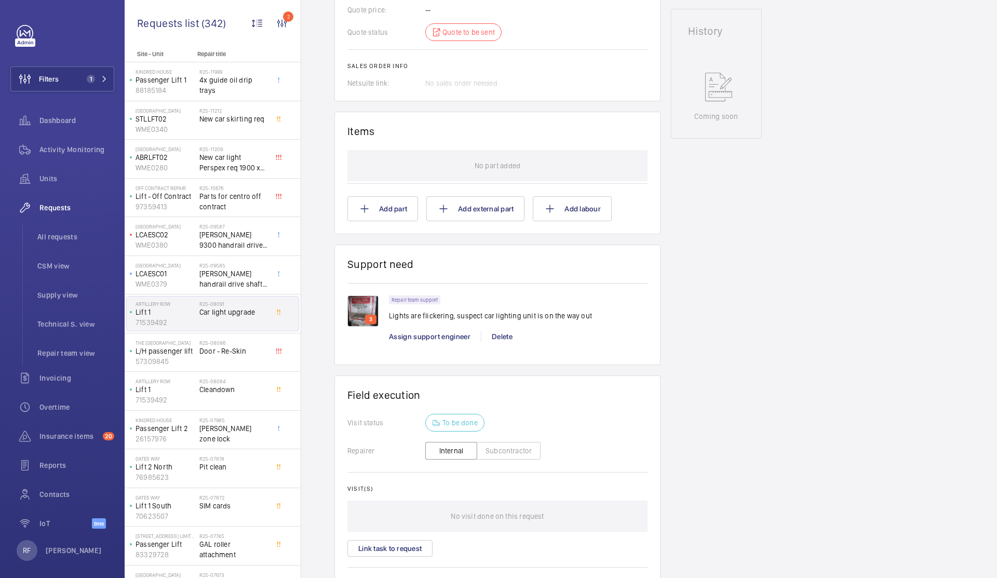
click at [359, 311] on img at bounding box center [362, 311] width 31 height 31
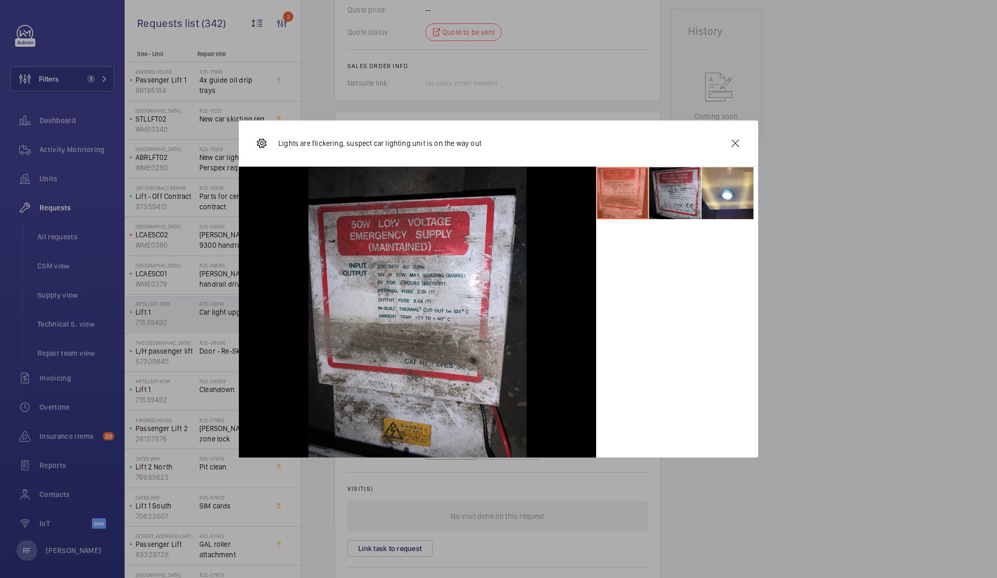
click at [673, 212] on li at bounding box center [675, 193] width 52 height 52
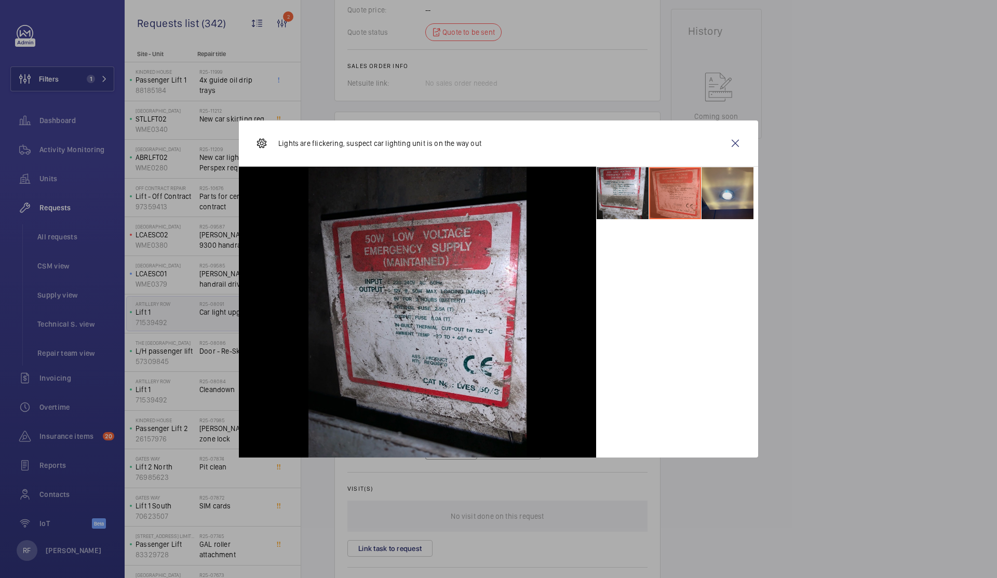
click at [713, 203] on li at bounding box center [728, 193] width 52 height 52
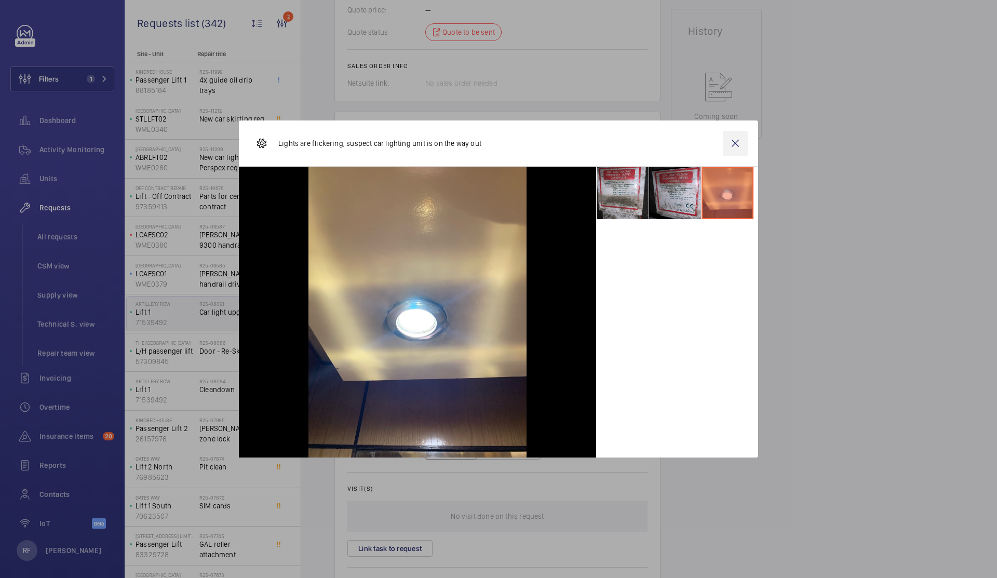
click at [736, 146] on wm-front-icon-button at bounding box center [735, 143] width 25 height 25
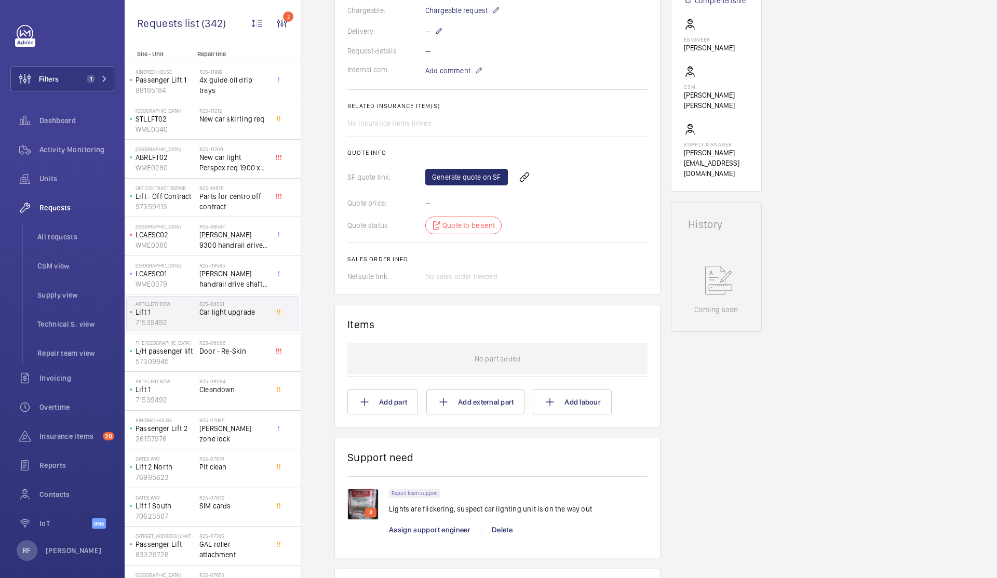
scroll to position [100, 0]
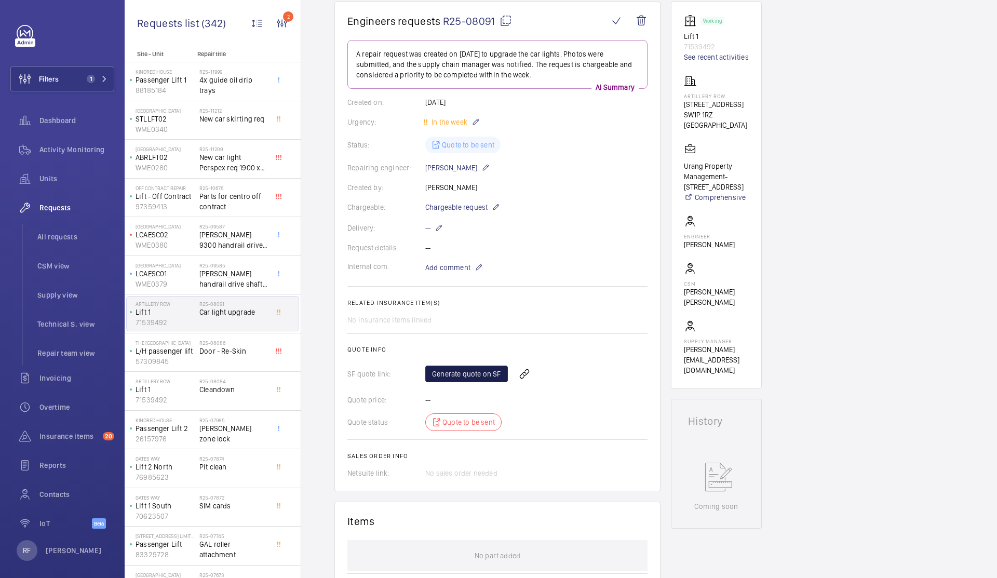
click at [483, 374] on link "Generate quote on SF" at bounding box center [466, 374] width 83 height 17
click at [505, 20] on mat-icon at bounding box center [506, 21] width 12 height 12
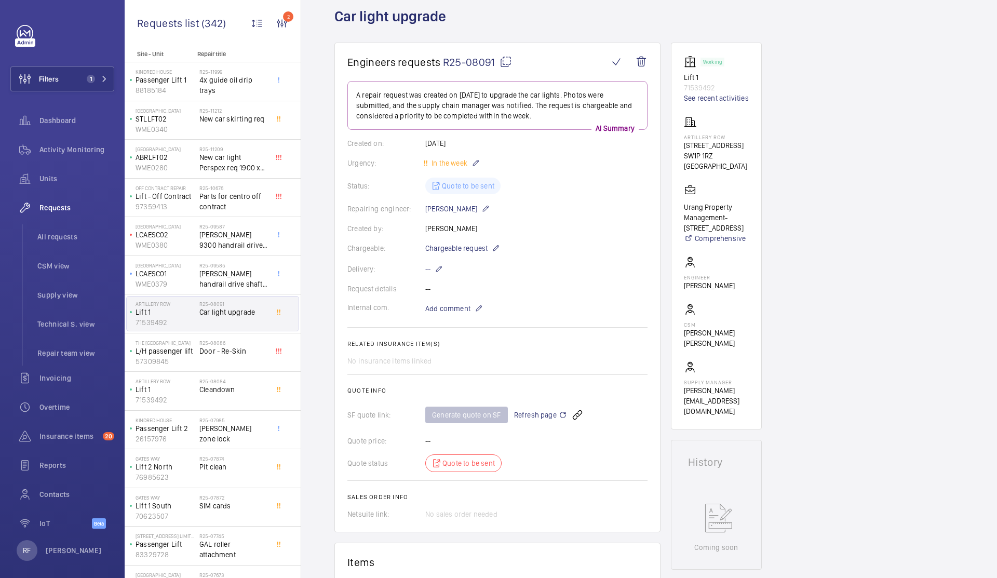
scroll to position [0, 0]
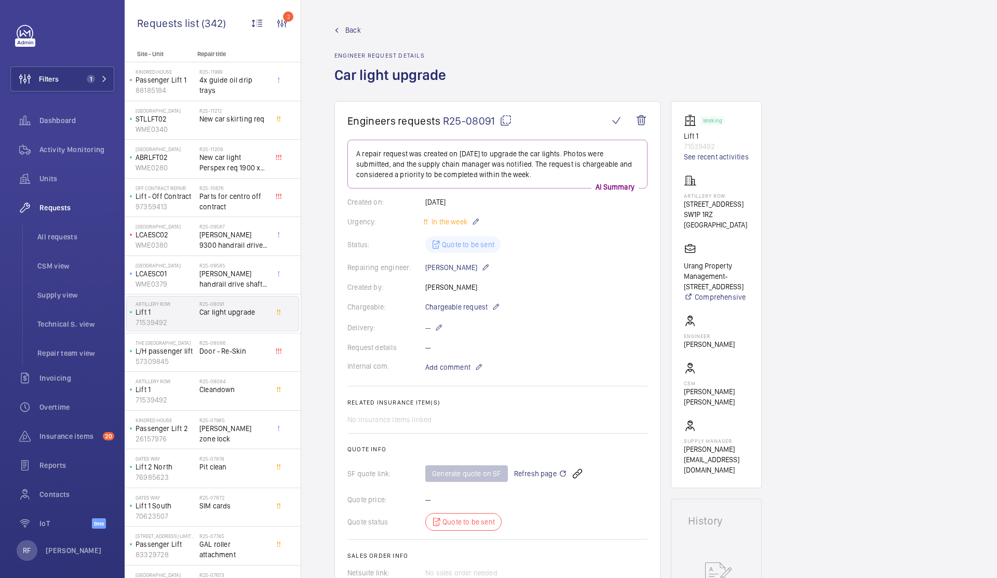
click at [502, 120] on mat-icon at bounding box center [506, 120] width 12 height 12
